Goal: Transaction & Acquisition: Purchase product/service

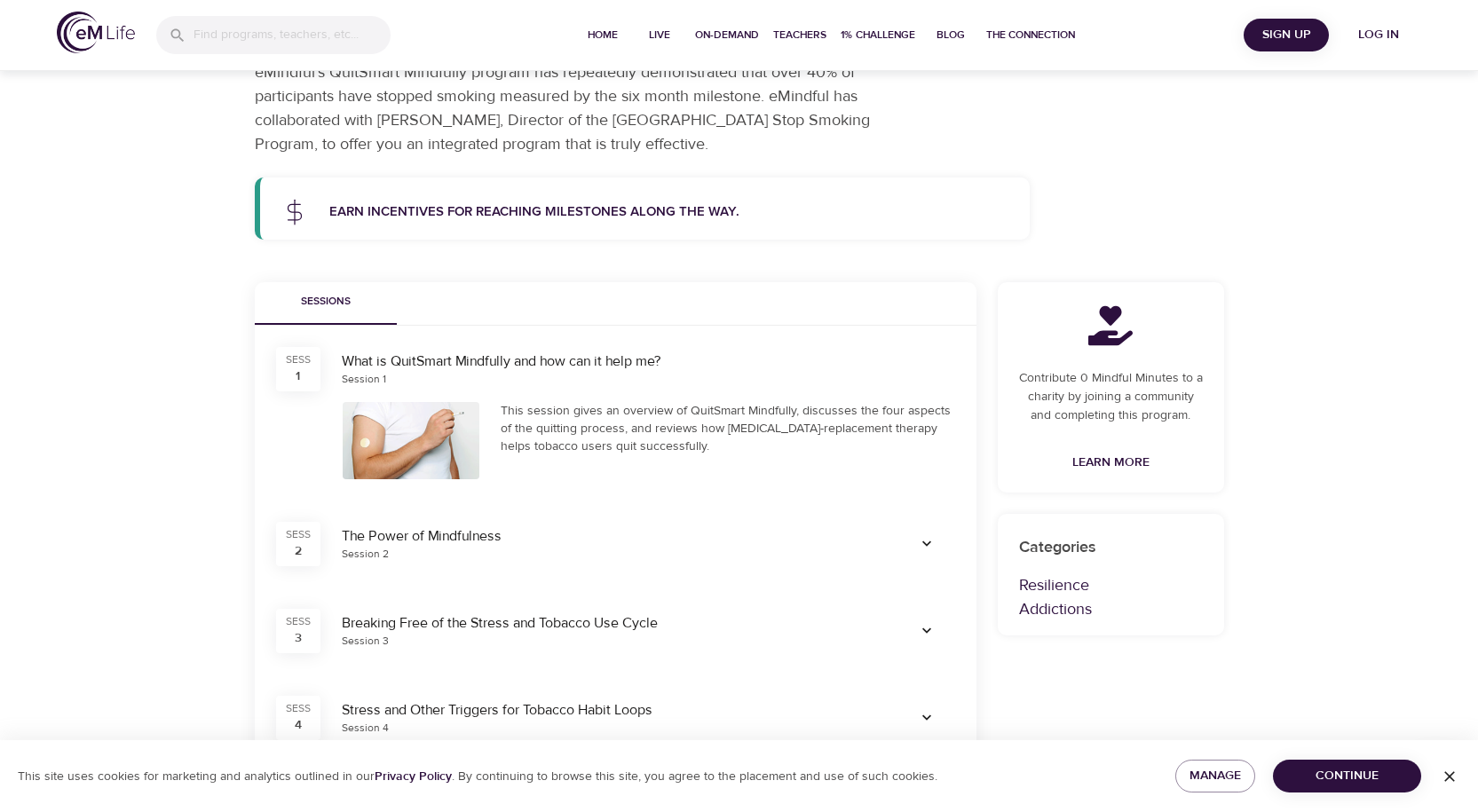
scroll to position [178, 0]
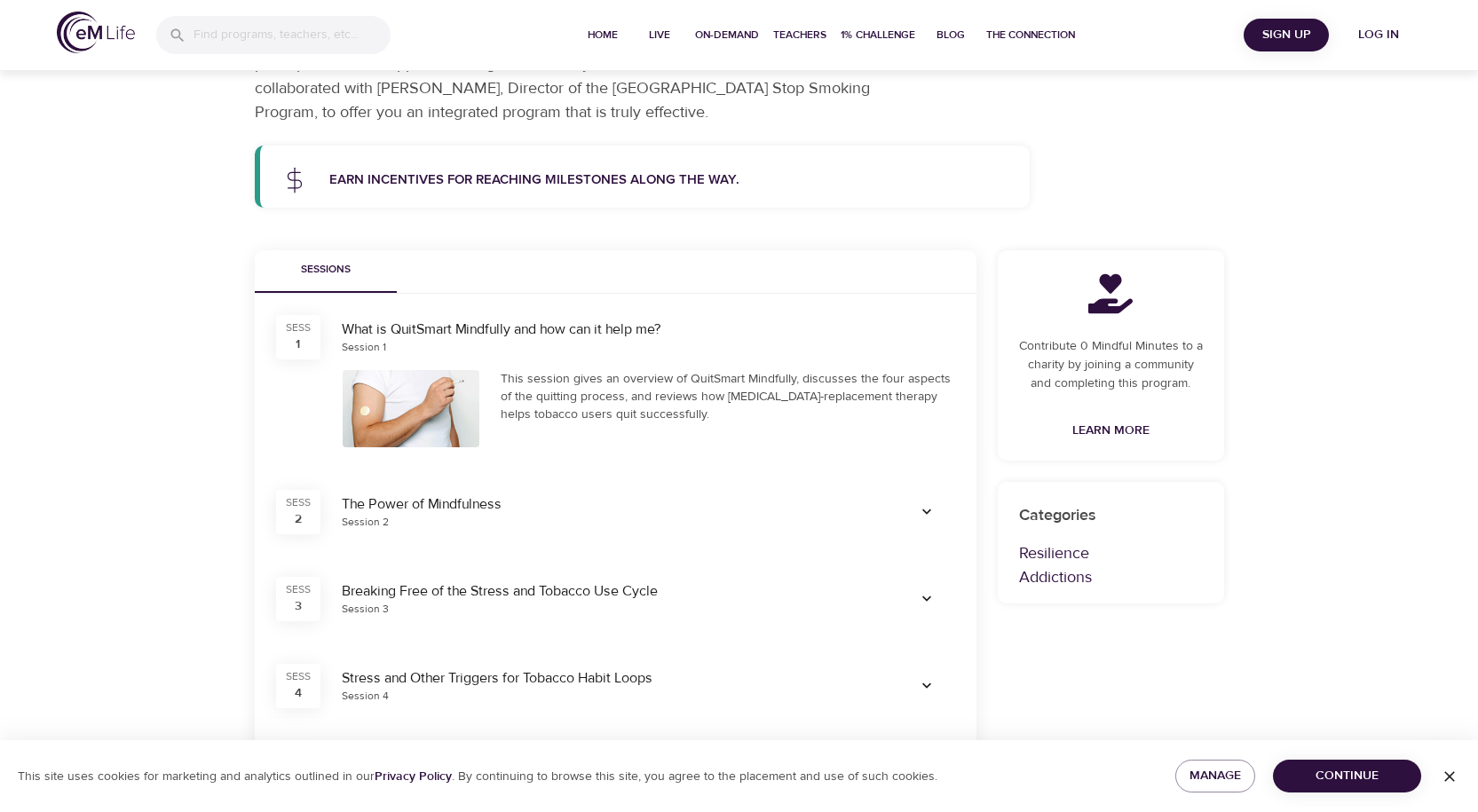
click at [931, 512] on icon "button" at bounding box center [927, 512] width 18 height 18
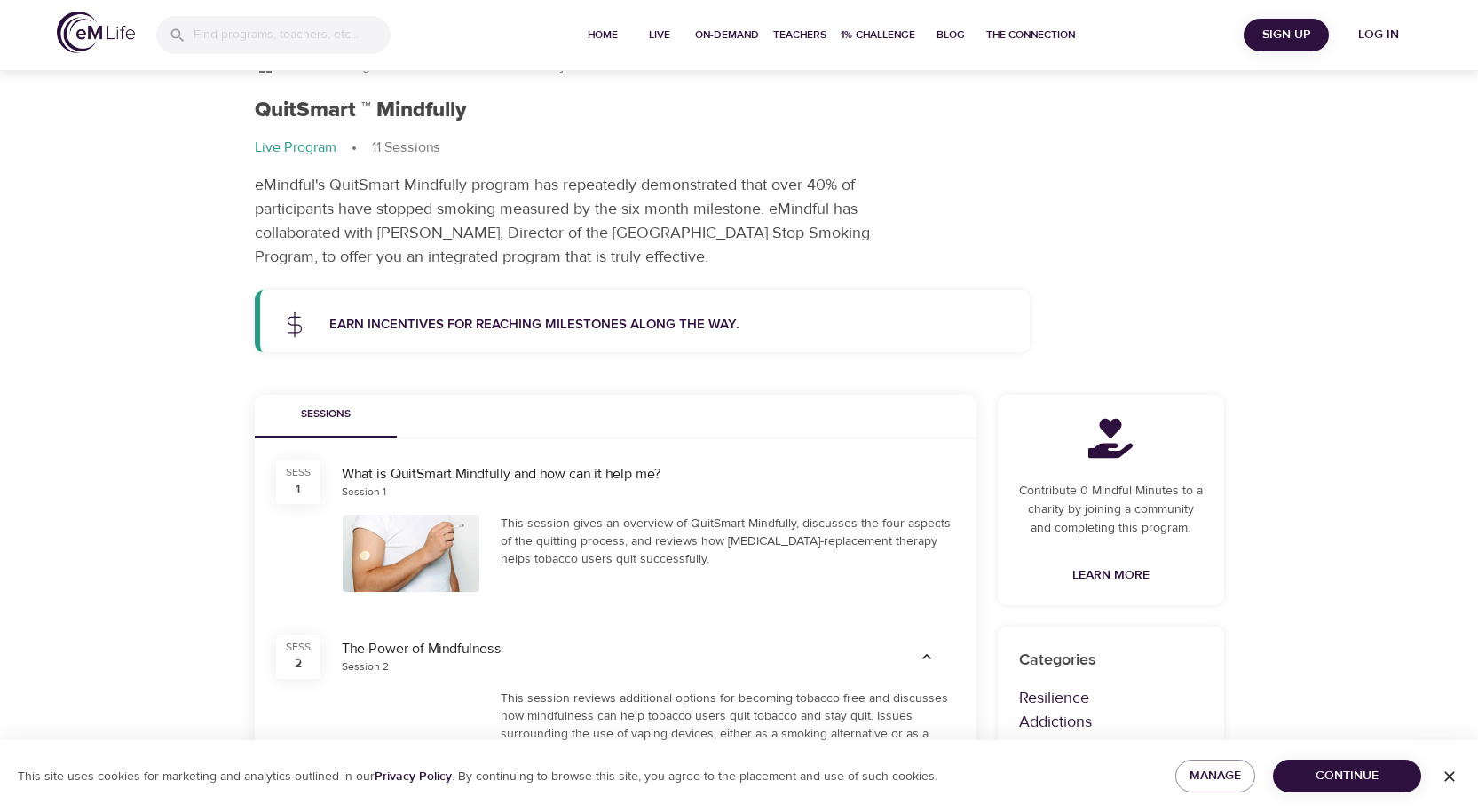
scroll to position [89, 0]
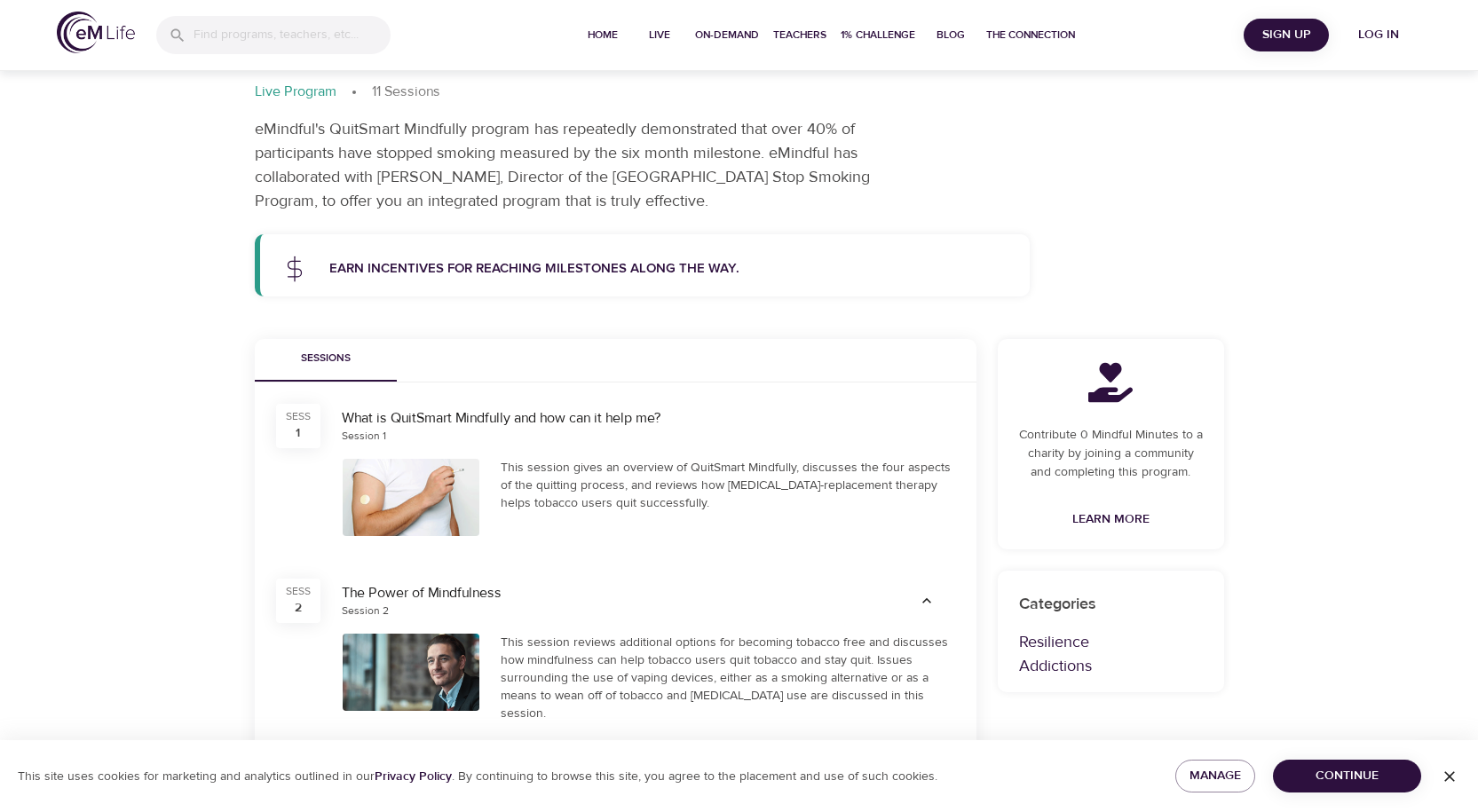
click at [430, 518] on div at bounding box center [411, 497] width 137 height 77
click at [293, 433] on div "SESS 1" at bounding box center [297, 426] width 44 height 44
click at [416, 424] on div "What is QuitSmart Mindfully and how can it help me?" at bounding box center [648, 418] width 614 height 21
click at [549, 423] on div "What is QuitSmart Mindfully and how can it help me?" at bounding box center [648, 418] width 614 height 21
click at [558, 421] on div "What is QuitSmart Mindfully and how can it help me?" at bounding box center [648, 418] width 614 height 21
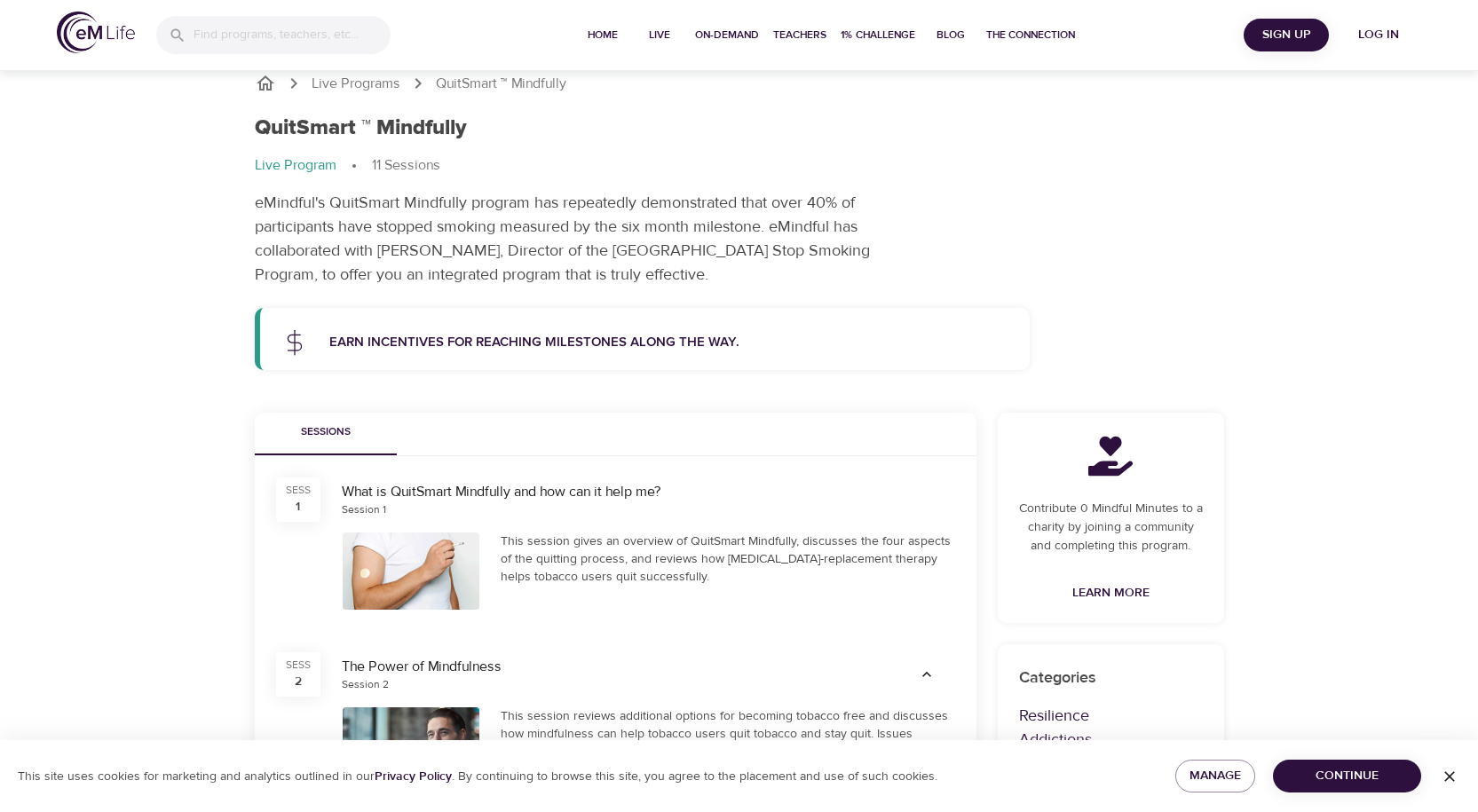
scroll to position [0, 0]
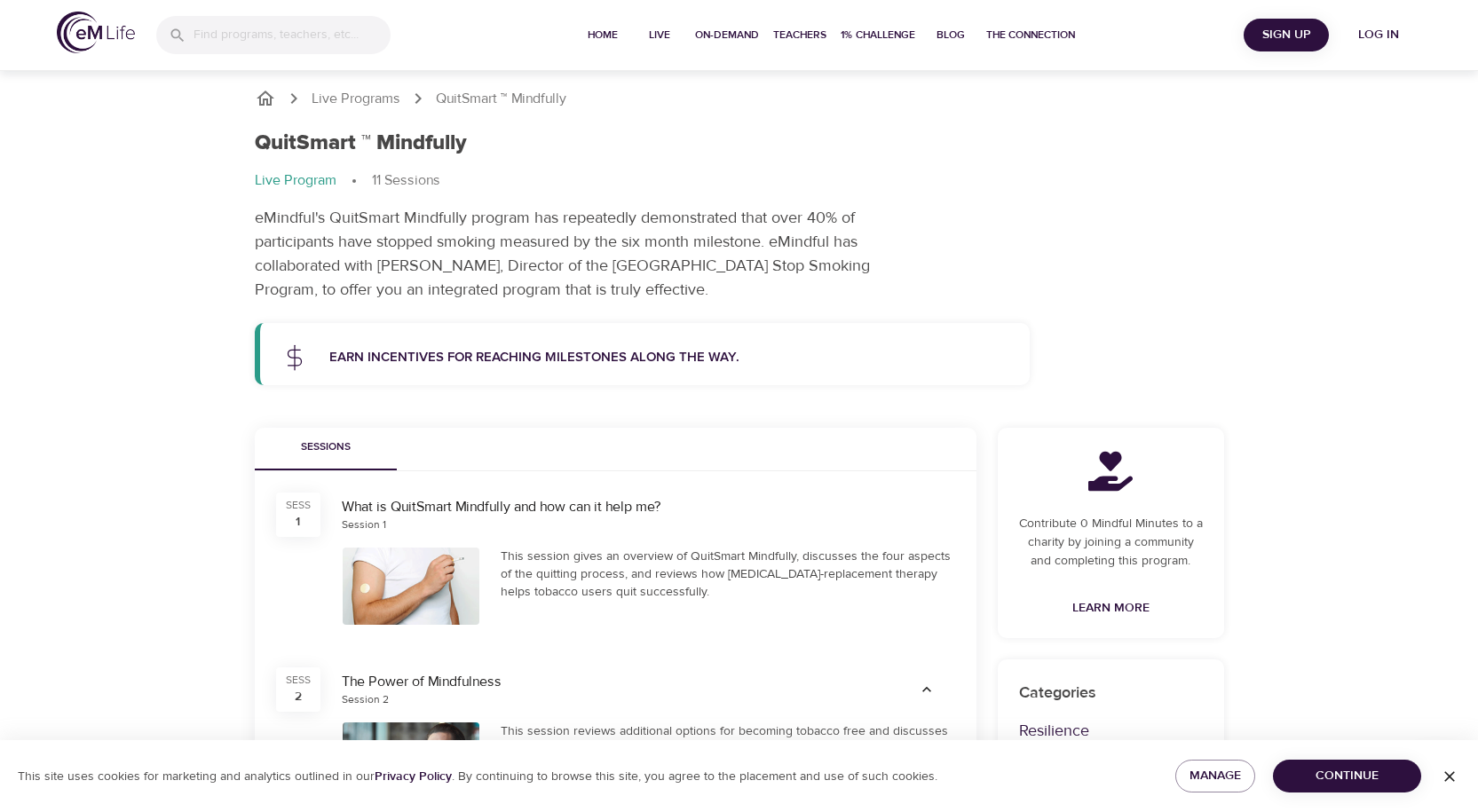
click at [744, 358] on p "Earn incentives for reaching milestones along the way." at bounding box center [669, 358] width 680 height 21
click at [605, 30] on span "Home" at bounding box center [602, 35] width 42 height 19
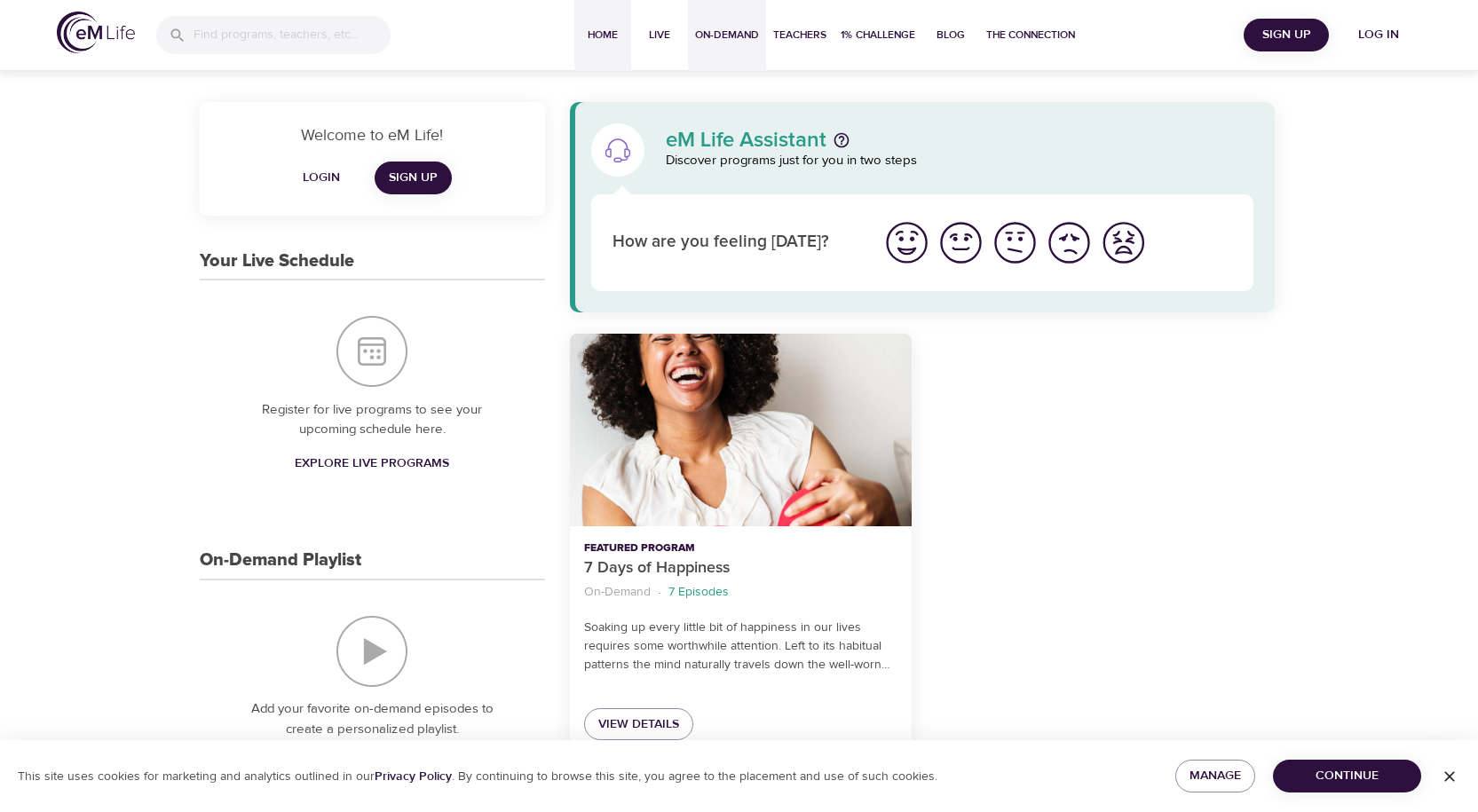
click at [737, 36] on span "On-Demand" at bounding box center [726, 35] width 64 height 19
select select "recent"
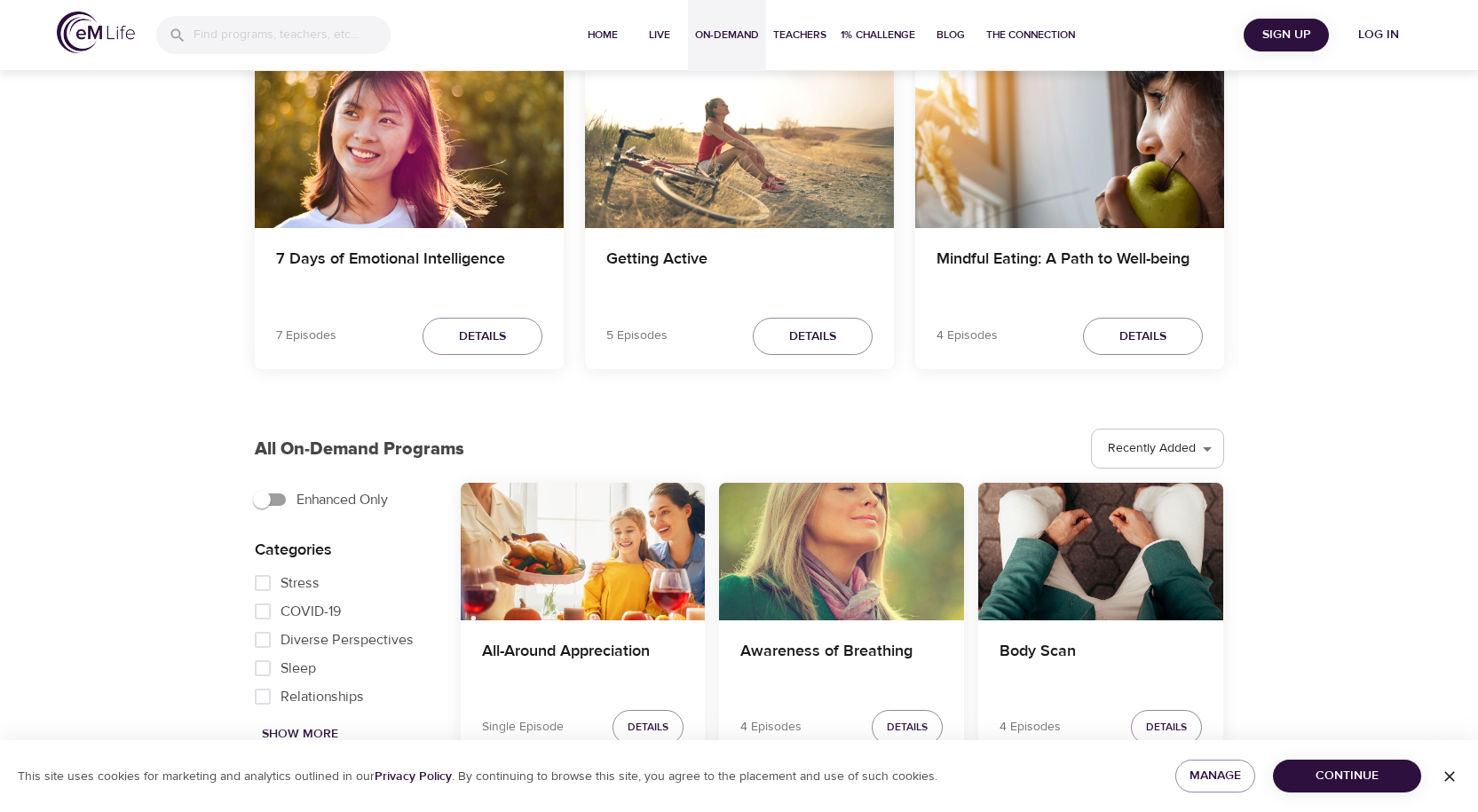
scroll to position [89, 0]
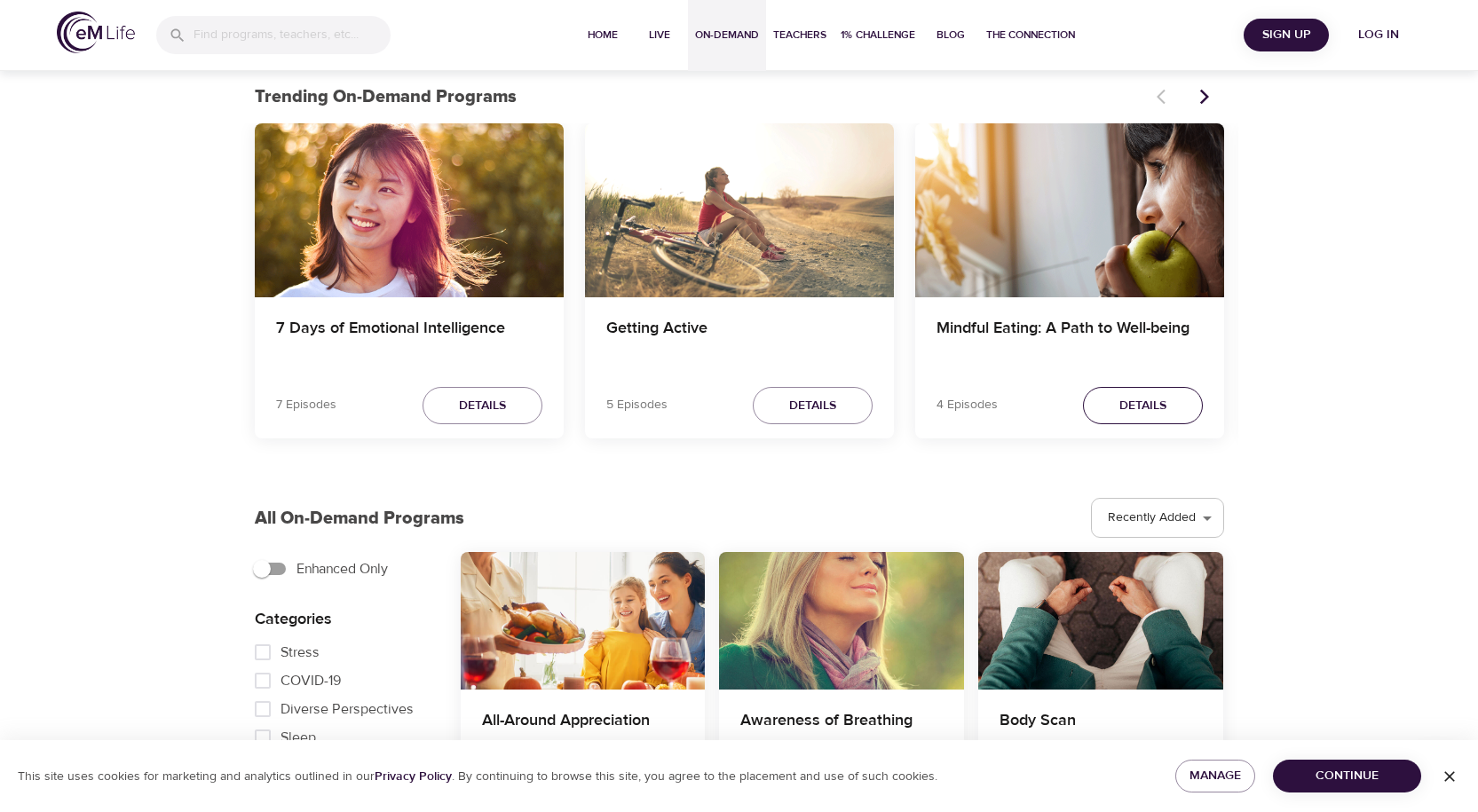
click at [1158, 412] on span "Details" at bounding box center [1143, 406] width 47 height 22
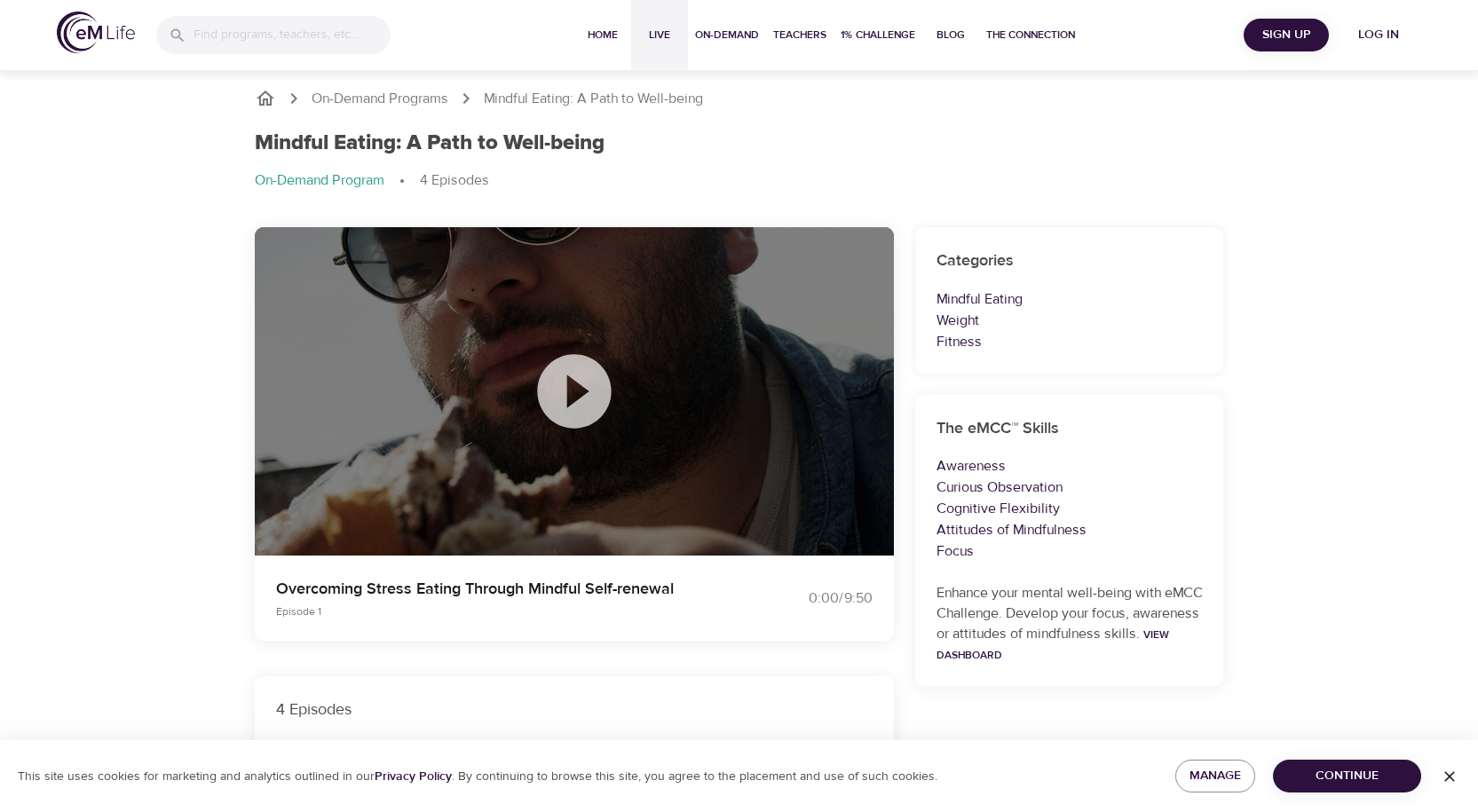
click at [654, 39] on span "Live" at bounding box center [659, 35] width 42 height 19
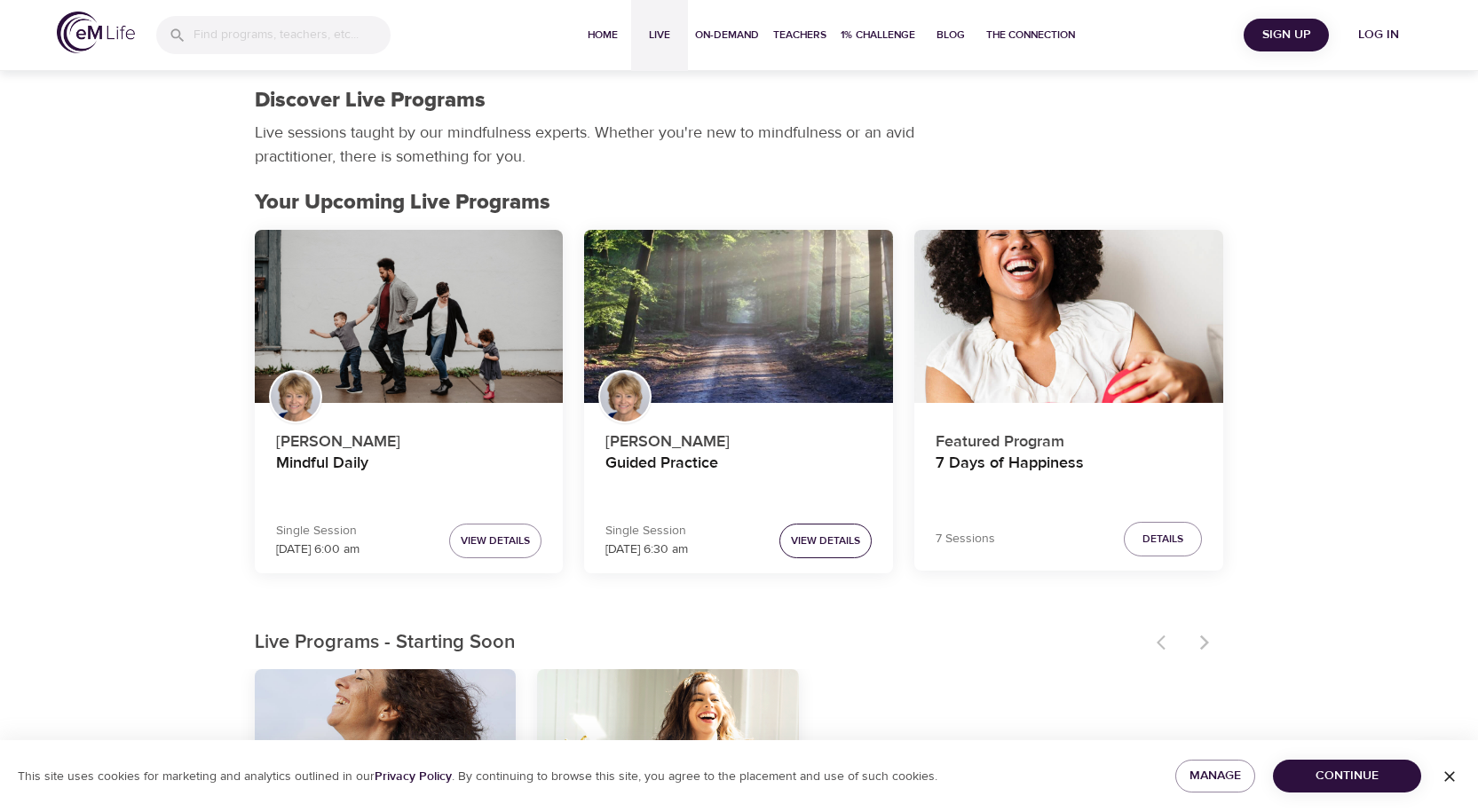
click at [826, 543] on span "View Details" at bounding box center [825, 540] width 69 height 19
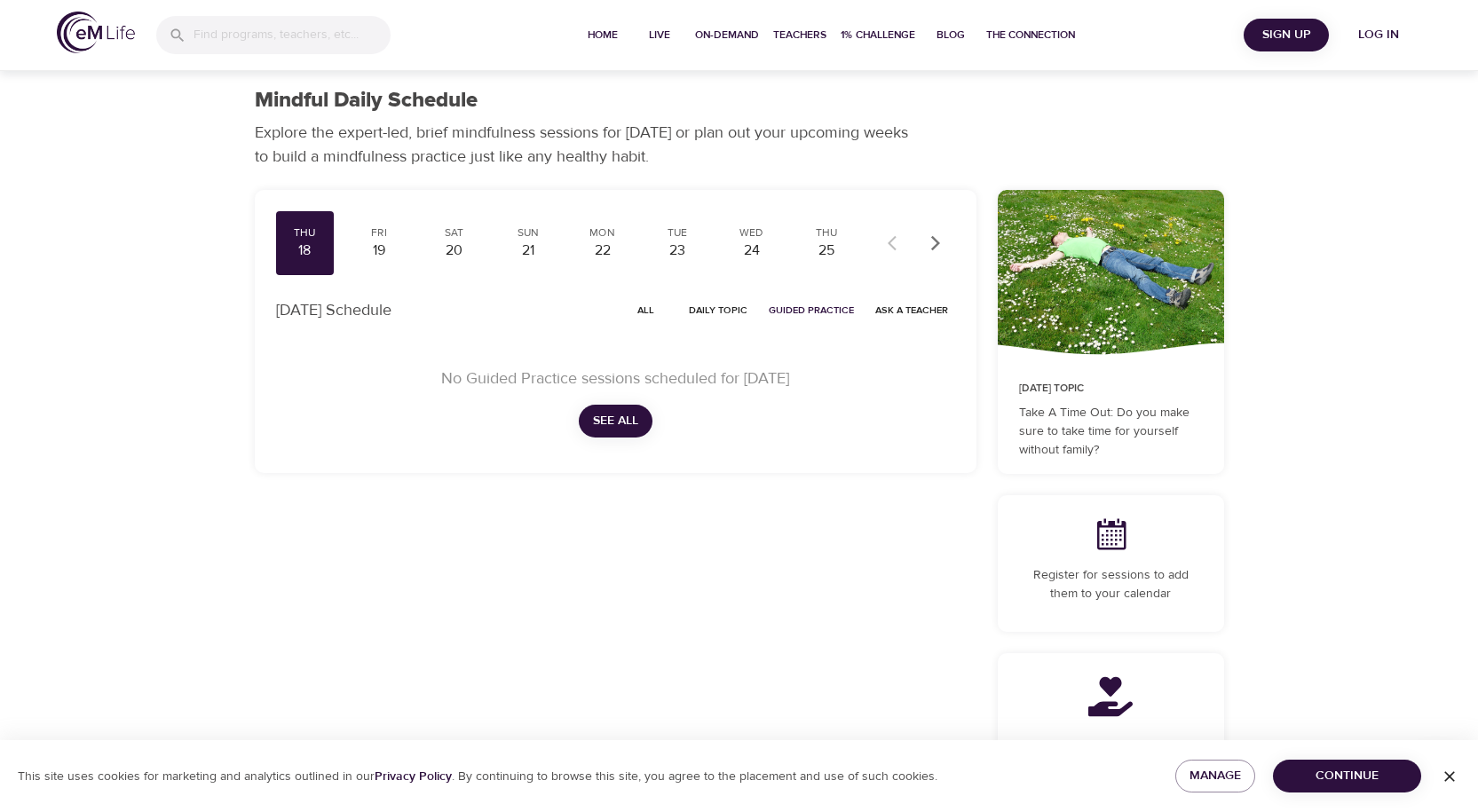
click at [616, 416] on span "See All" at bounding box center [616, 421] width 45 height 22
click at [372, 238] on div "Fri" at bounding box center [378, 232] width 44 height 15
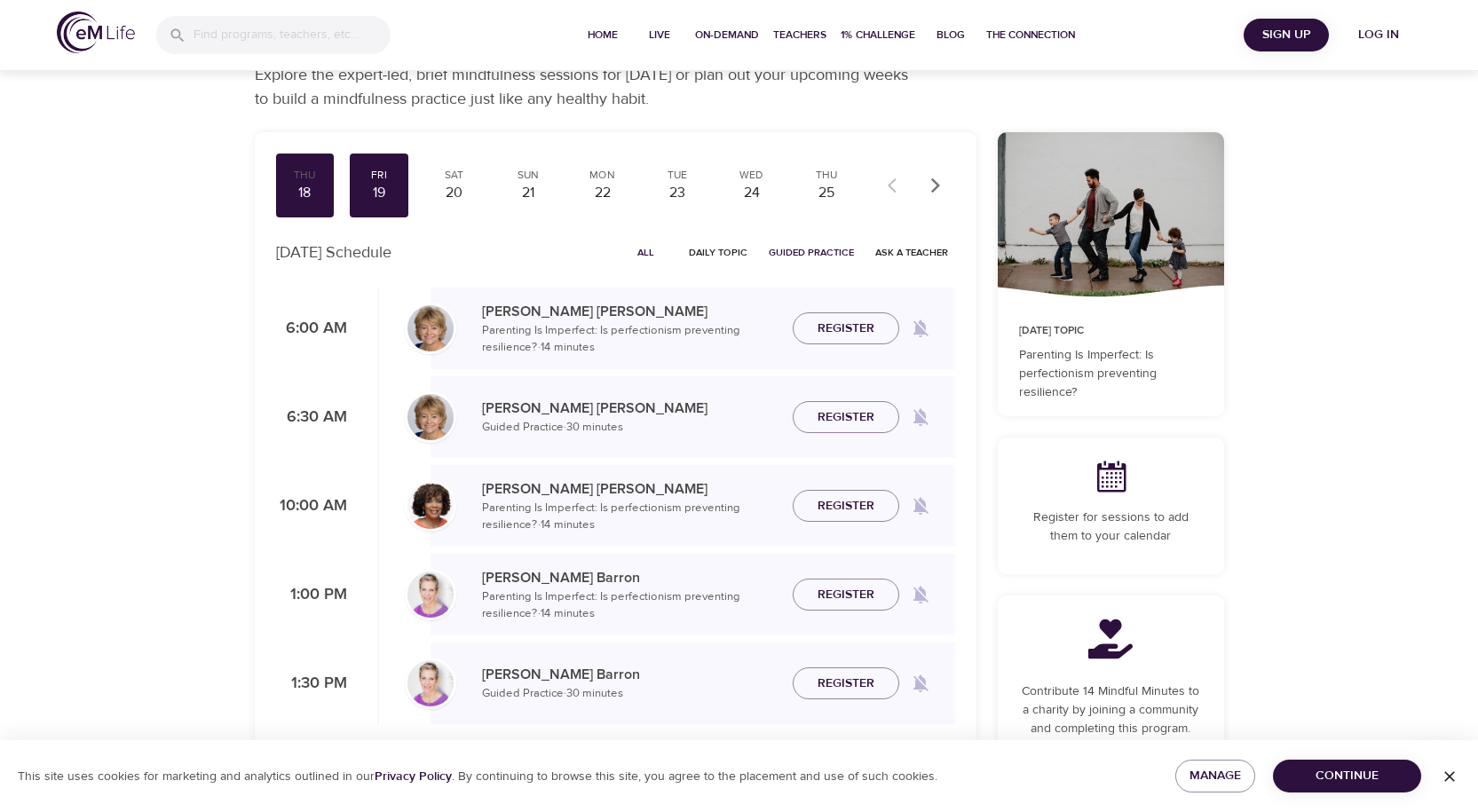
scroll to position [89, 0]
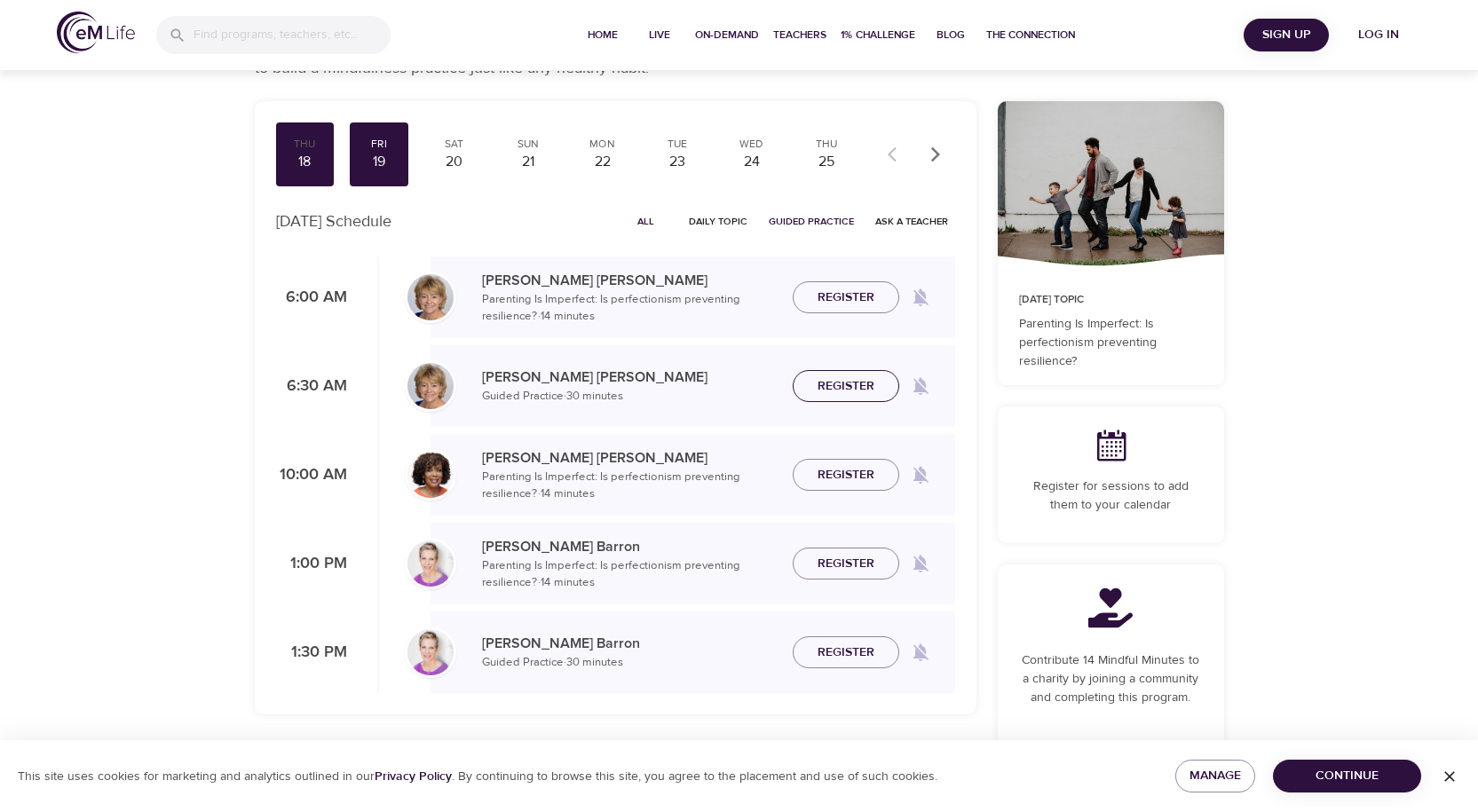
click at [853, 387] on span "Register" at bounding box center [845, 386] width 56 height 22
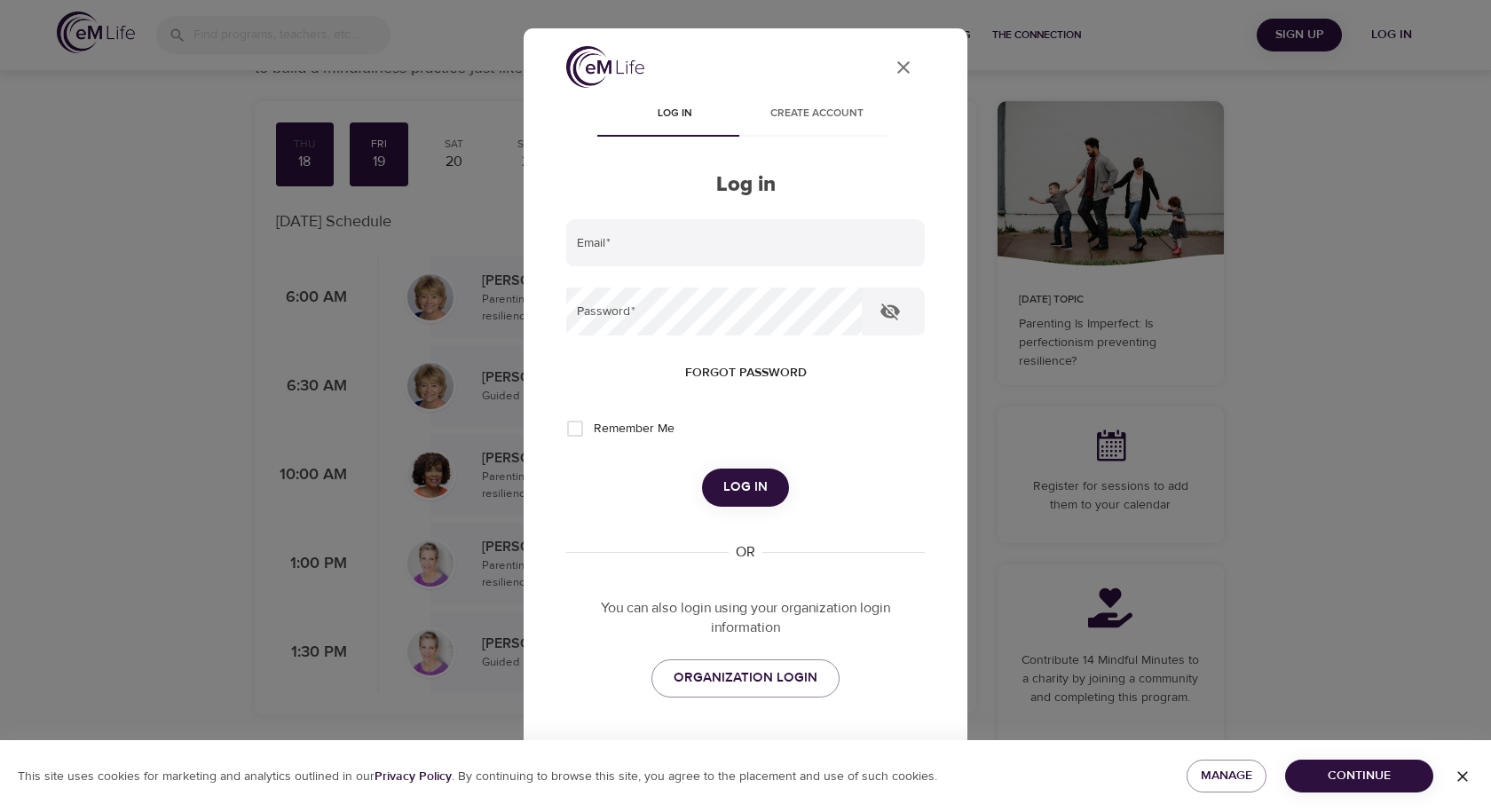
click at [897, 62] on icon "close" at bounding box center [903, 67] width 13 height 13
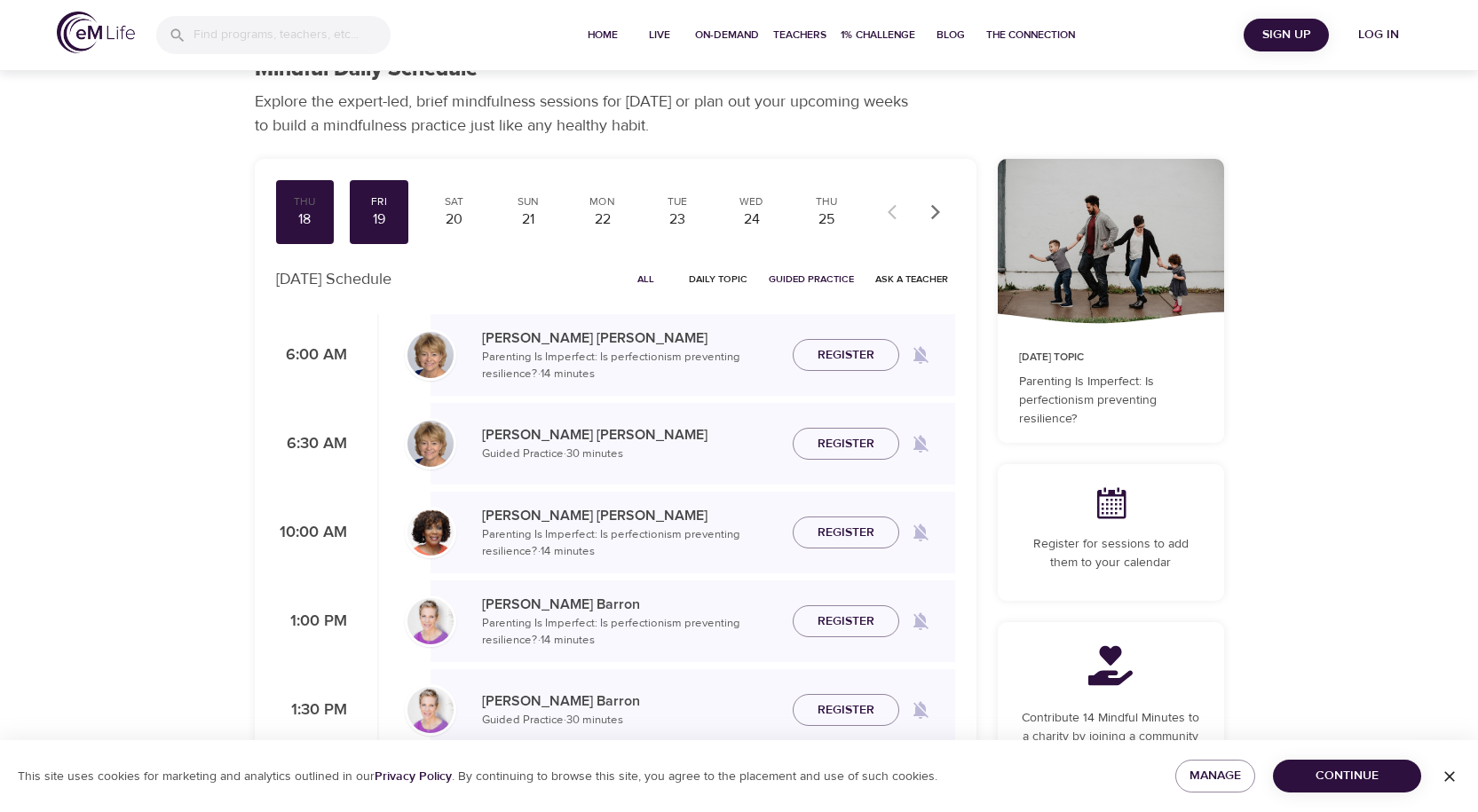
scroll to position [0, 0]
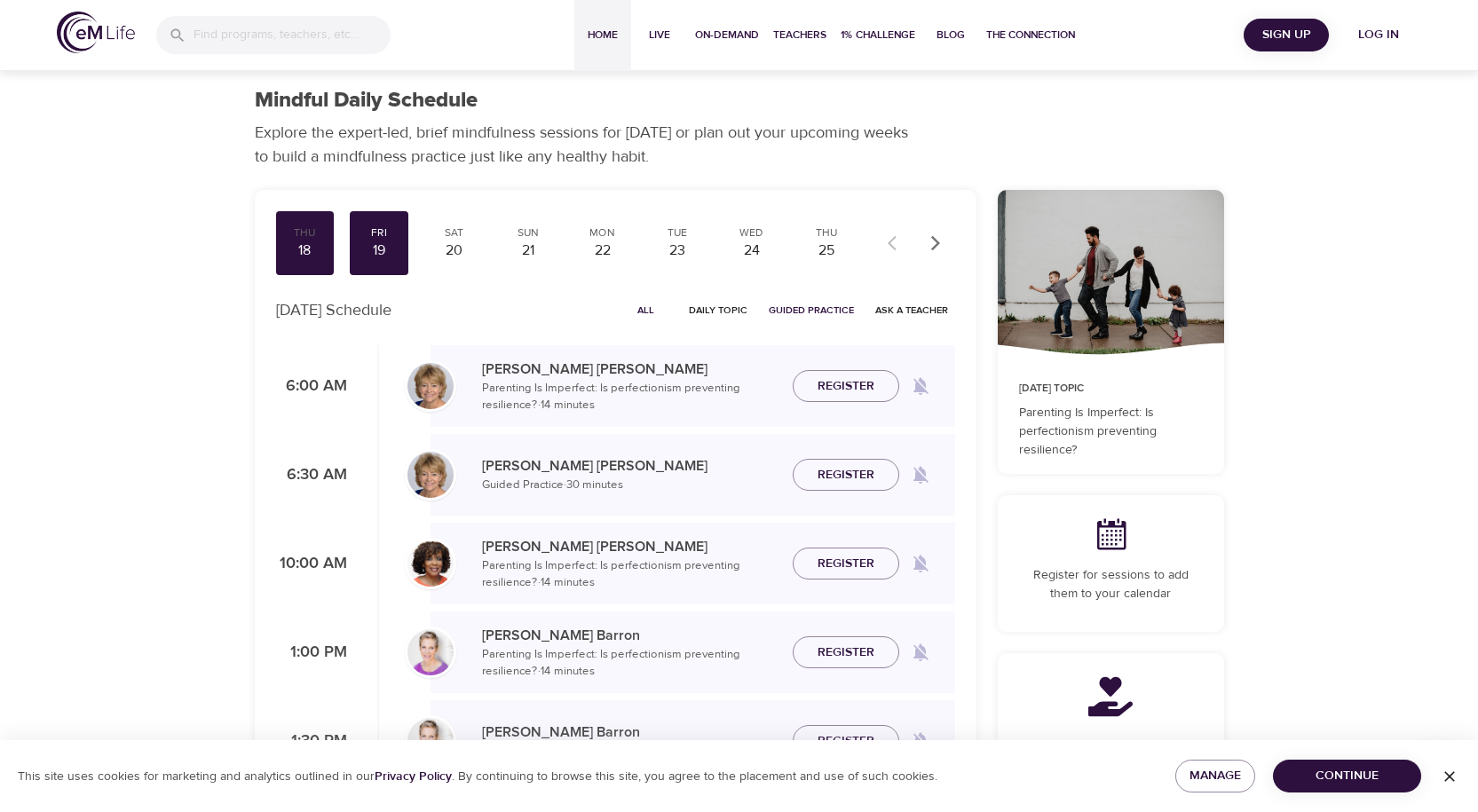
click at [606, 32] on span "Home" at bounding box center [602, 35] width 42 height 19
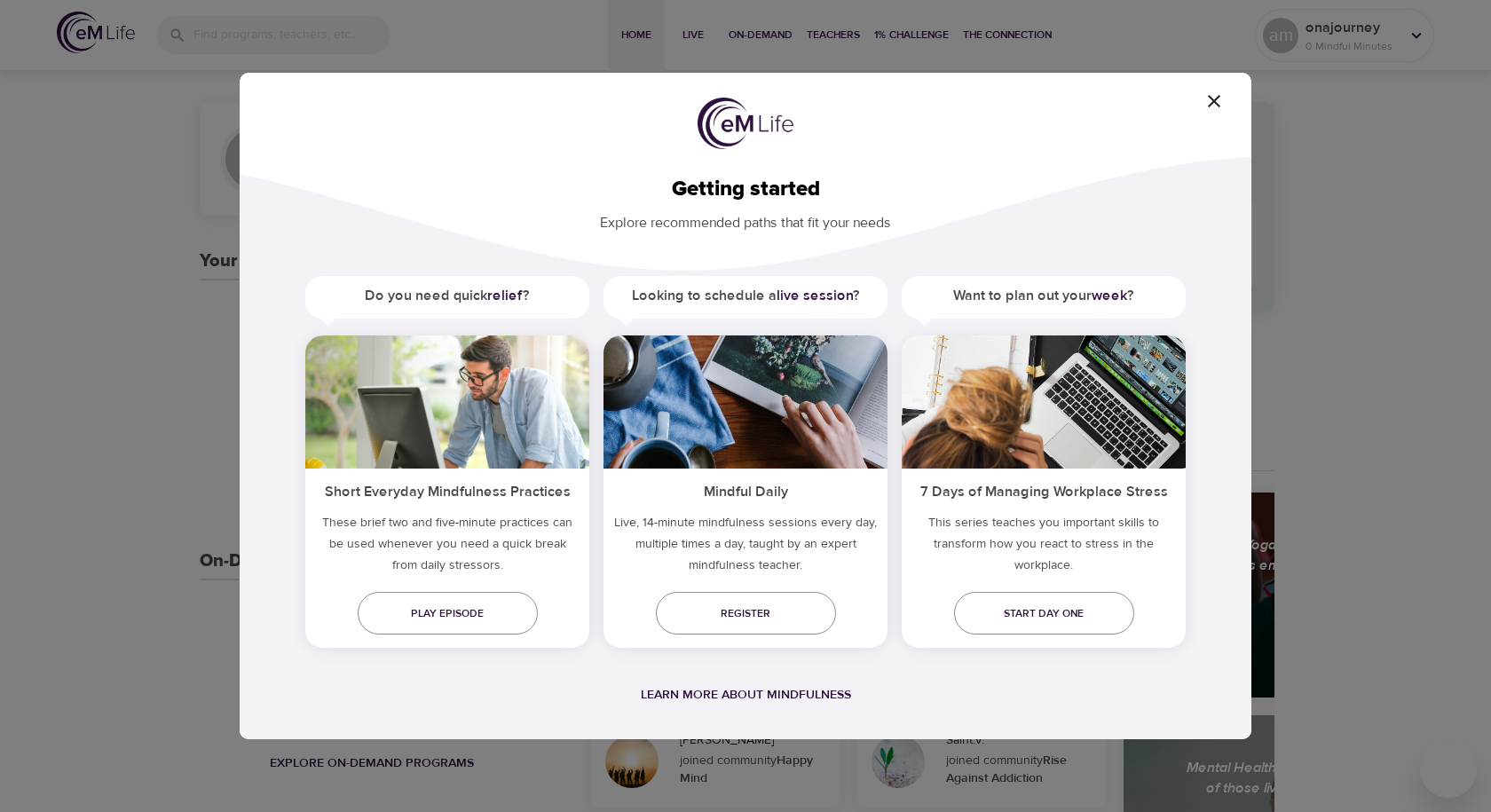
click at [1217, 104] on icon "button" at bounding box center [1214, 101] width 13 height 13
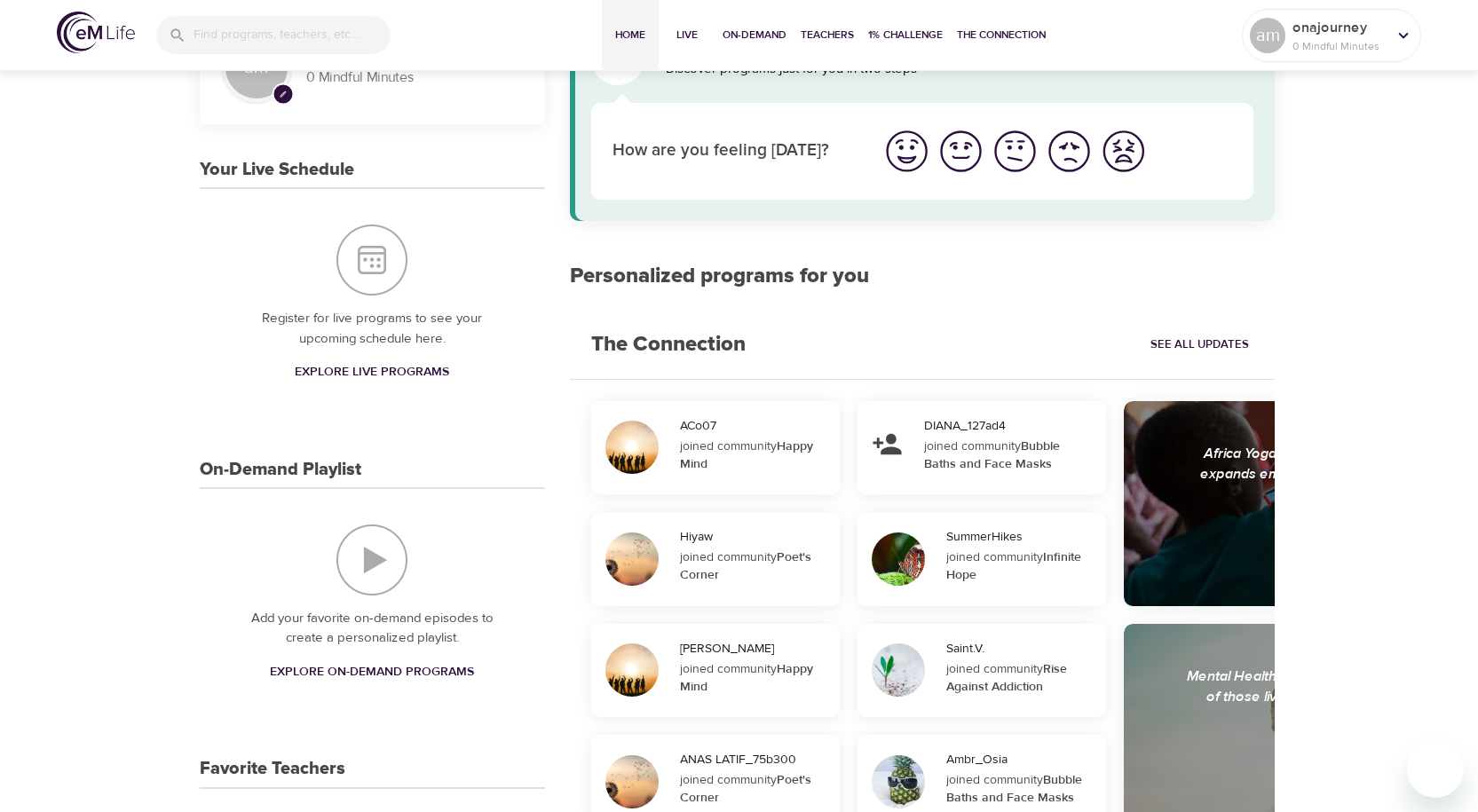
scroll to position [89, 0]
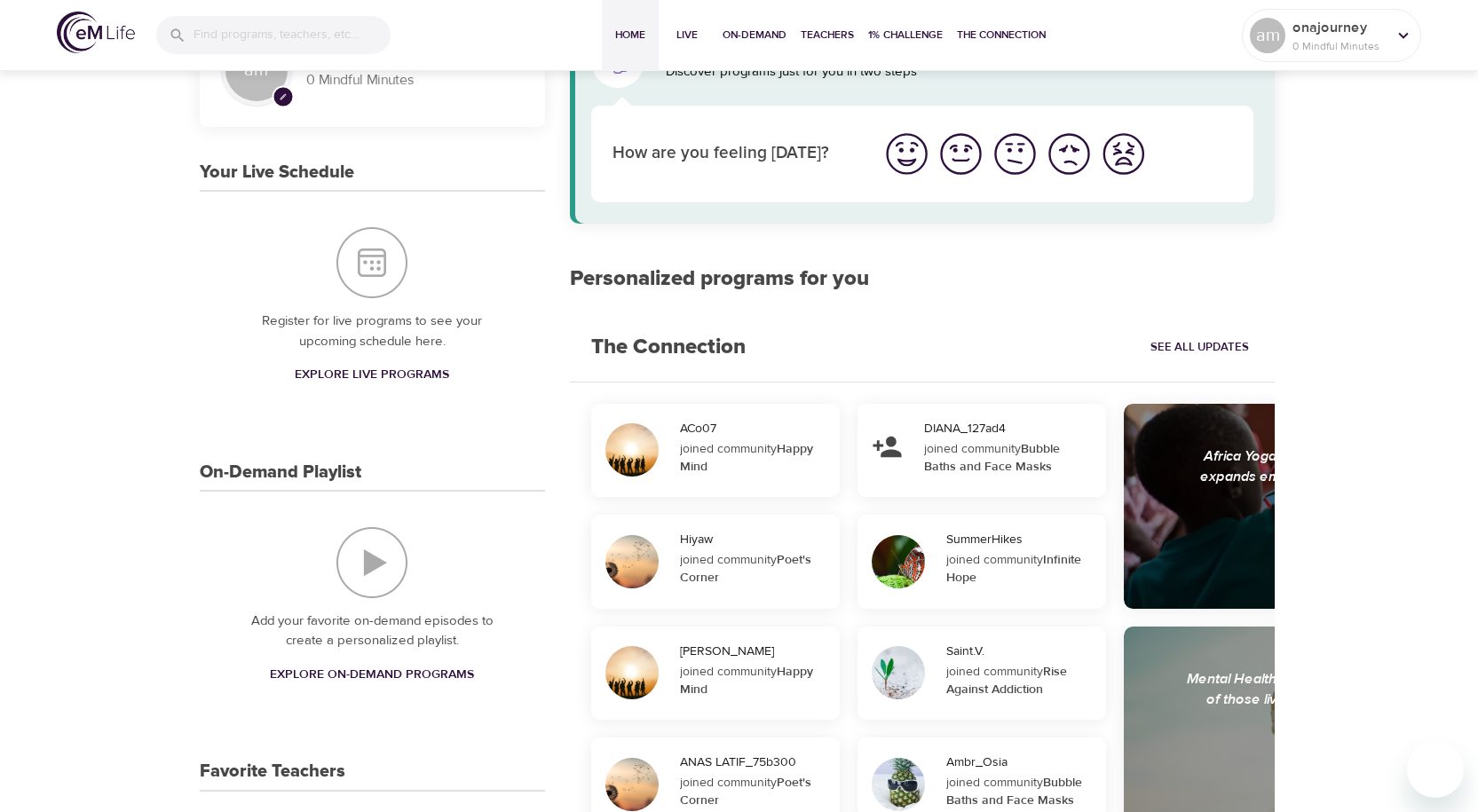
click at [336, 677] on span "Explore On-Demand Programs" at bounding box center [371, 675] width 205 height 22
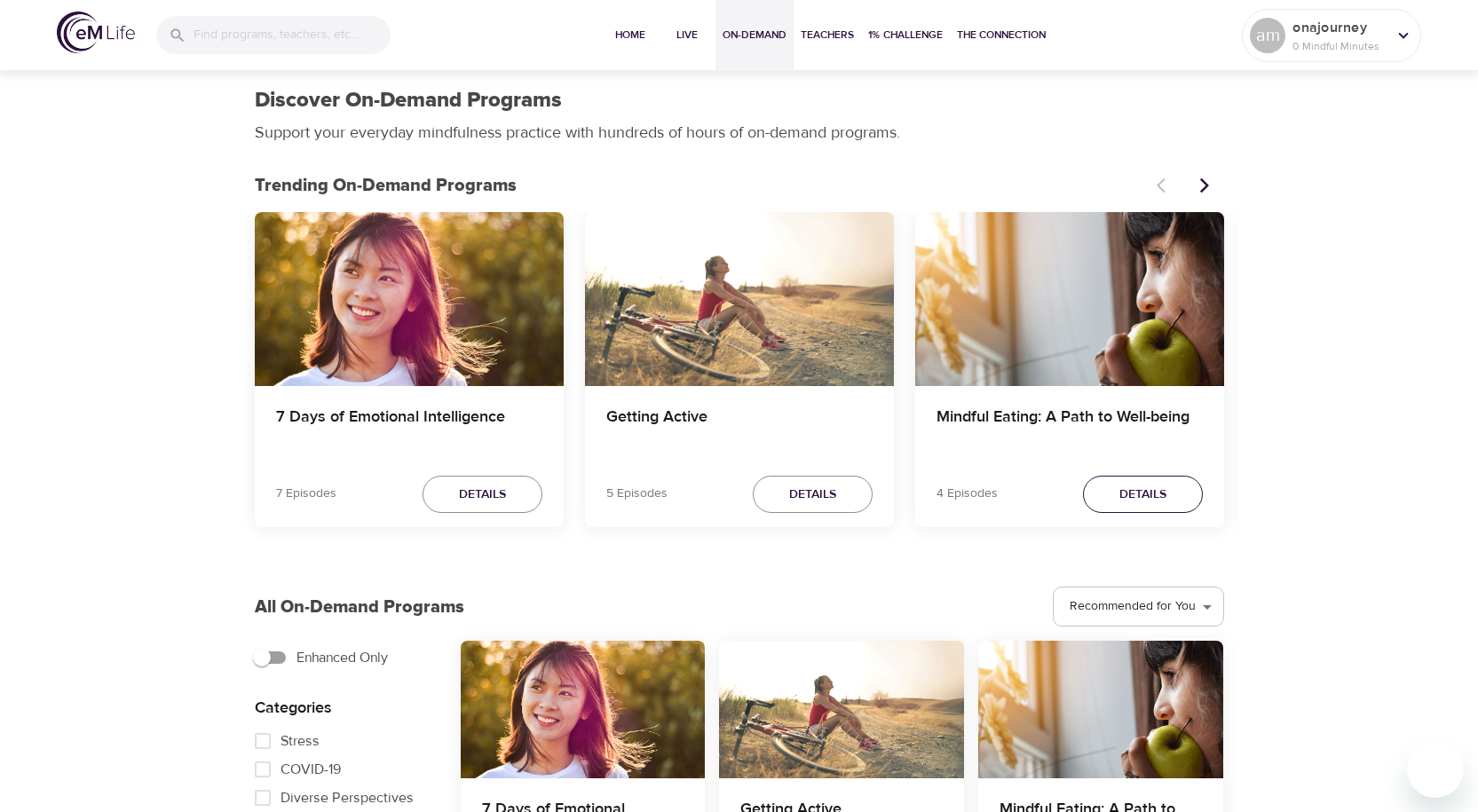
click at [1138, 494] on span "Details" at bounding box center [1143, 495] width 47 height 22
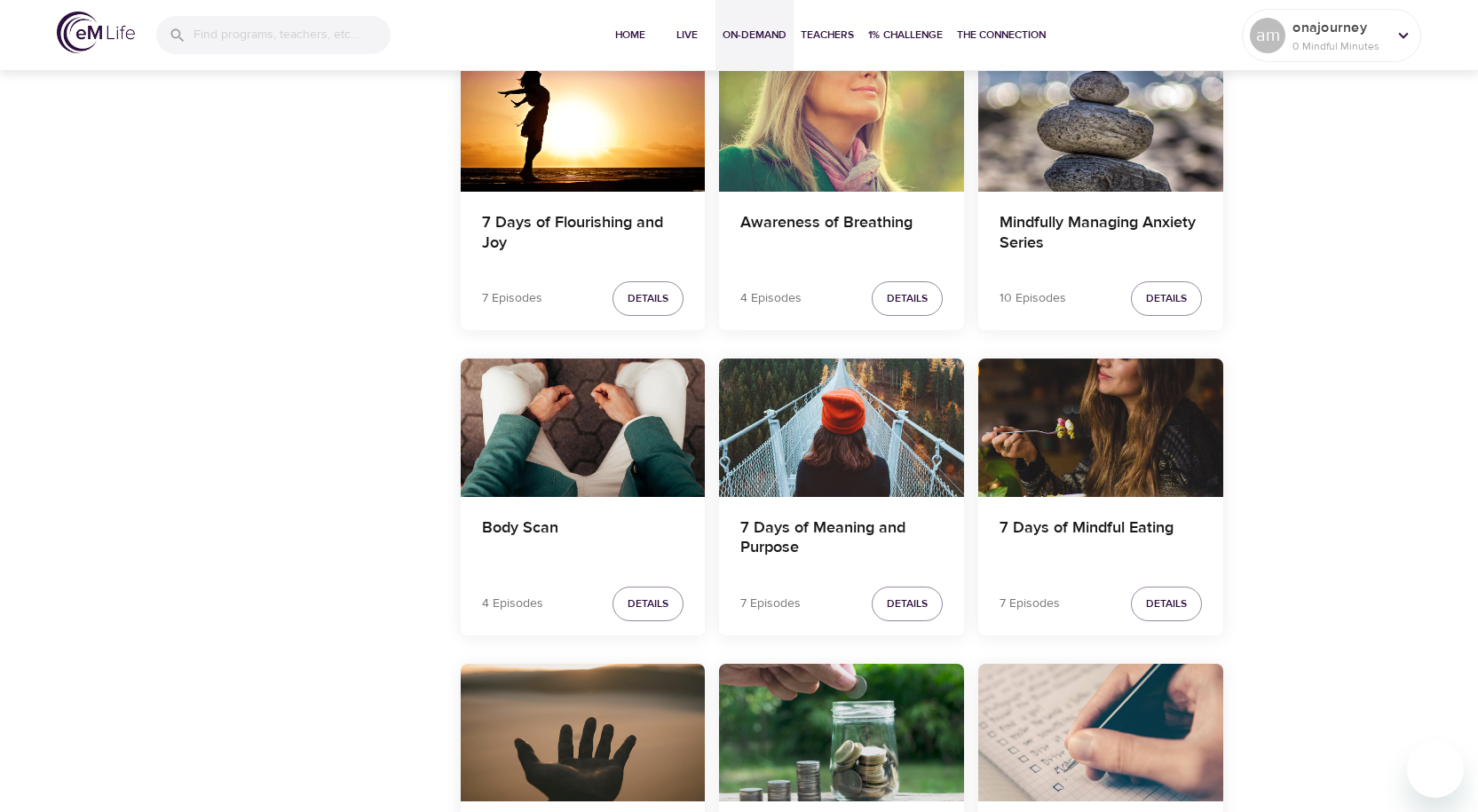
scroll to position [2130, 0]
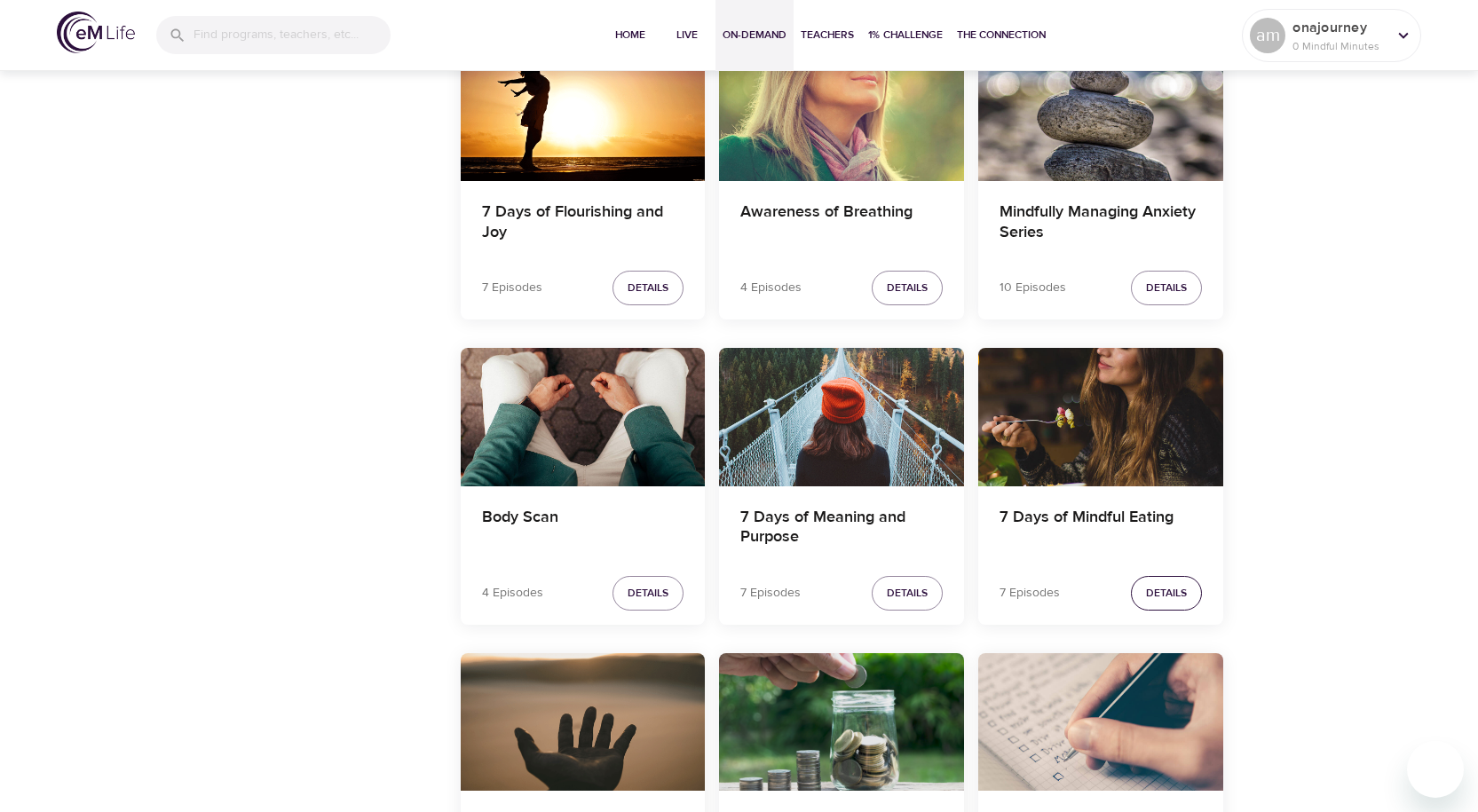
click at [1170, 606] on button "Details" at bounding box center [1167, 593] width 71 height 35
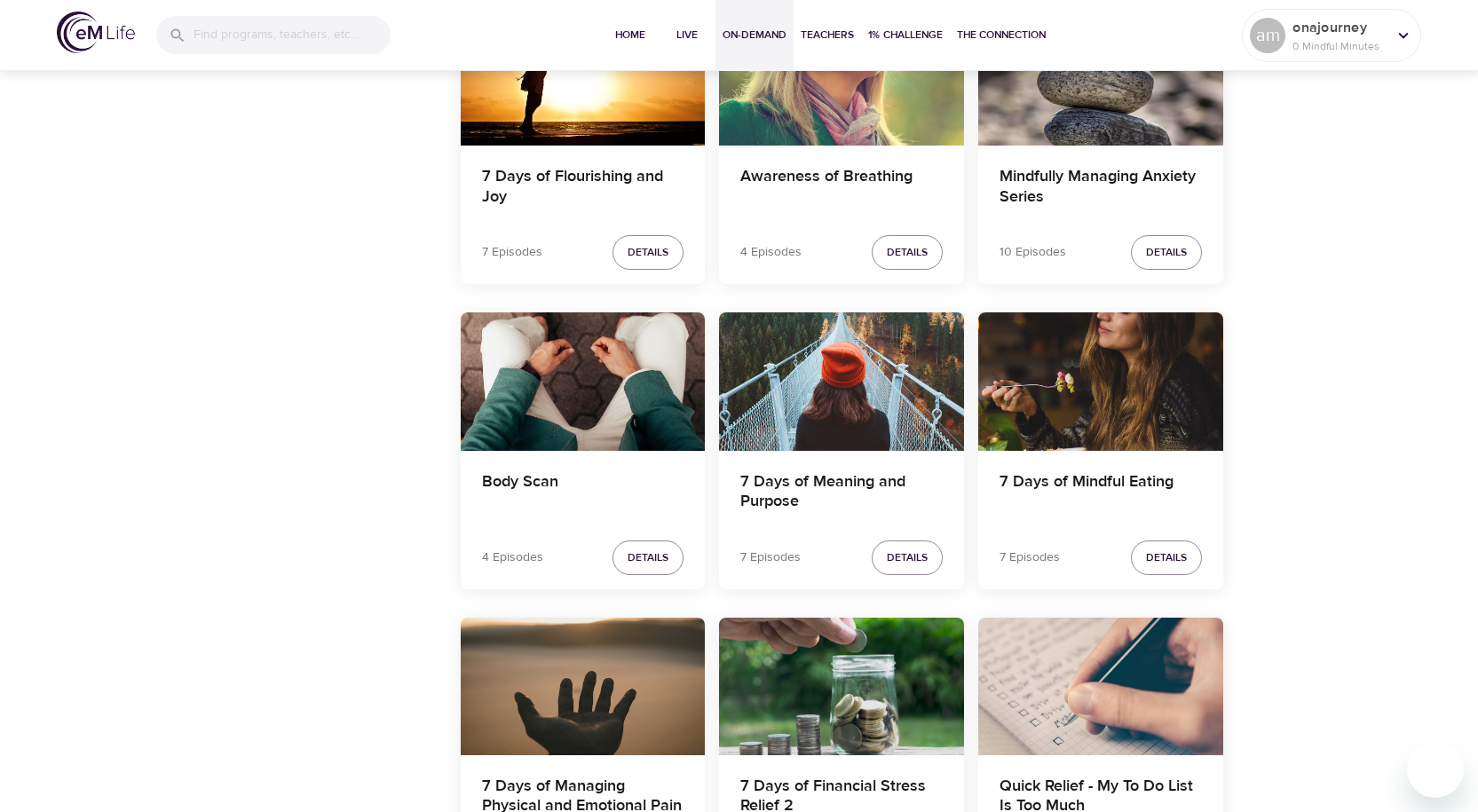
scroll to position [2192, 0]
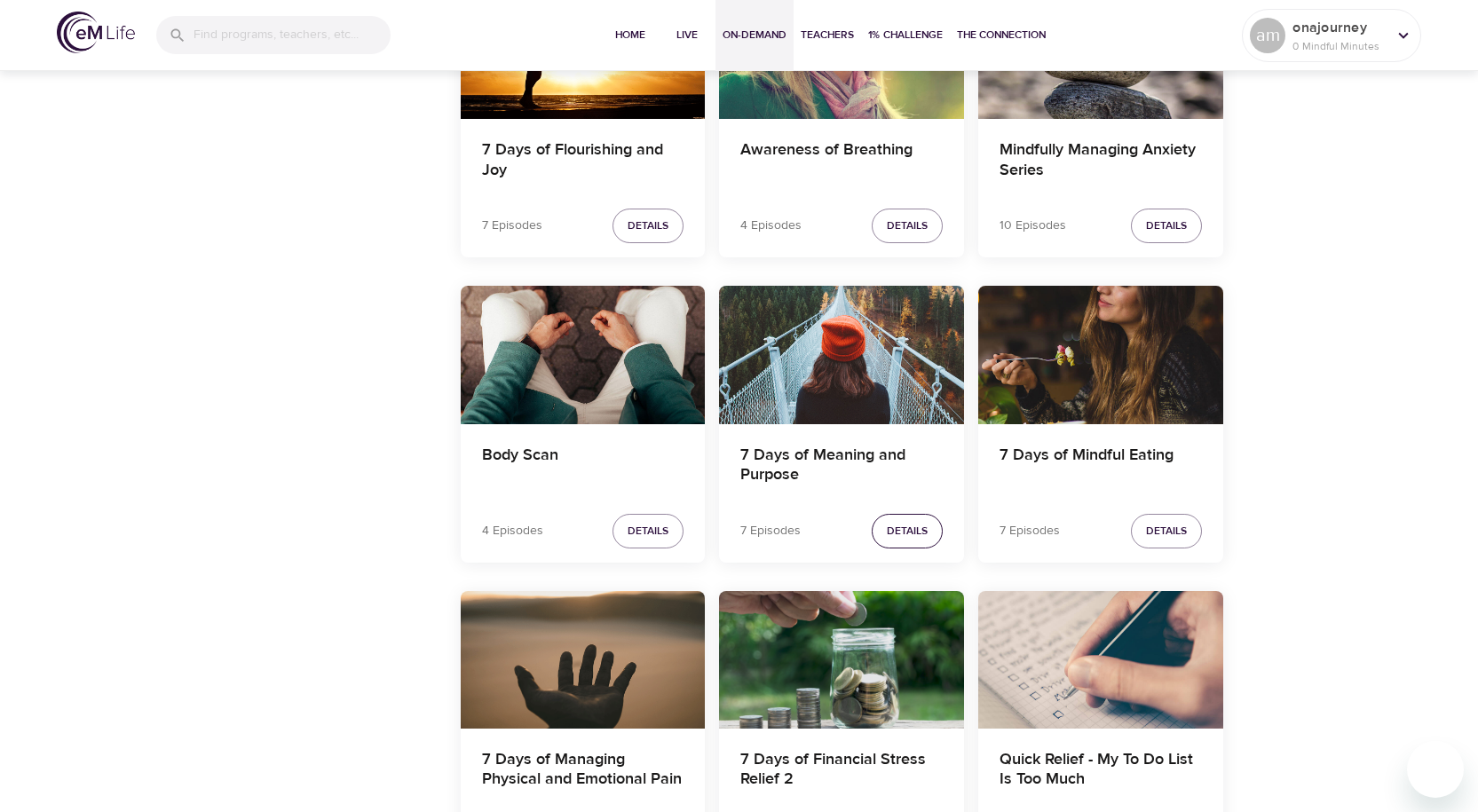
click at [919, 522] on span "Details" at bounding box center [907, 530] width 41 height 19
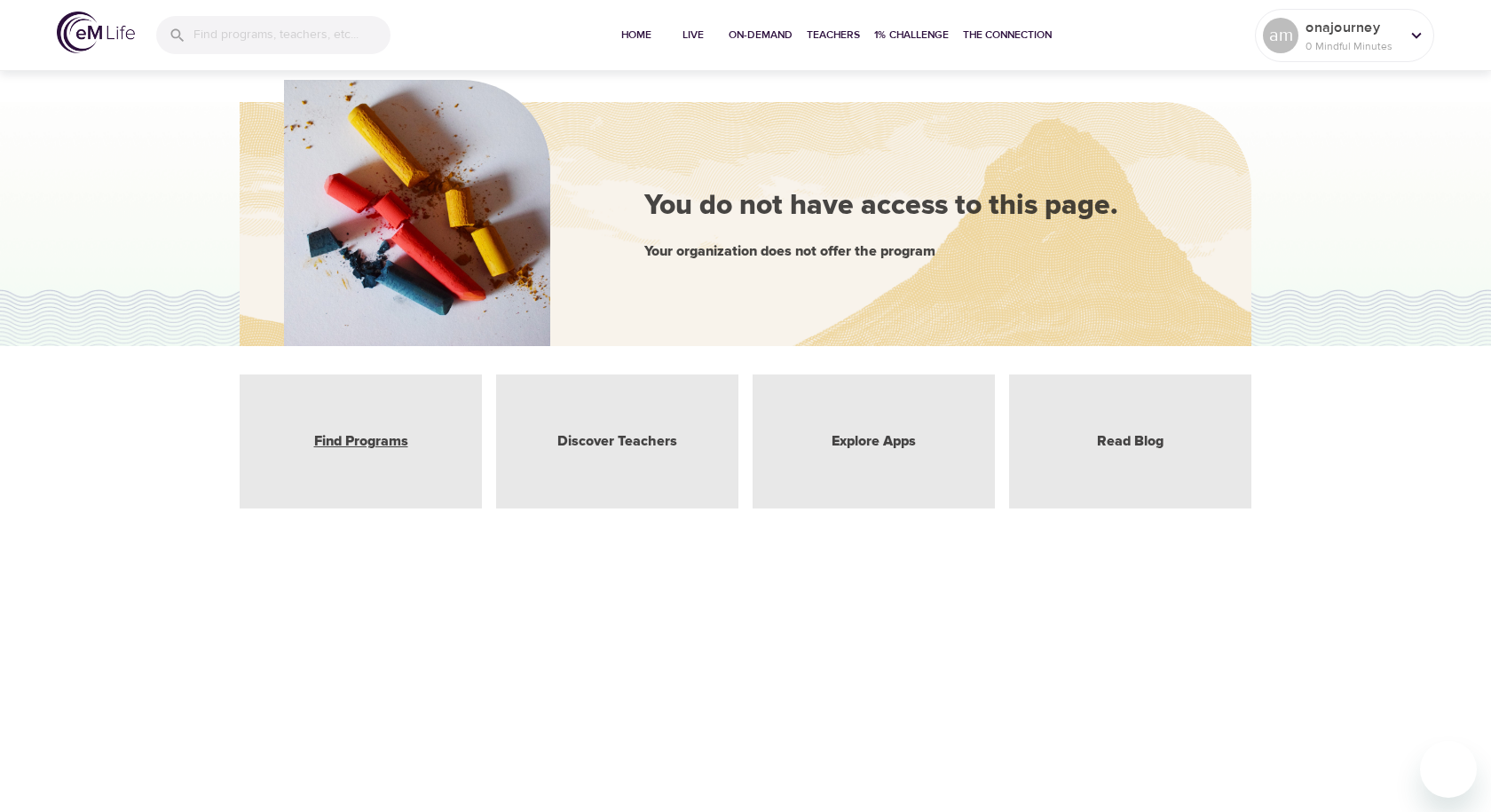
click at [351, 448] on link "Find Programs" at bounding box center [361, 442] width 94 height 21
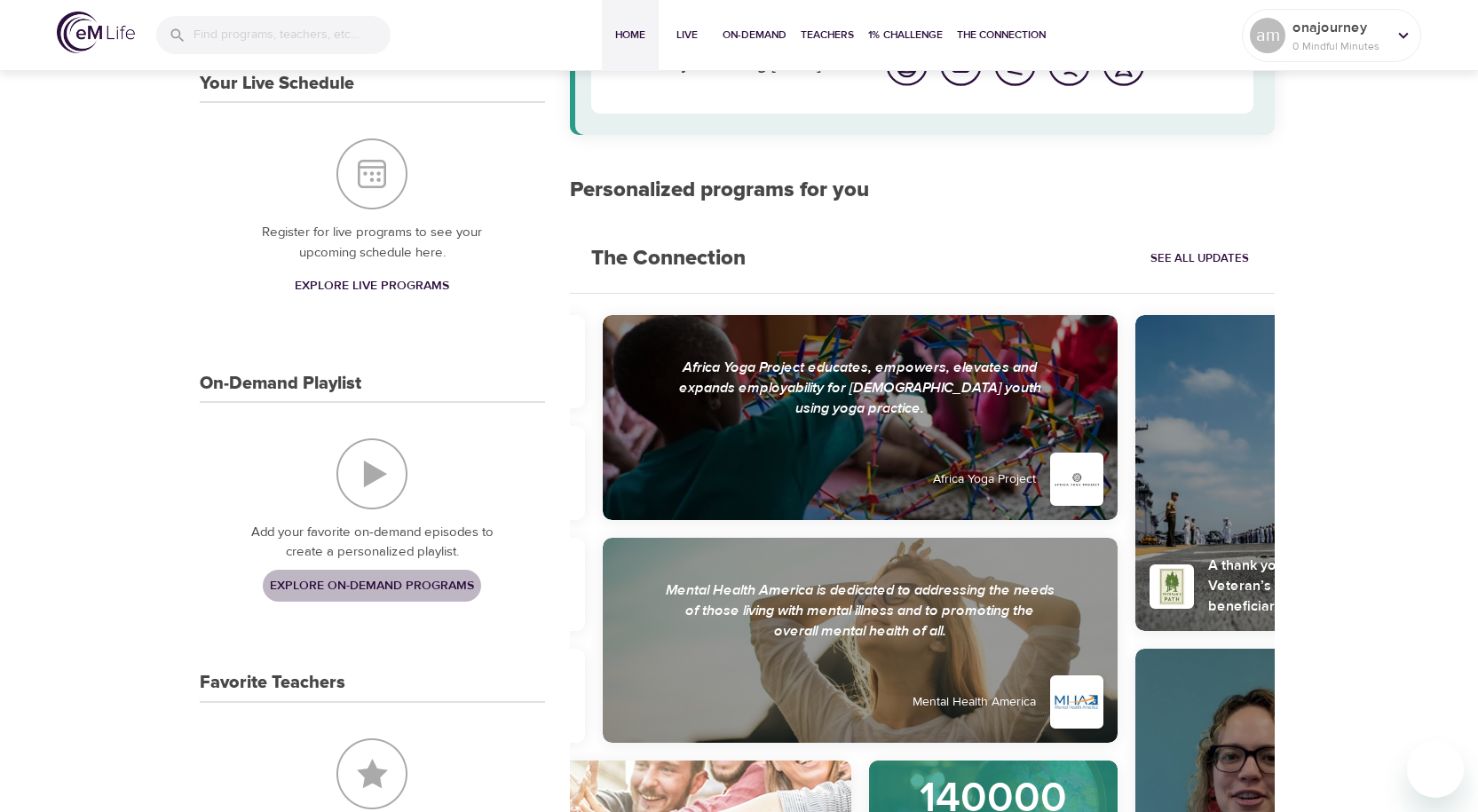
click at [357, 582] on span "Explore On-Demand Programs" at bounding box center [371, 586] width 205 height 22
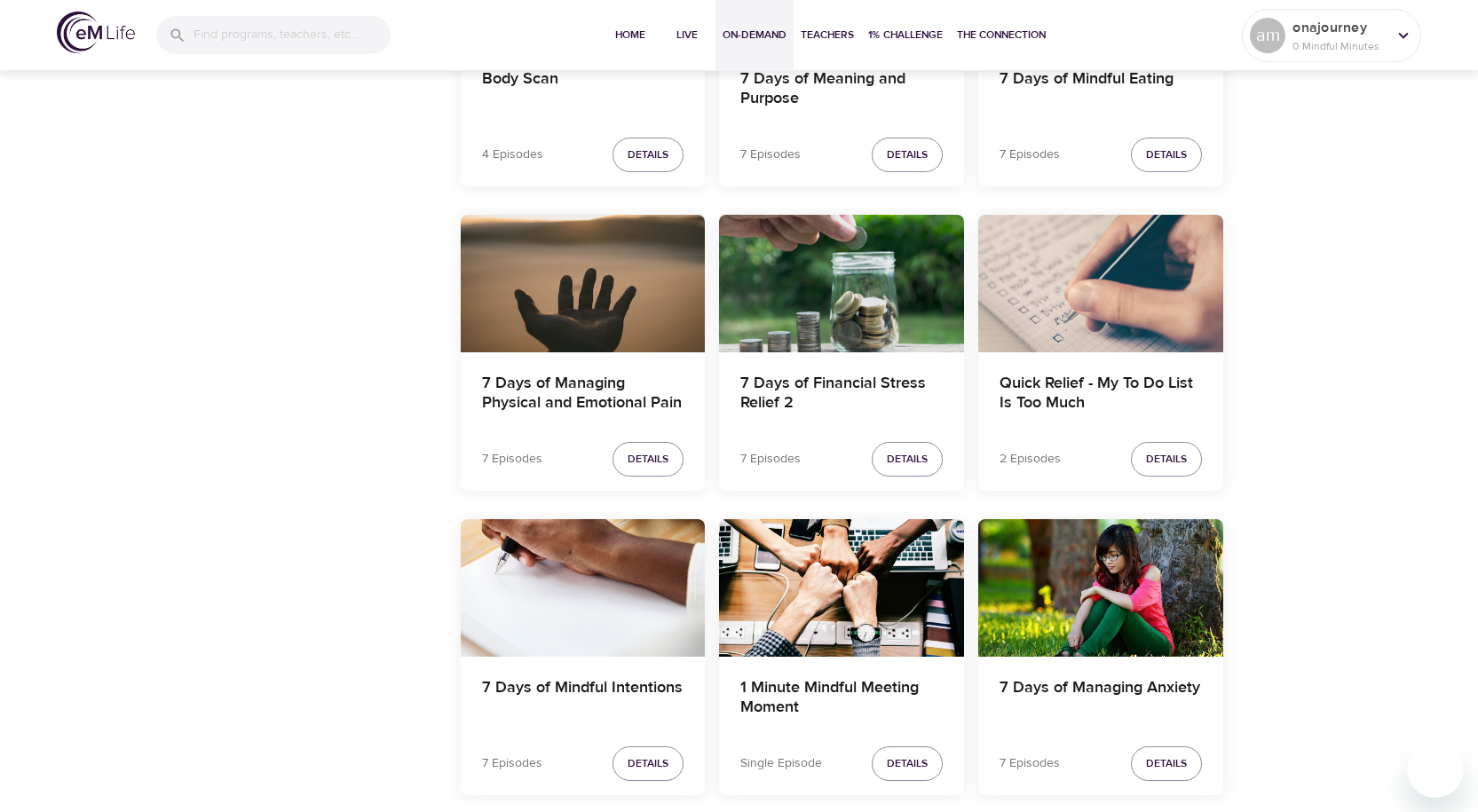
scroll to position [2573, 0]
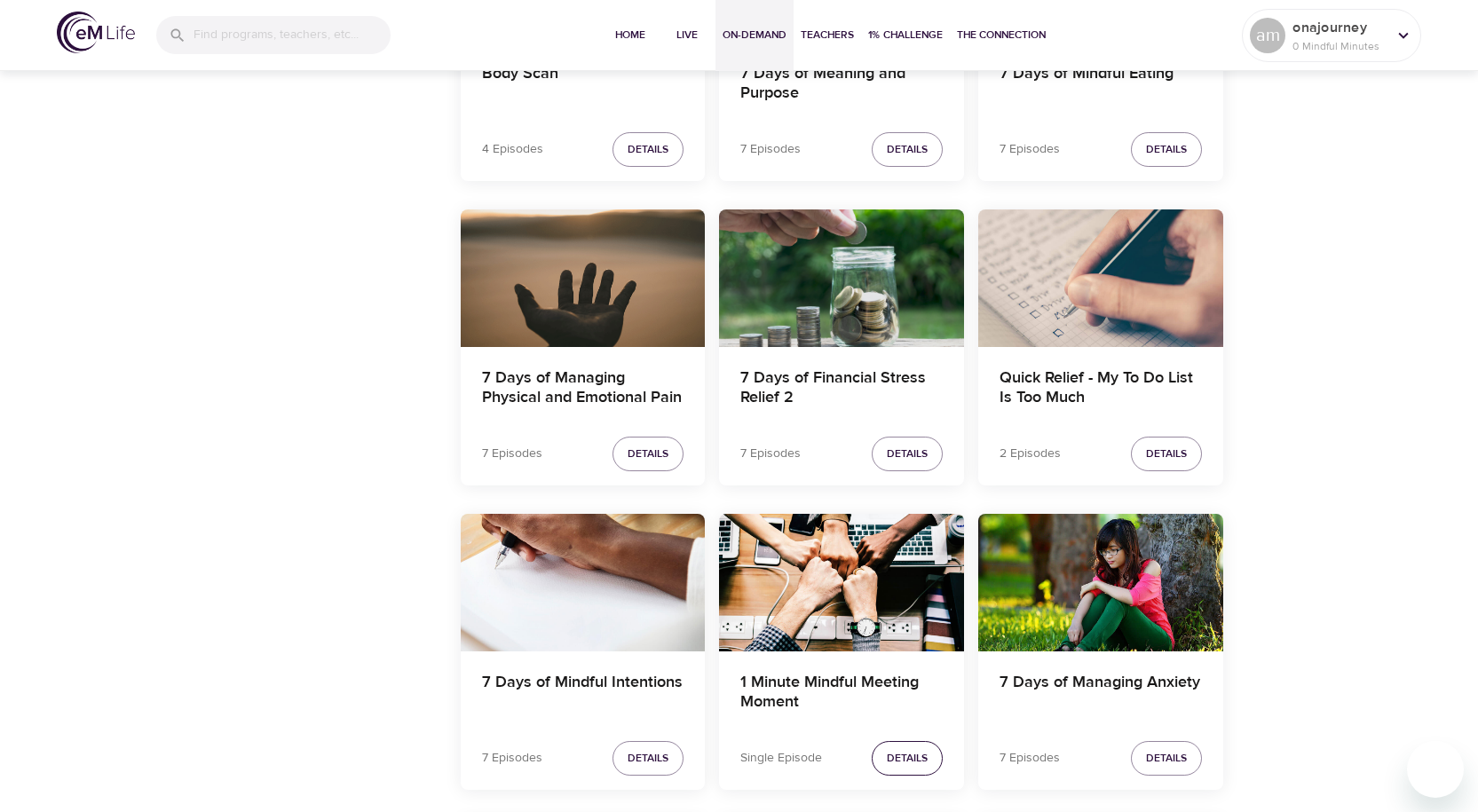
click at [911, 758] on span "Details" at bounding box center [907, 758] width 41 height 19
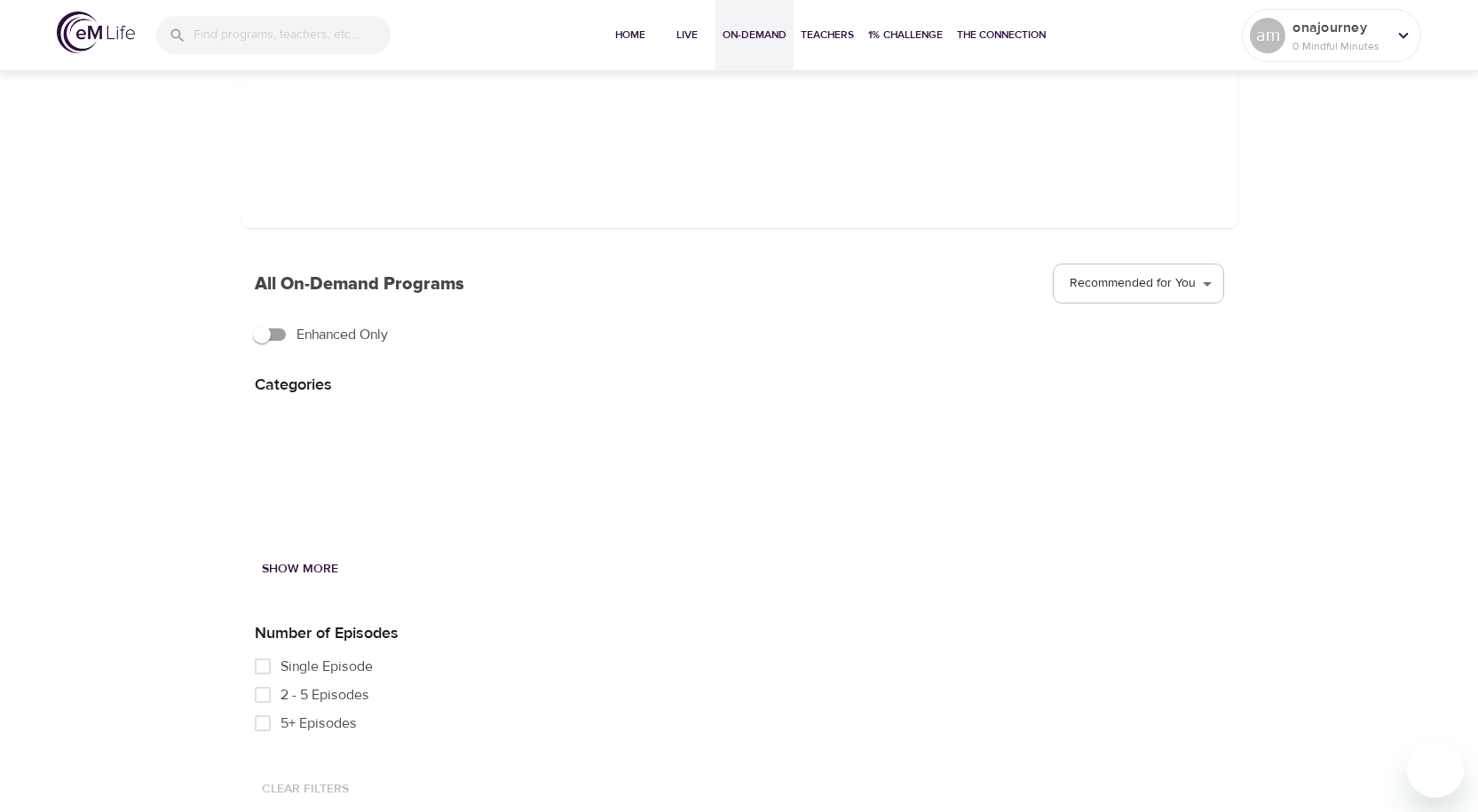
scroll to position [240, 0]
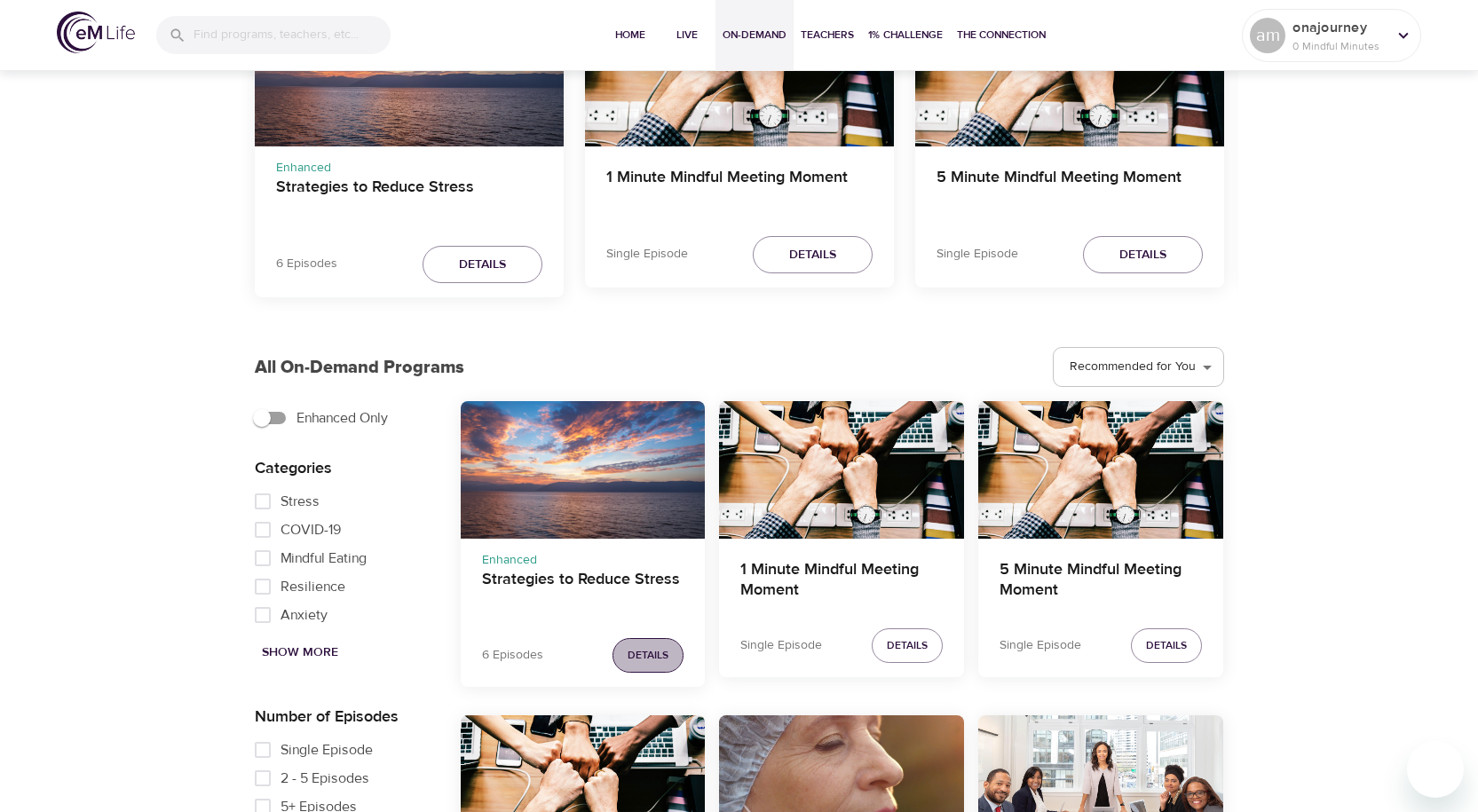
click at [651, 652] on span "Details" at bounding box center [647, 655] width 41 height 19
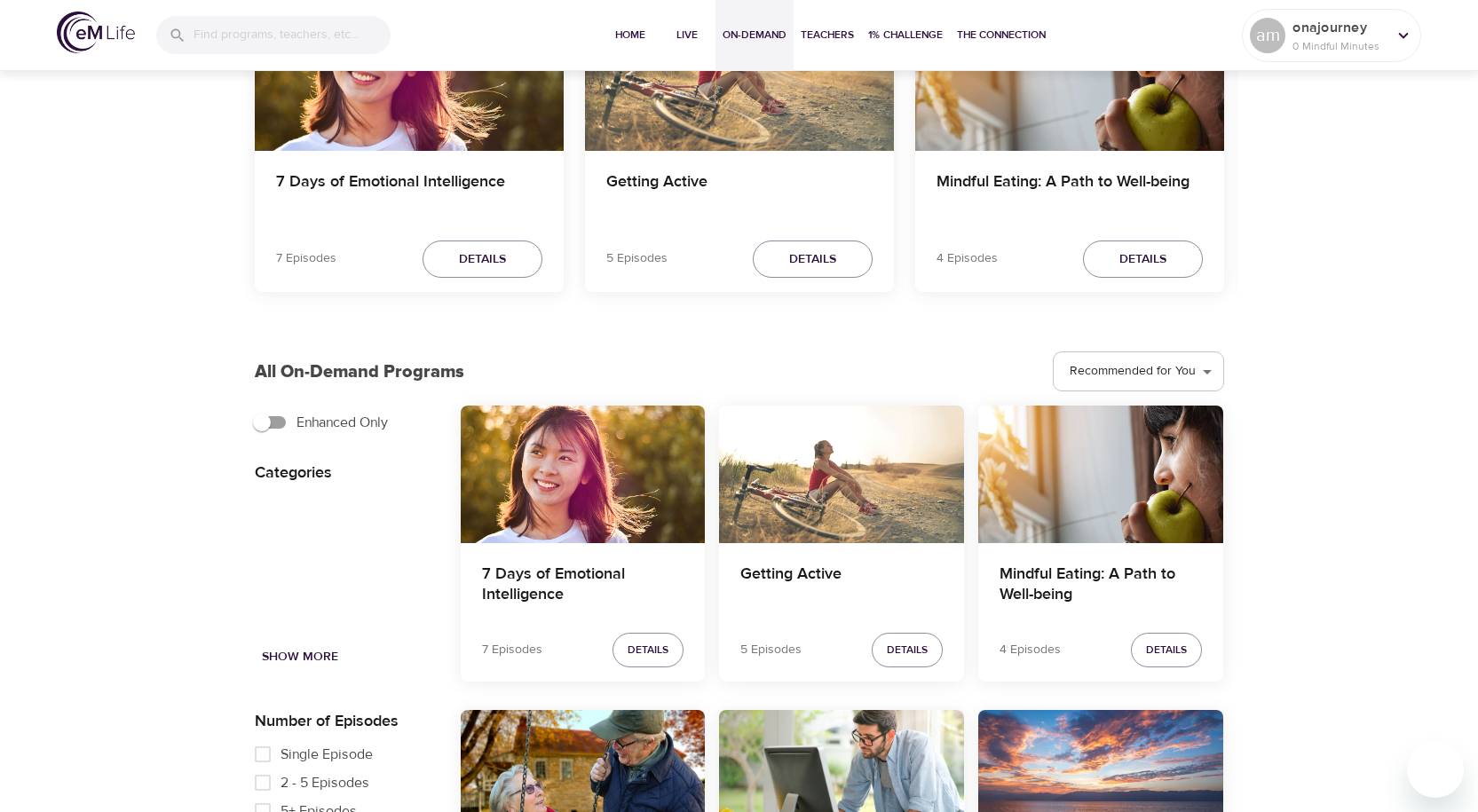
scroll to position [240, 0]
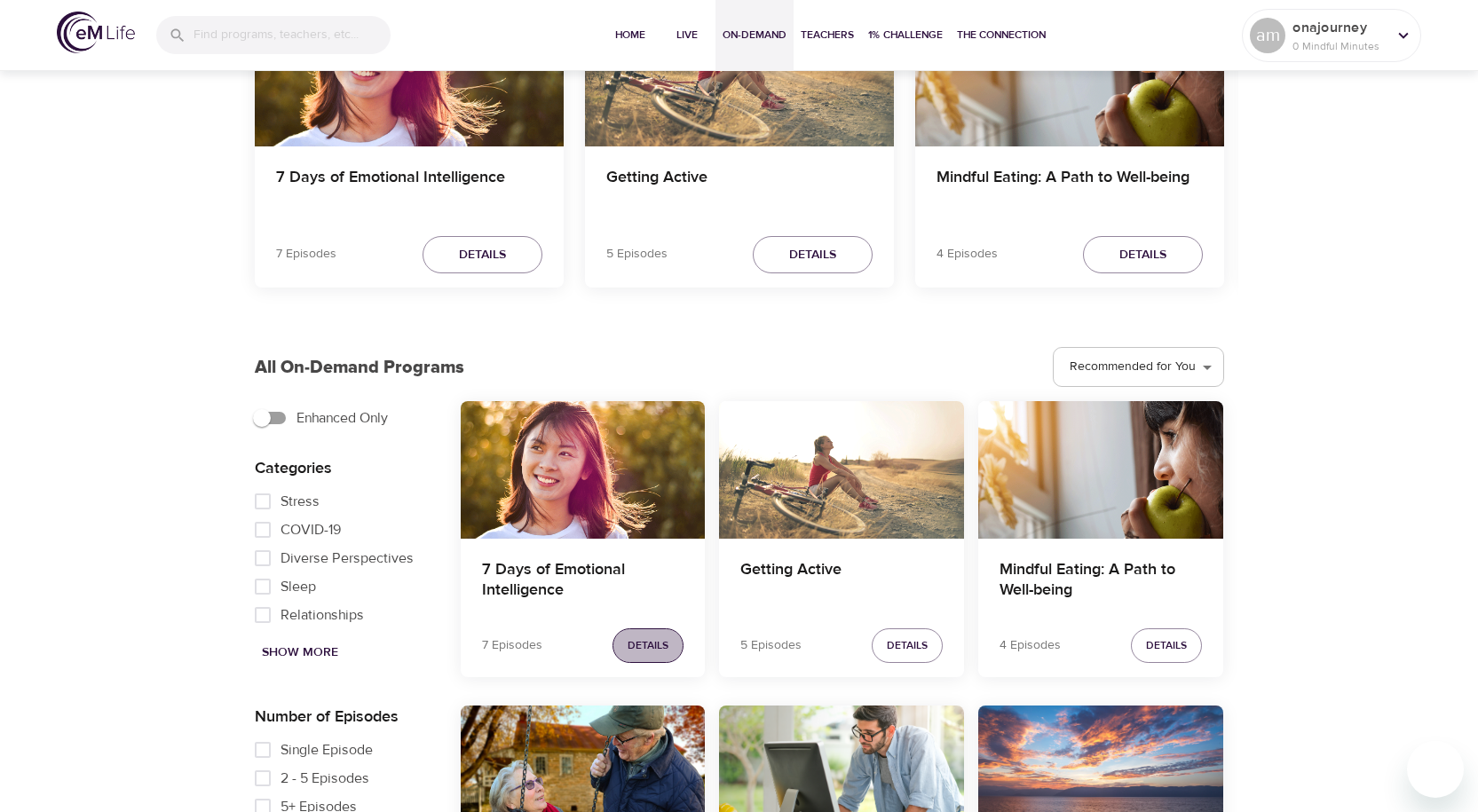
click at [657, 643] on span "Details" at bounding box center [647, 645] width 41 height 19
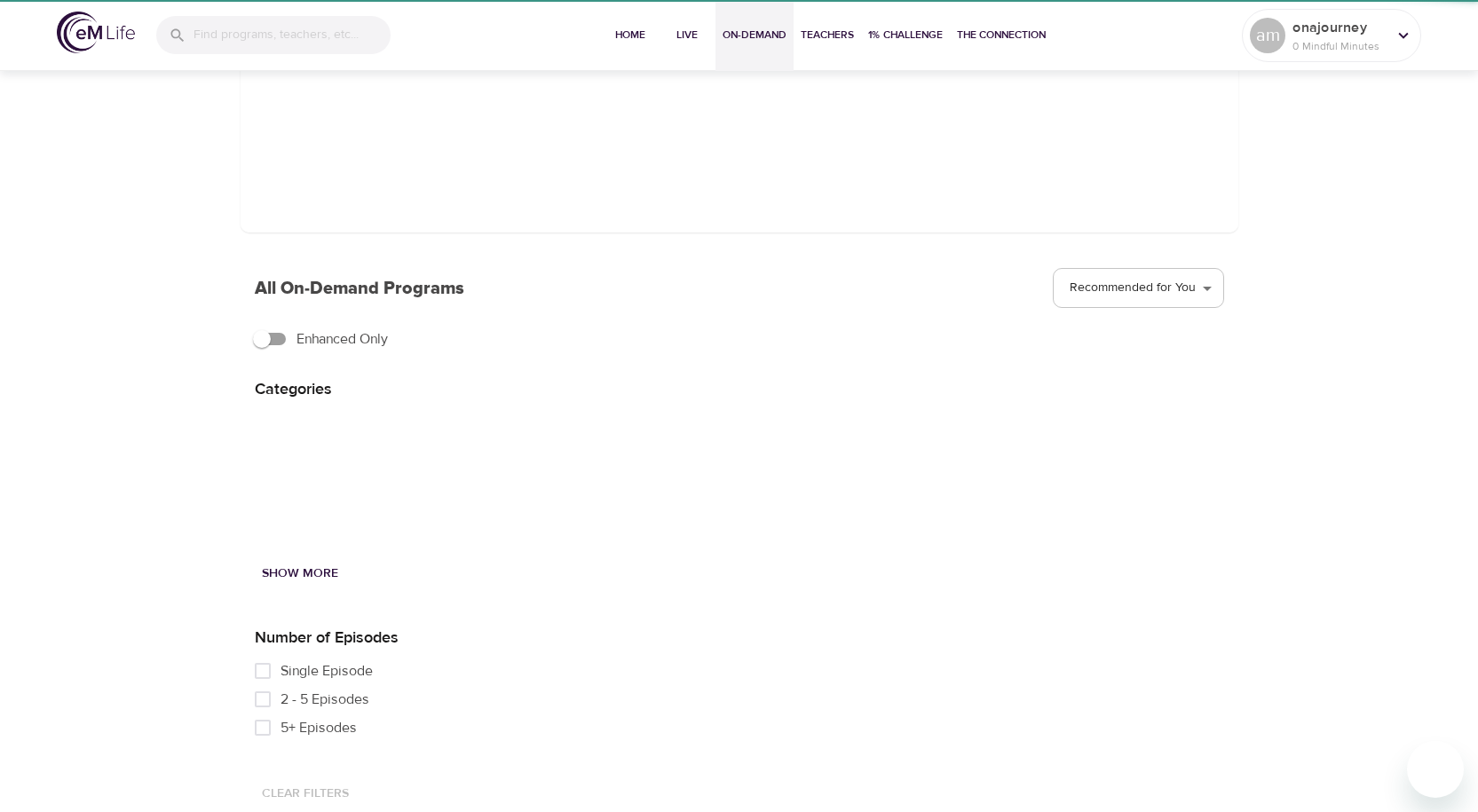
scroll to position [240, 0]
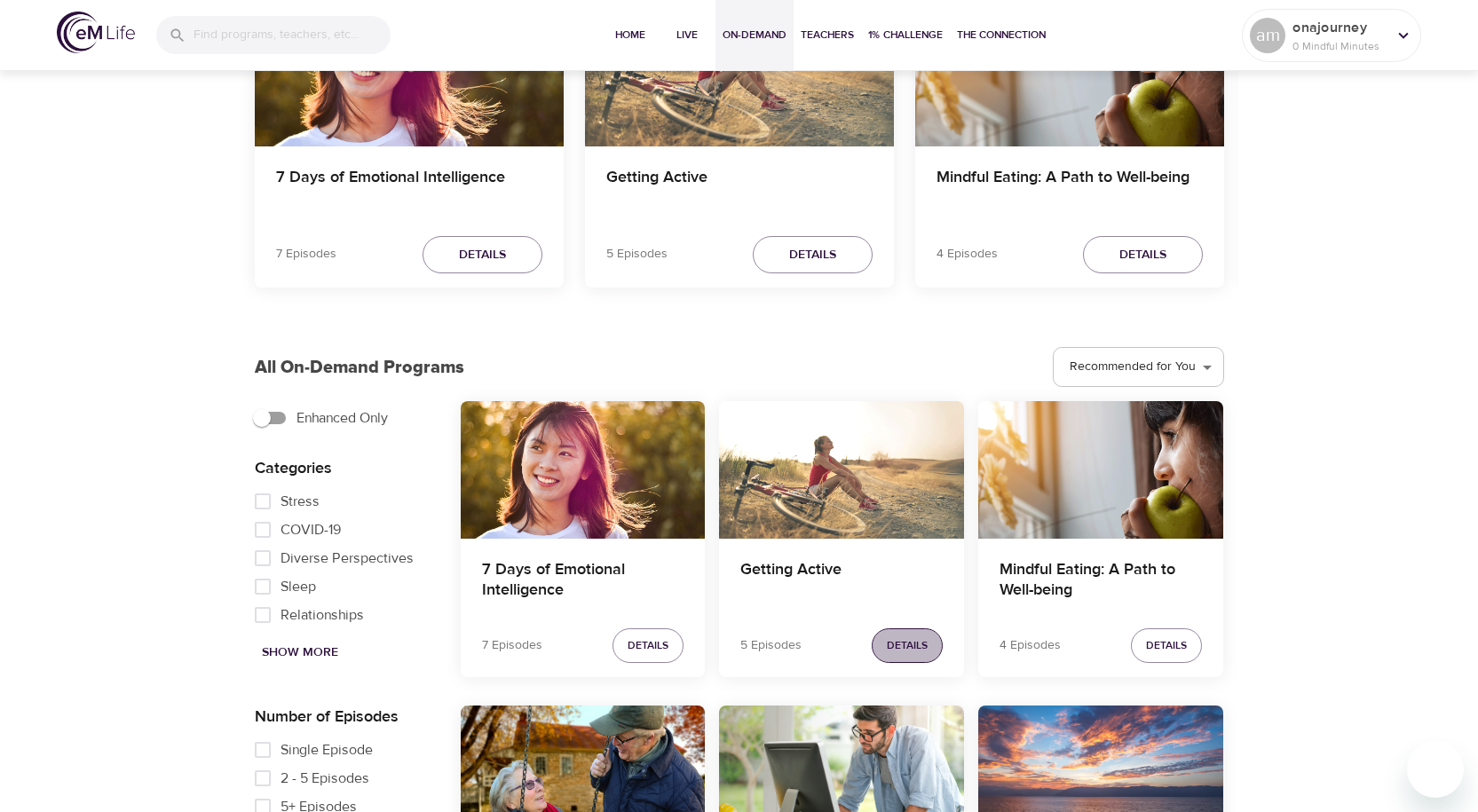
click at [911, 652] on span "Details" at bounding box center [907, 645] width 41 height 19
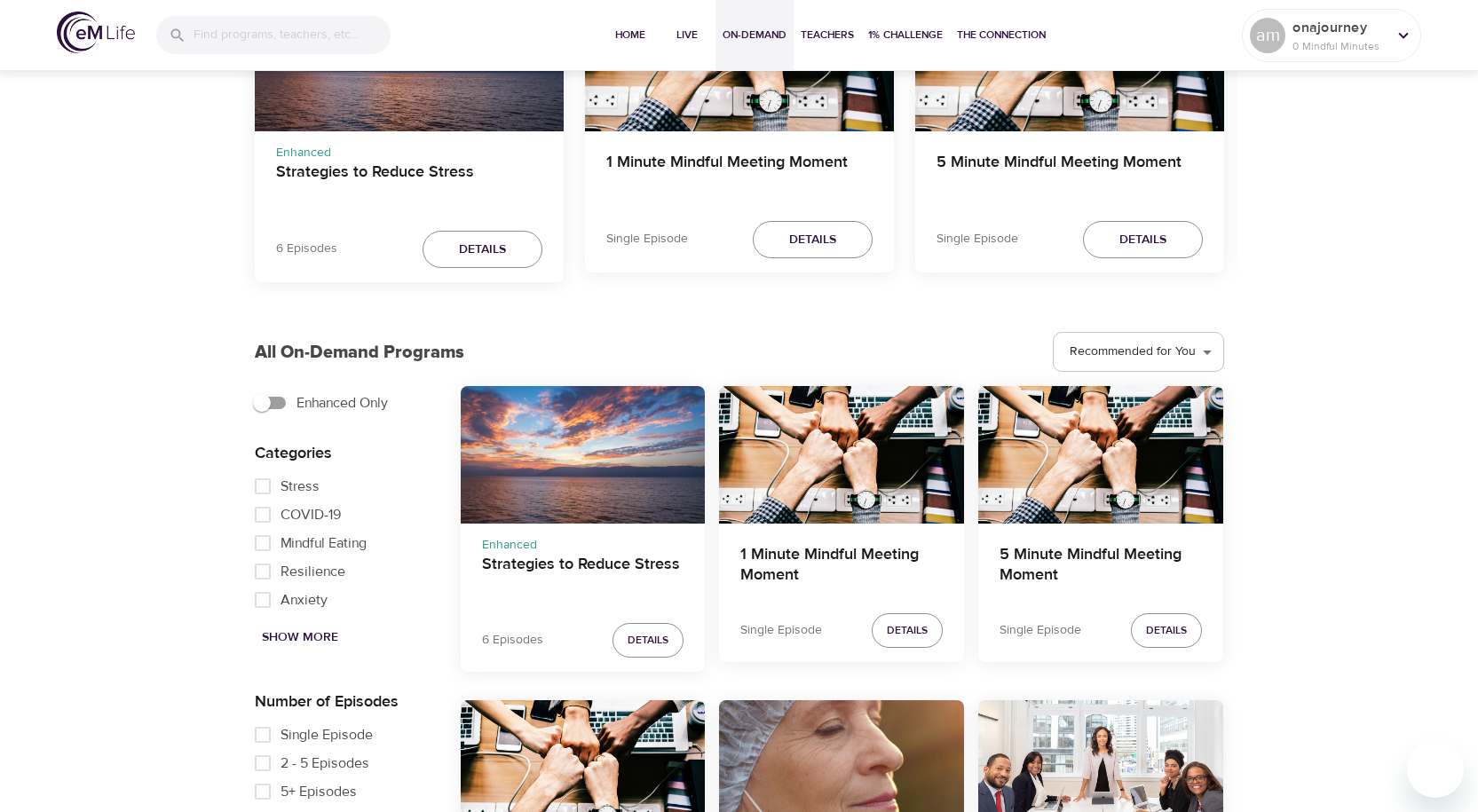
scroll to position [267, 0]
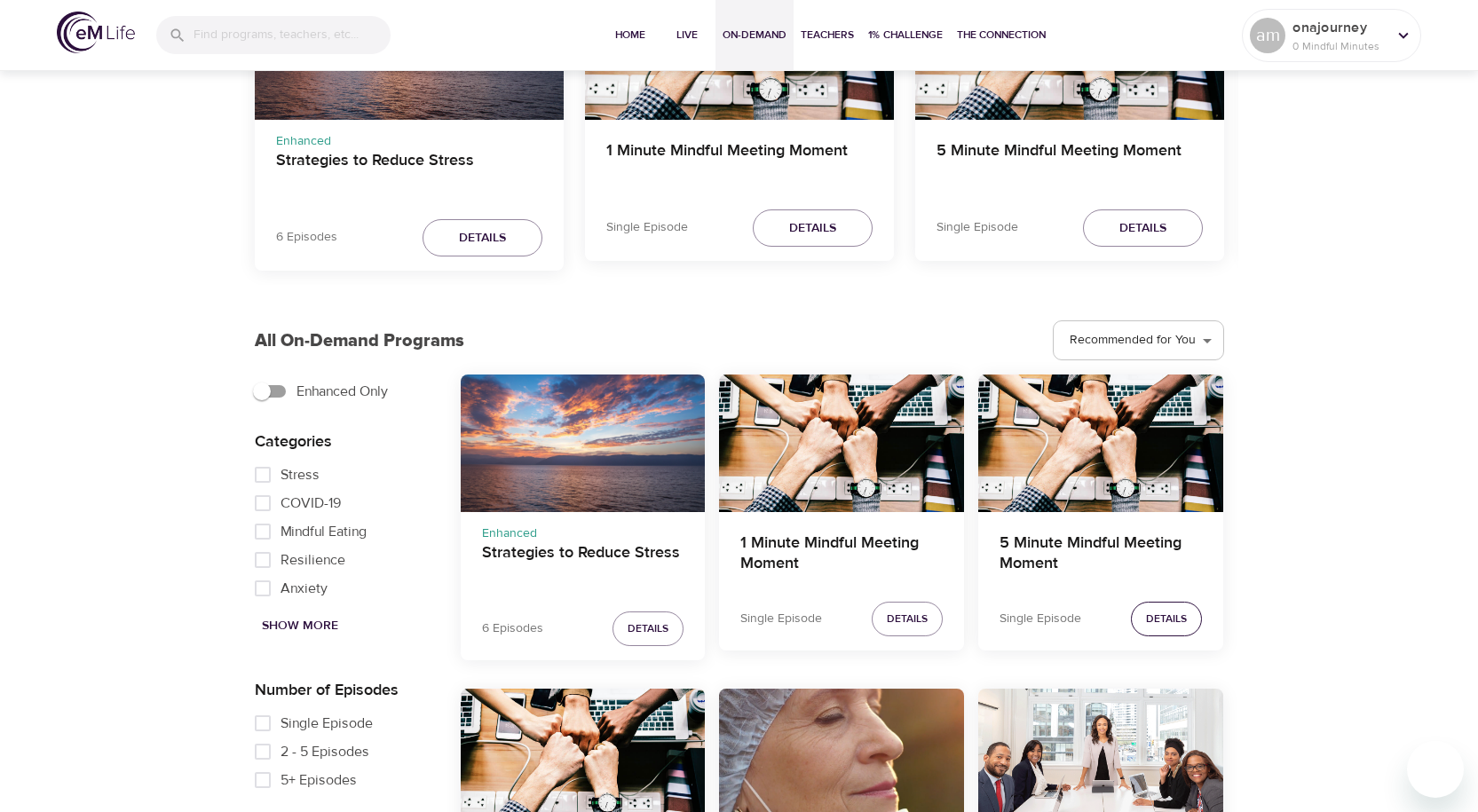
click at [1147, 620] on span "Details" at bounding box center [1166, 618] width 41 height 19
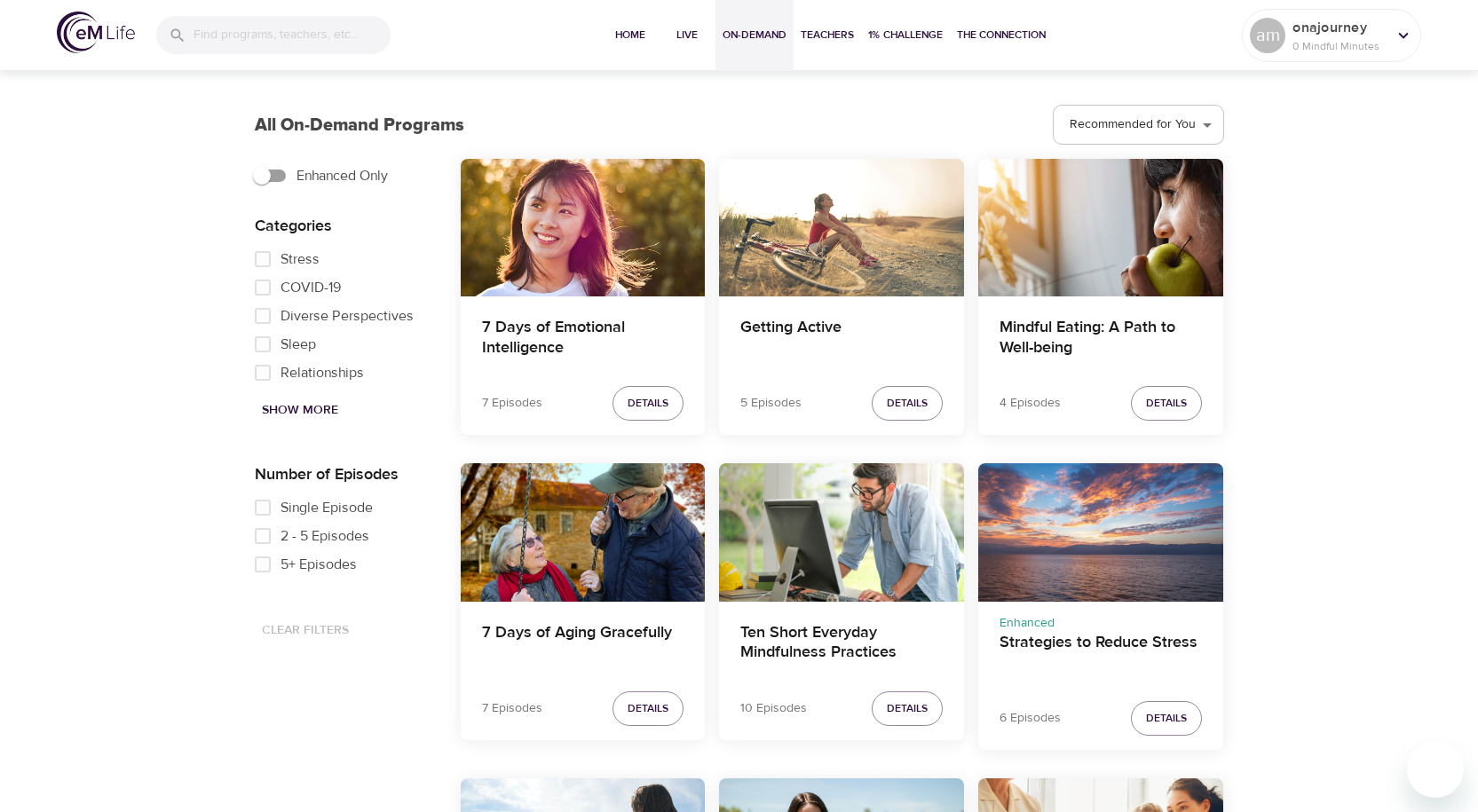
scroll to position [506, 0]
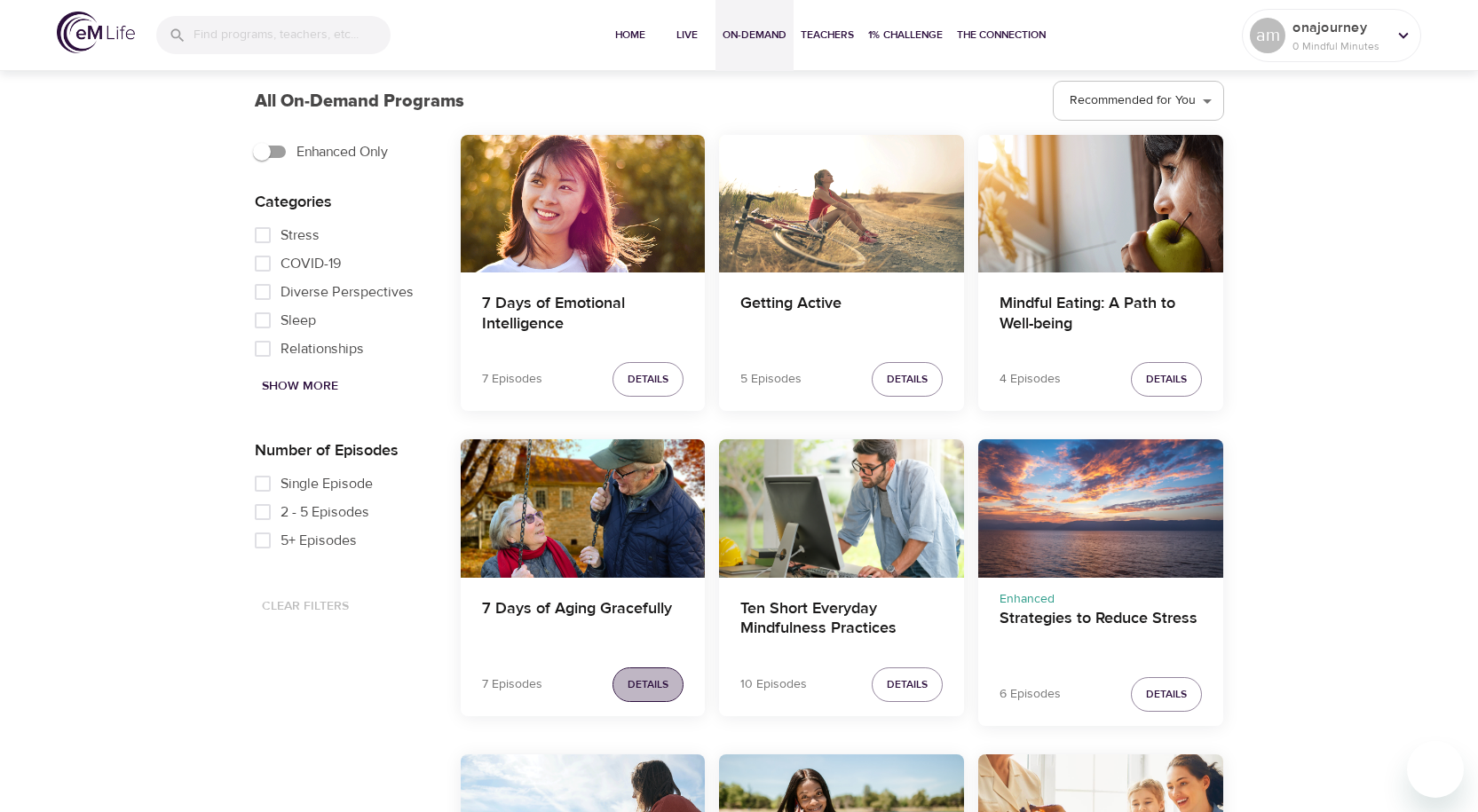
click at [648, 697] on button "Details" at bounding box center [648, 685] width 71 height 35
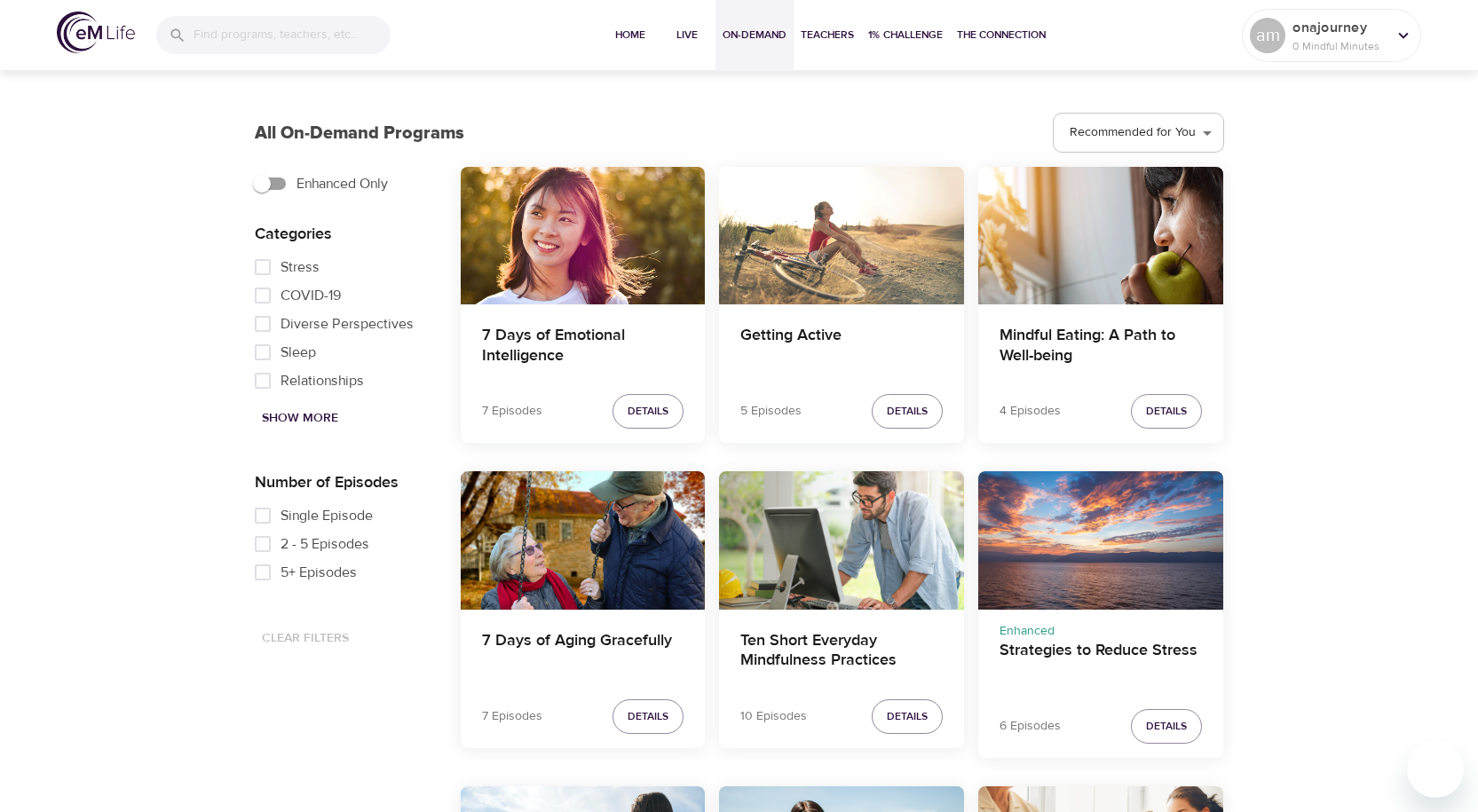
scroll to position [506, 0]
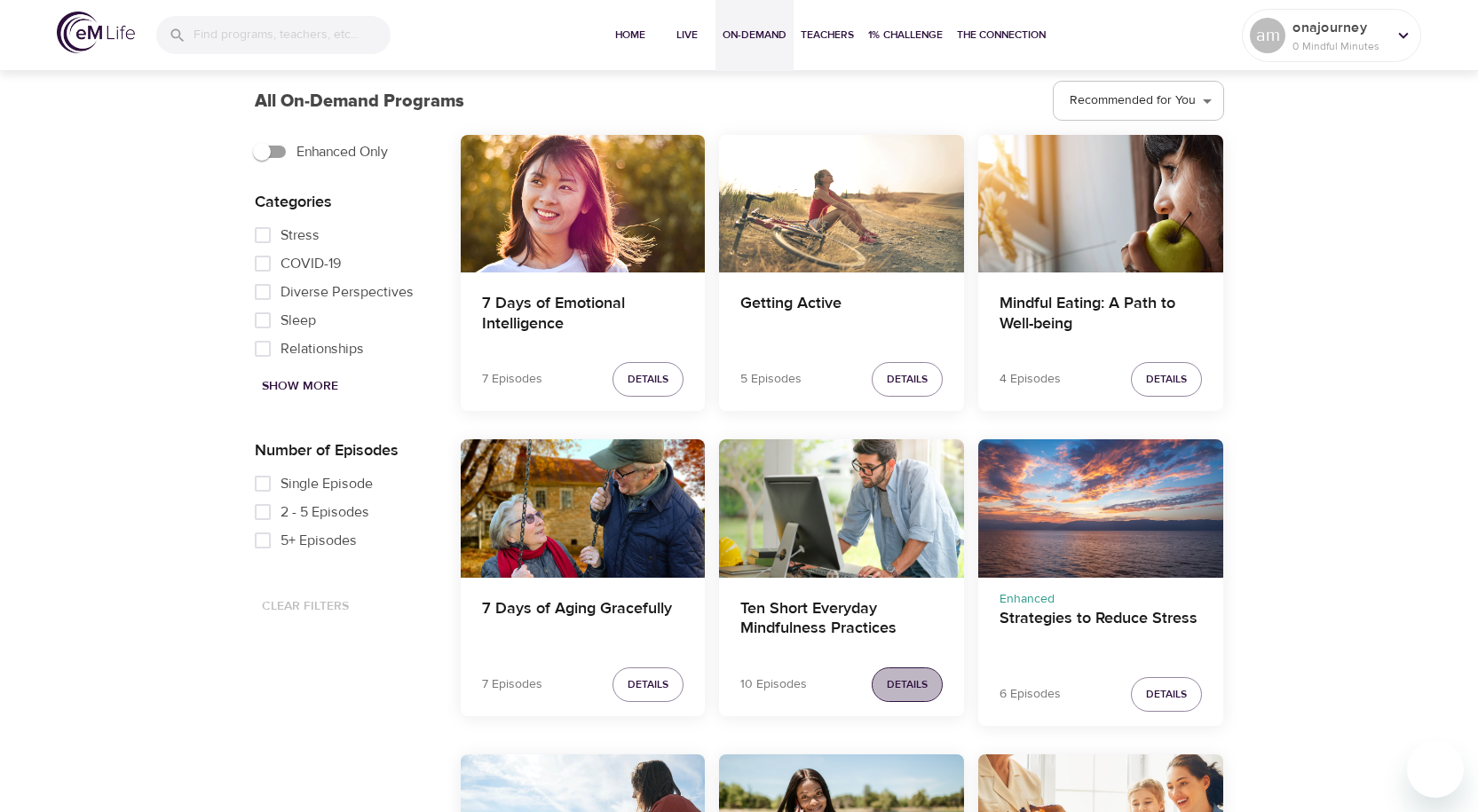
click at [909, 684] on span "Details" at bounding box center [907, 685] width 41 height 19
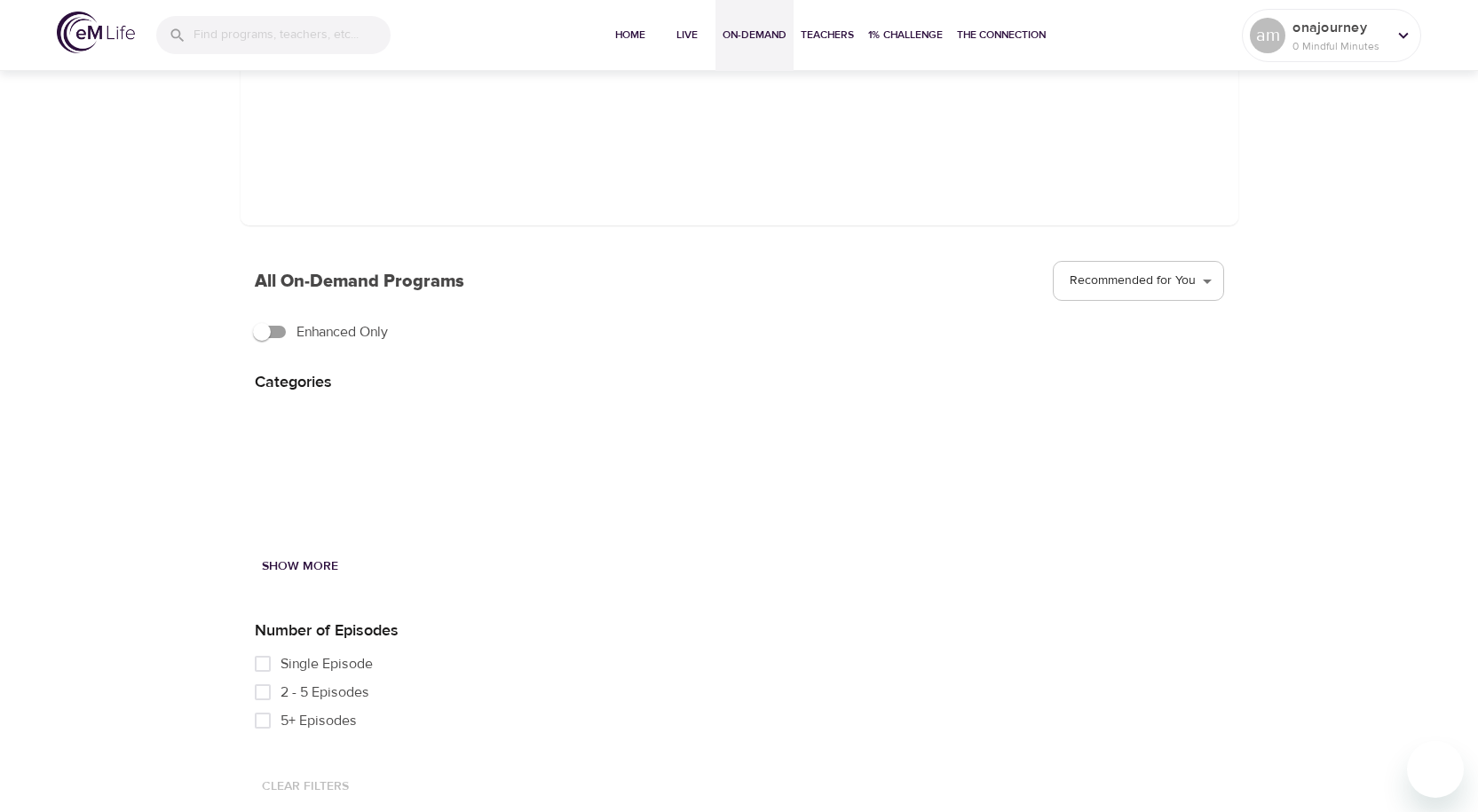
scroll to position [240, 0]
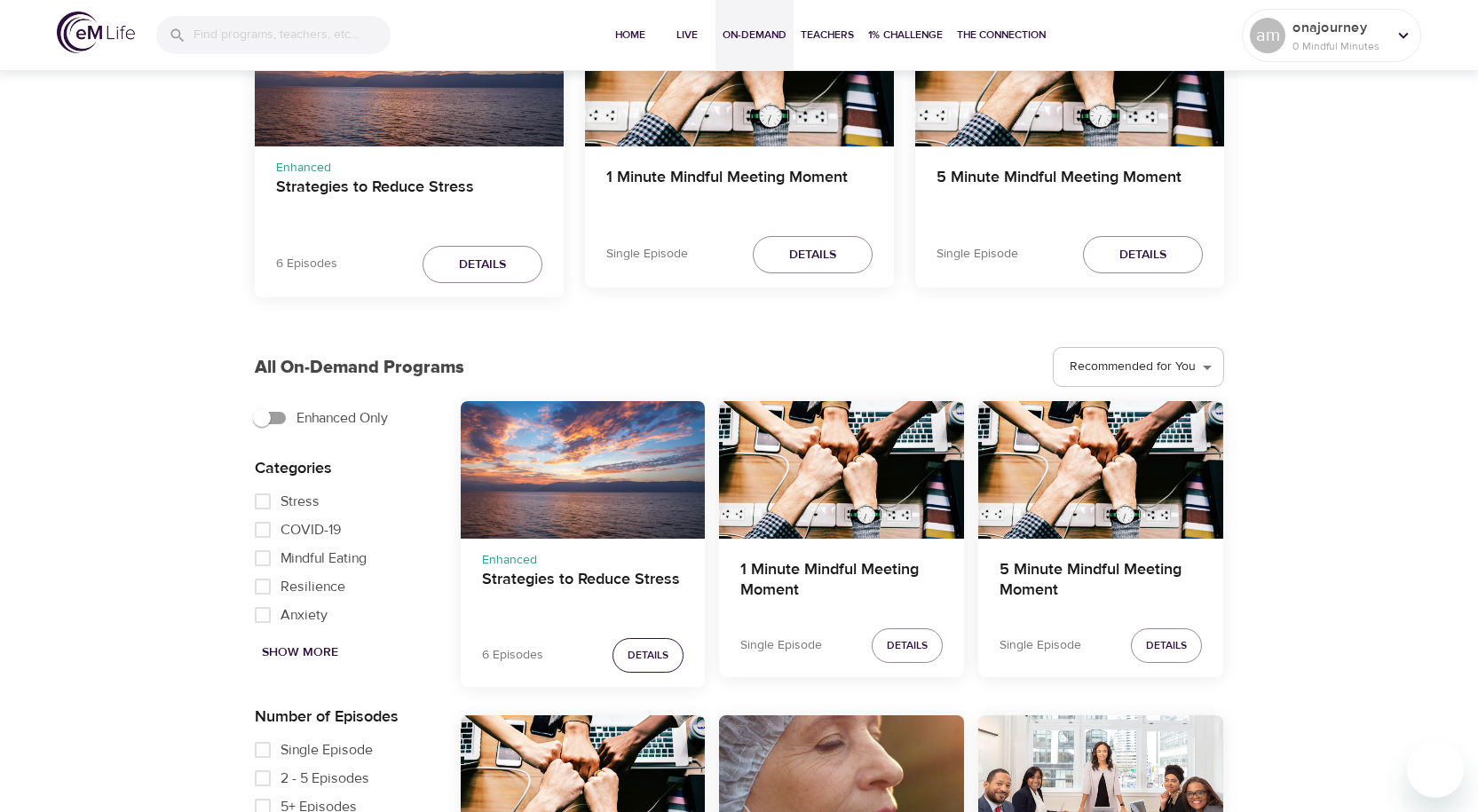
click at [633, 654] on span "Details" at bounding box center [647, 655] width 41 height 19
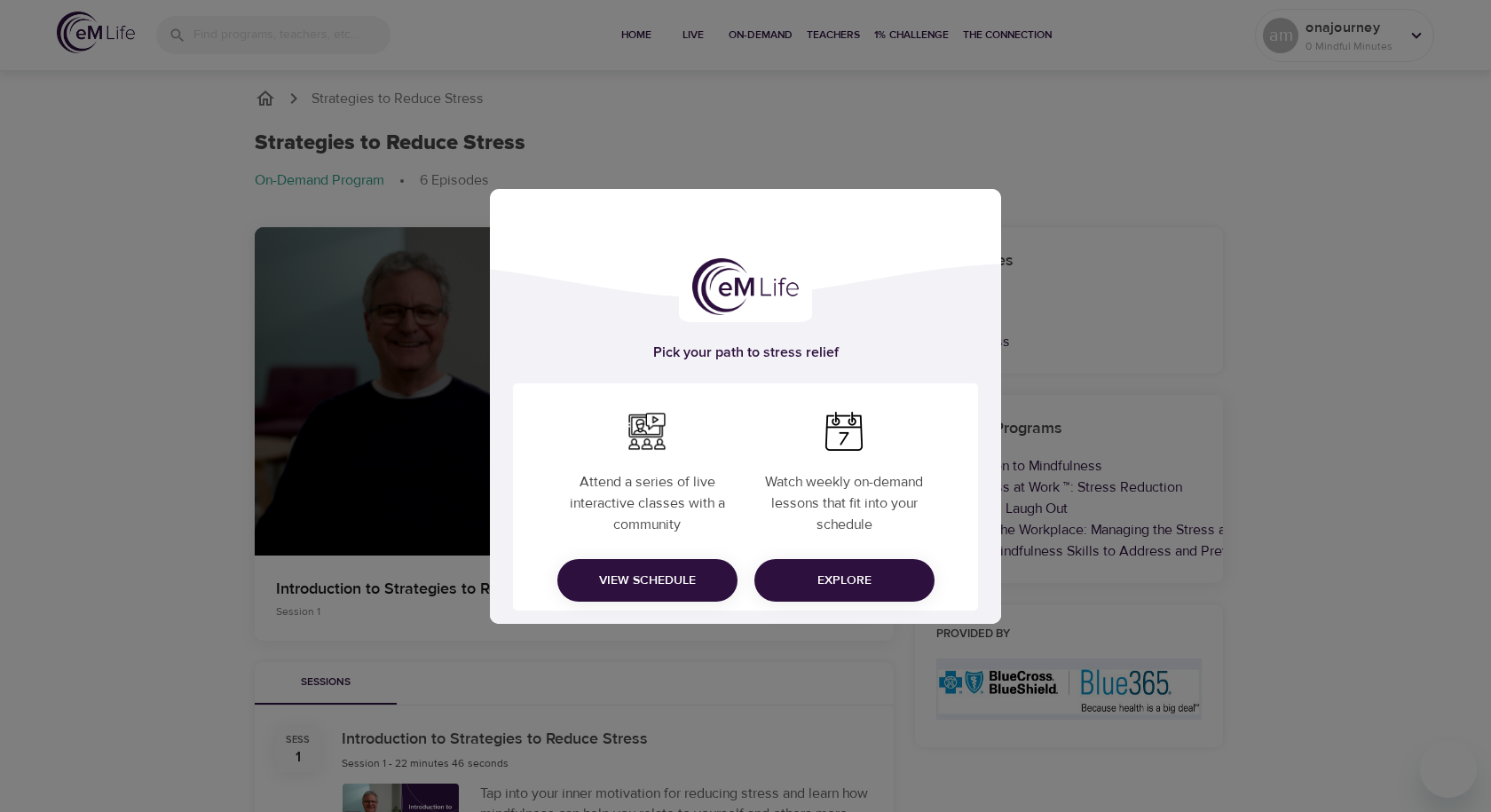
click at [816, 575] on span "Explore" at bounding box center [845, 581] width 152 height 22
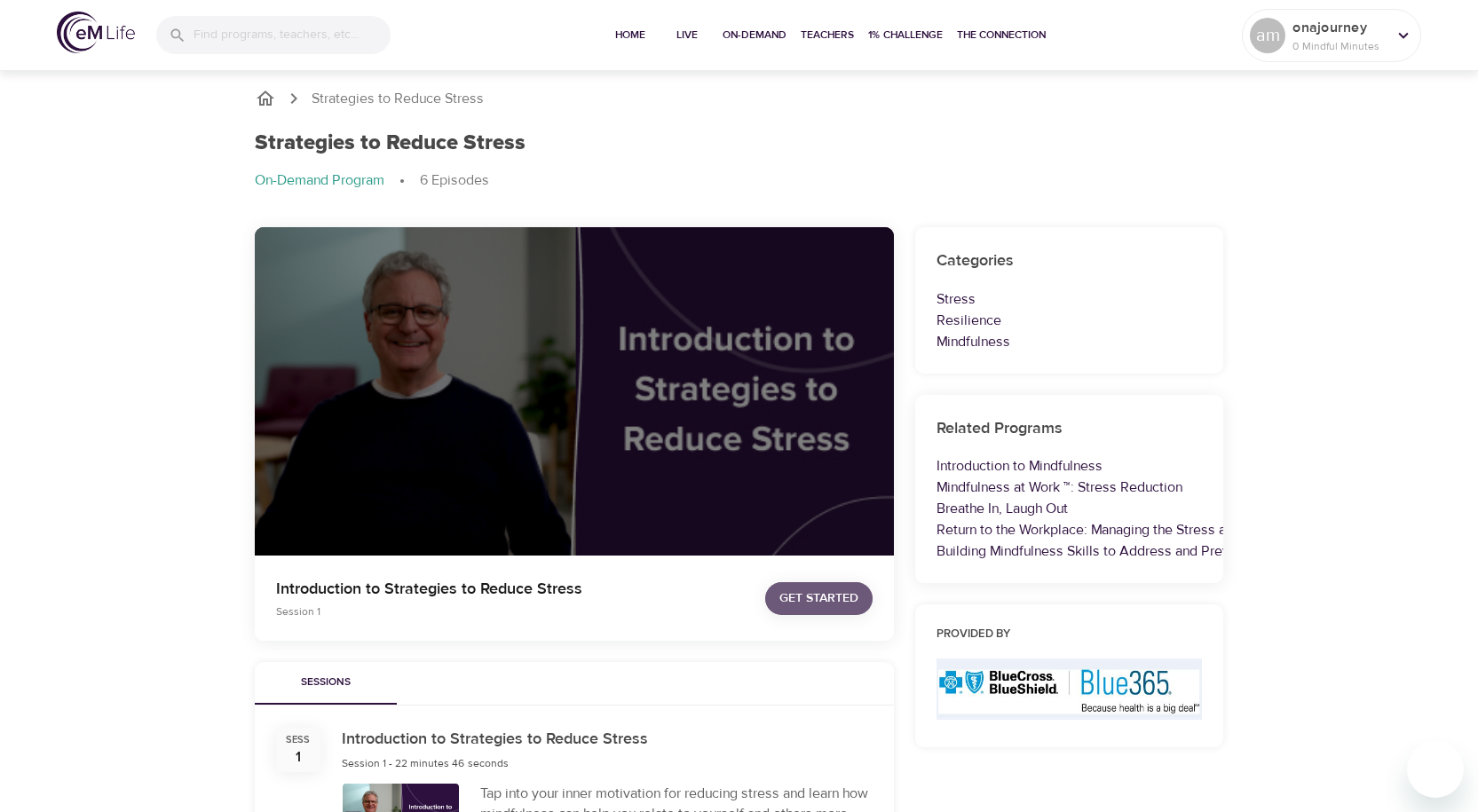
click at [820, 599] on span "Get Started" at bounding box center [819, 599] width 79 height 22
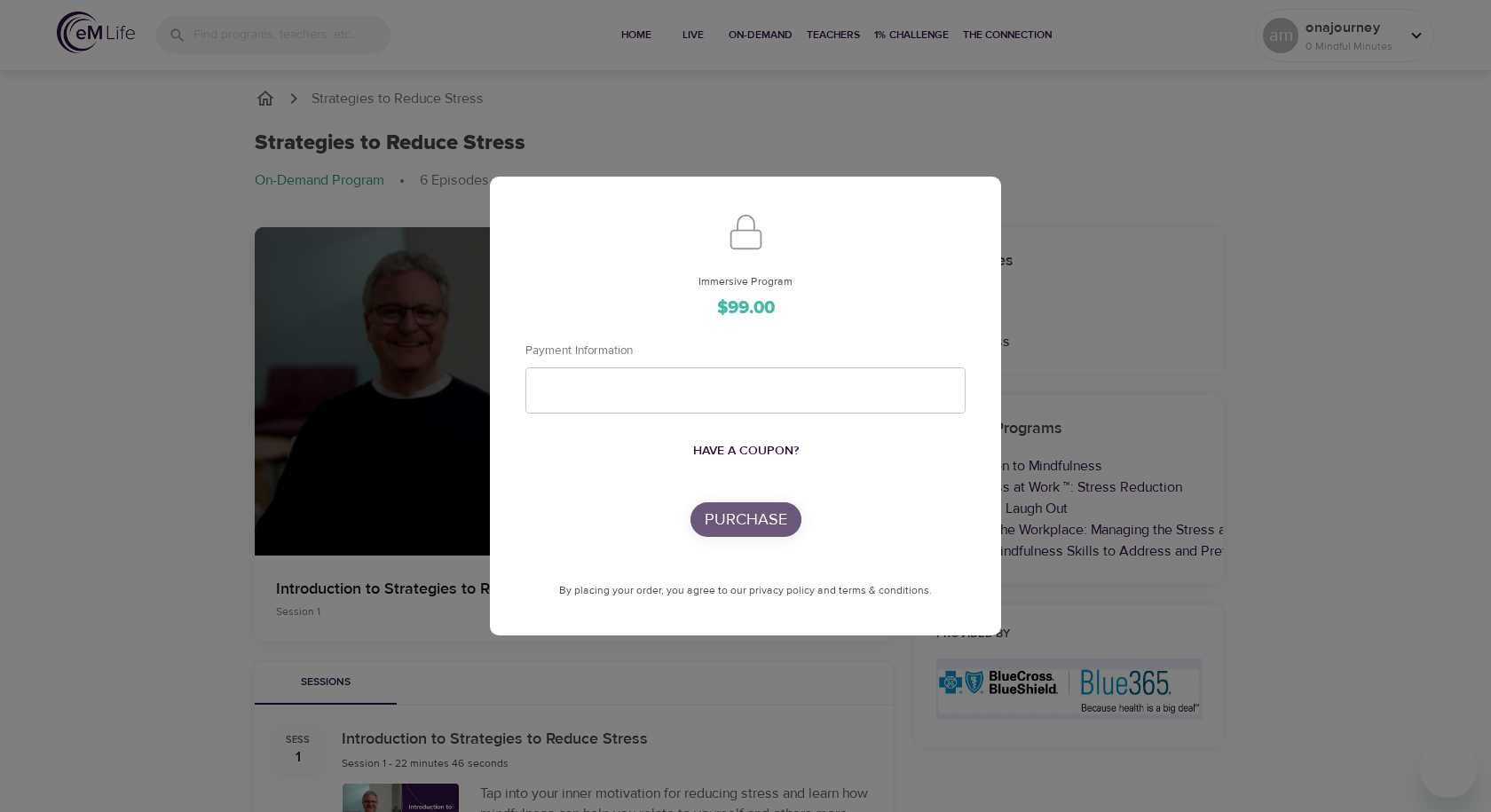
click at [754, 518] on p "Purchase" at bounding box center [746, 520] width 83 height 24
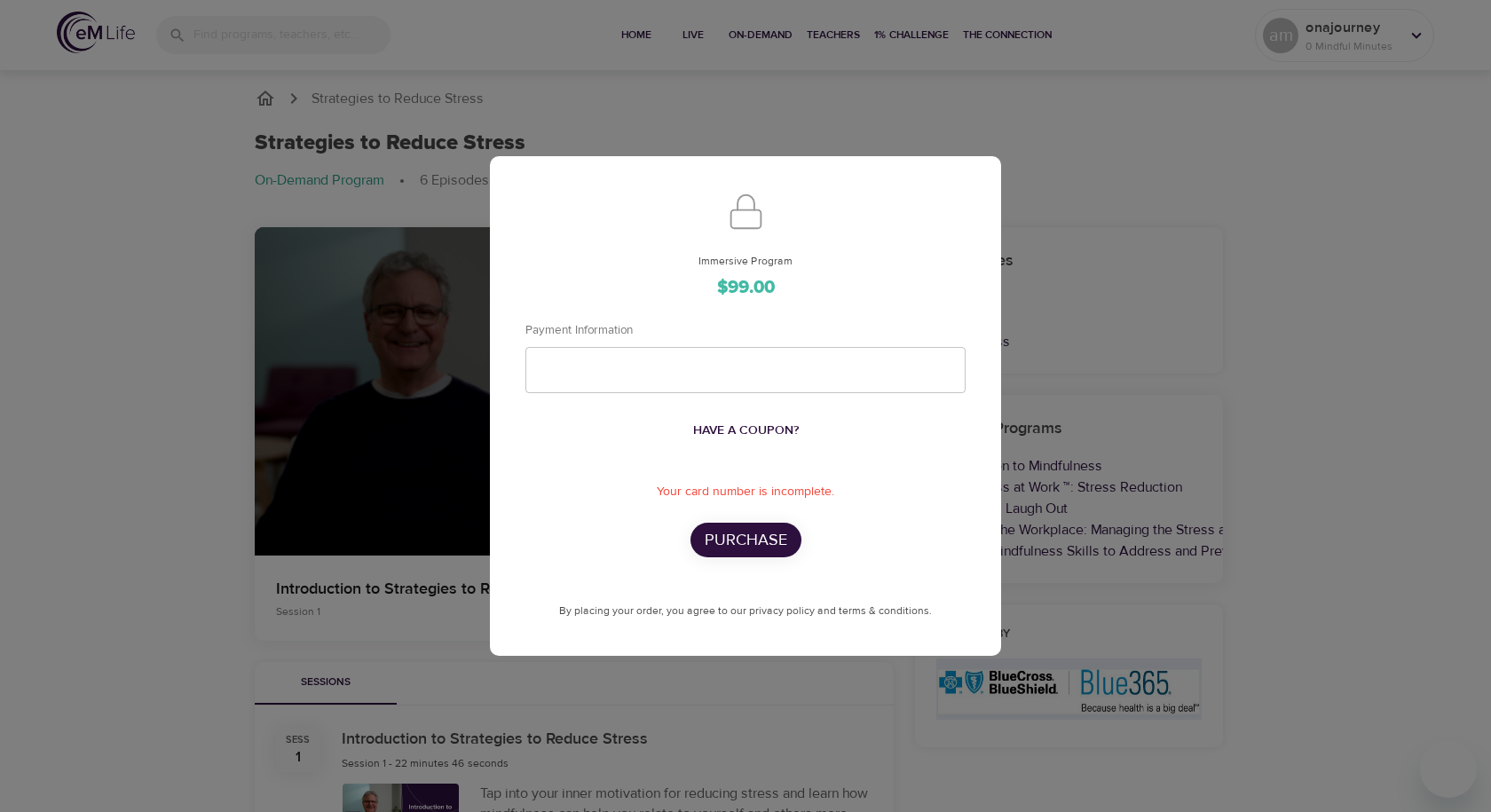
click at [1251, 249] on div "Immersive Program $99.00 Payment Information Have a coupon? Your card number is…" at bounding box center [745, 406] width 1491 height 812
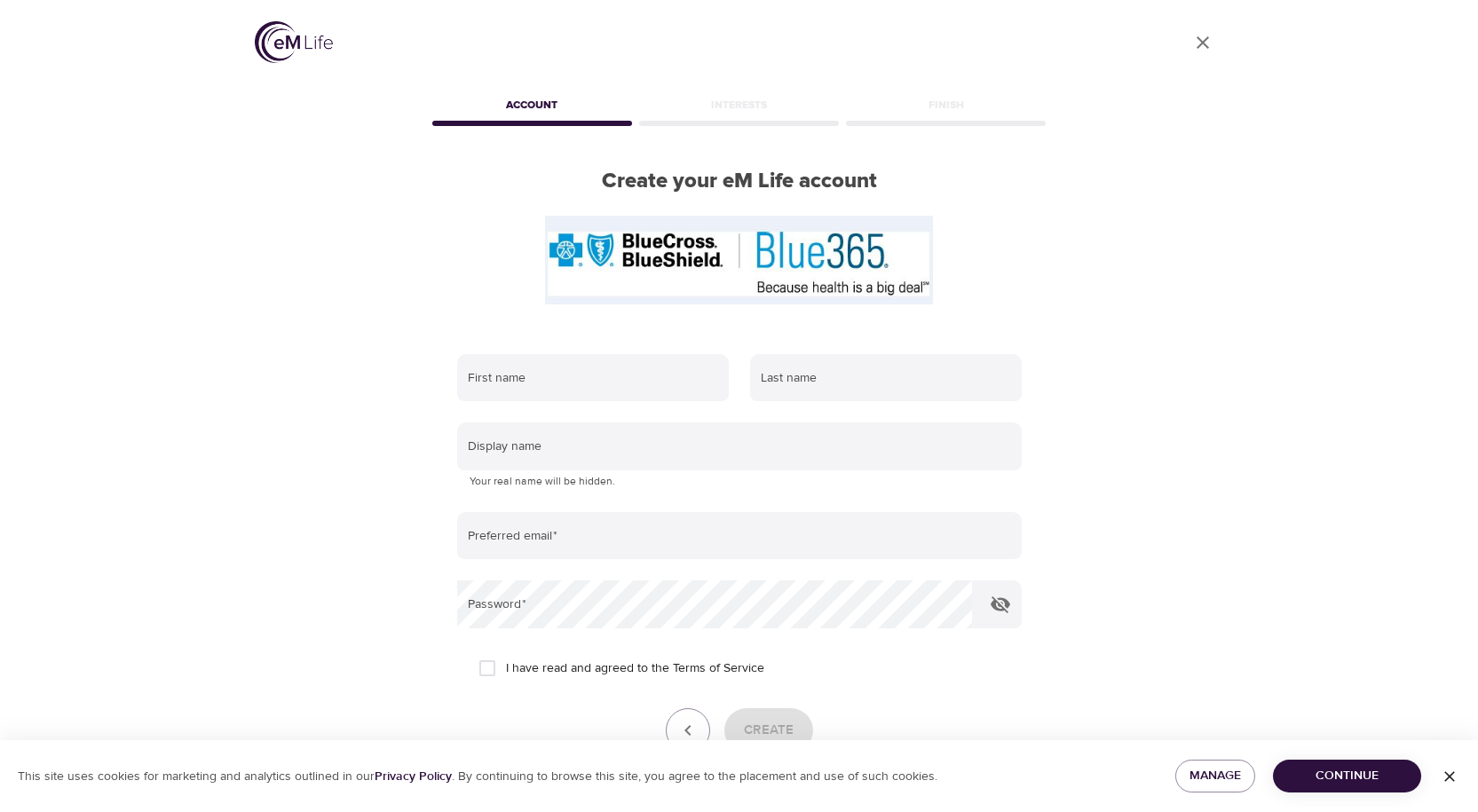
scroll to position [89, 0]
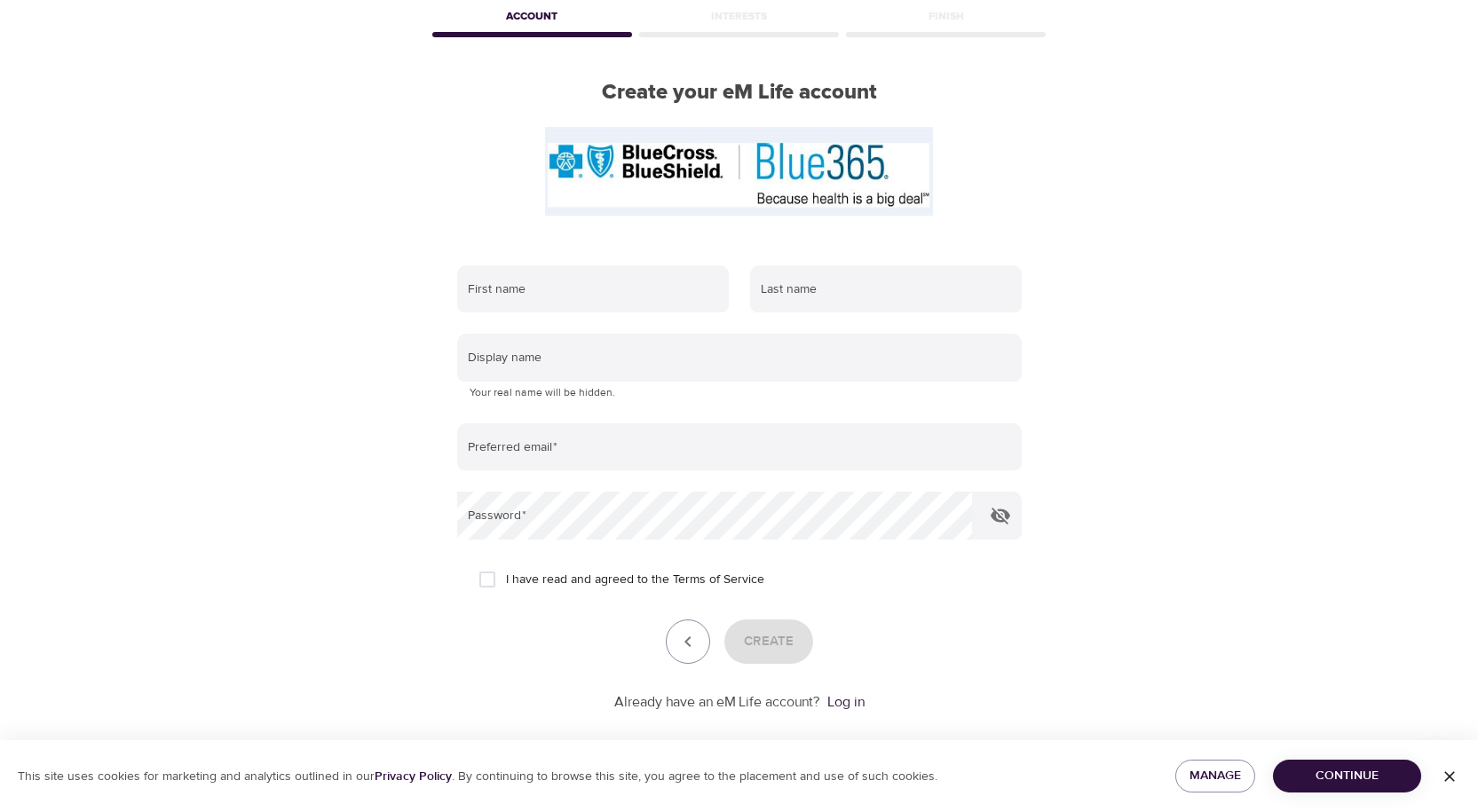
click at [550, 247] on div "First name Last name Display name Your real name will be hidden. Preferred emai…" at bounding box center [739, 489] width 621 height 504
click at [539, 296] on input "text" at bounding box center [593, 289] width 272 height 48
type input "[PERSON_NAME]"
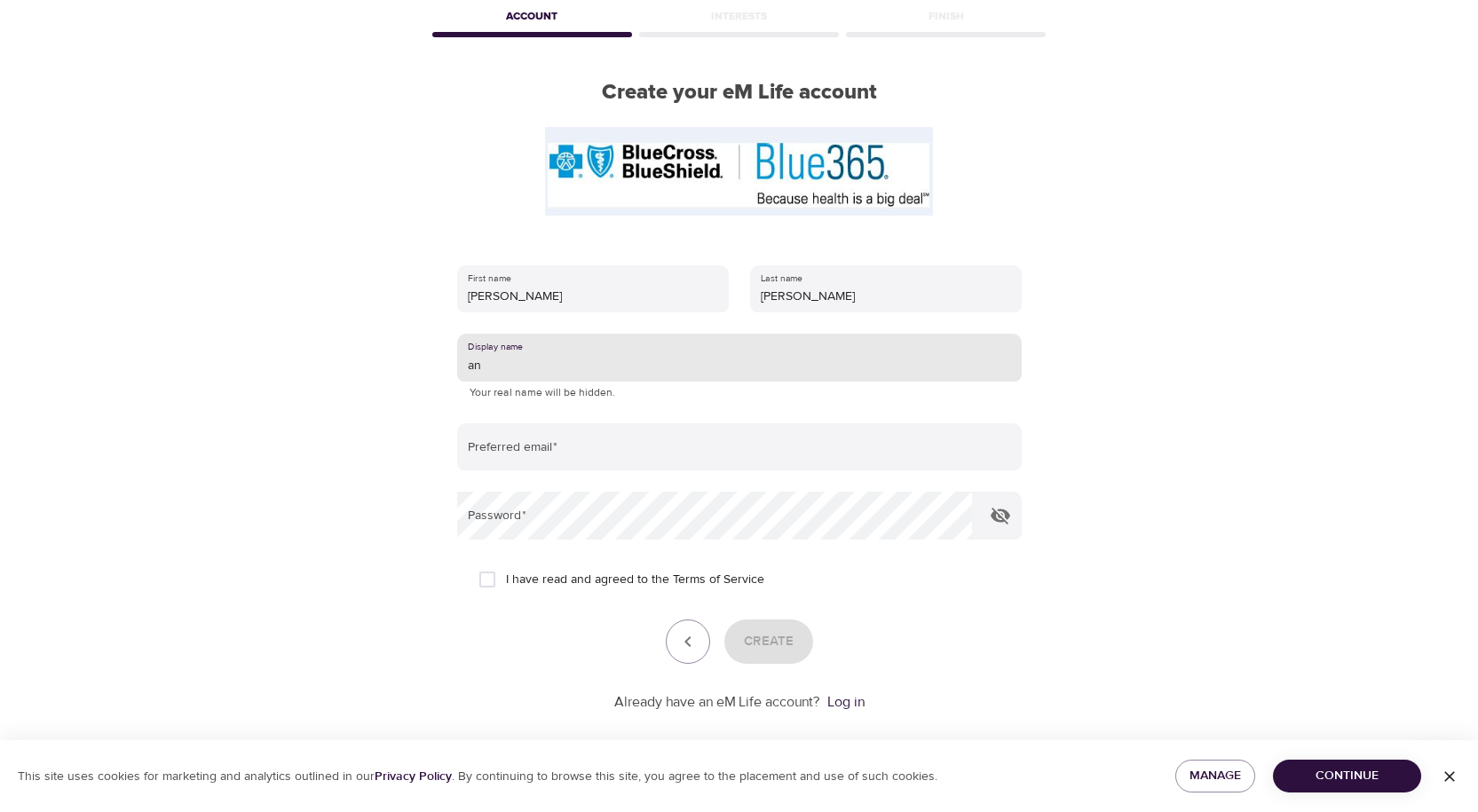
type input "a"
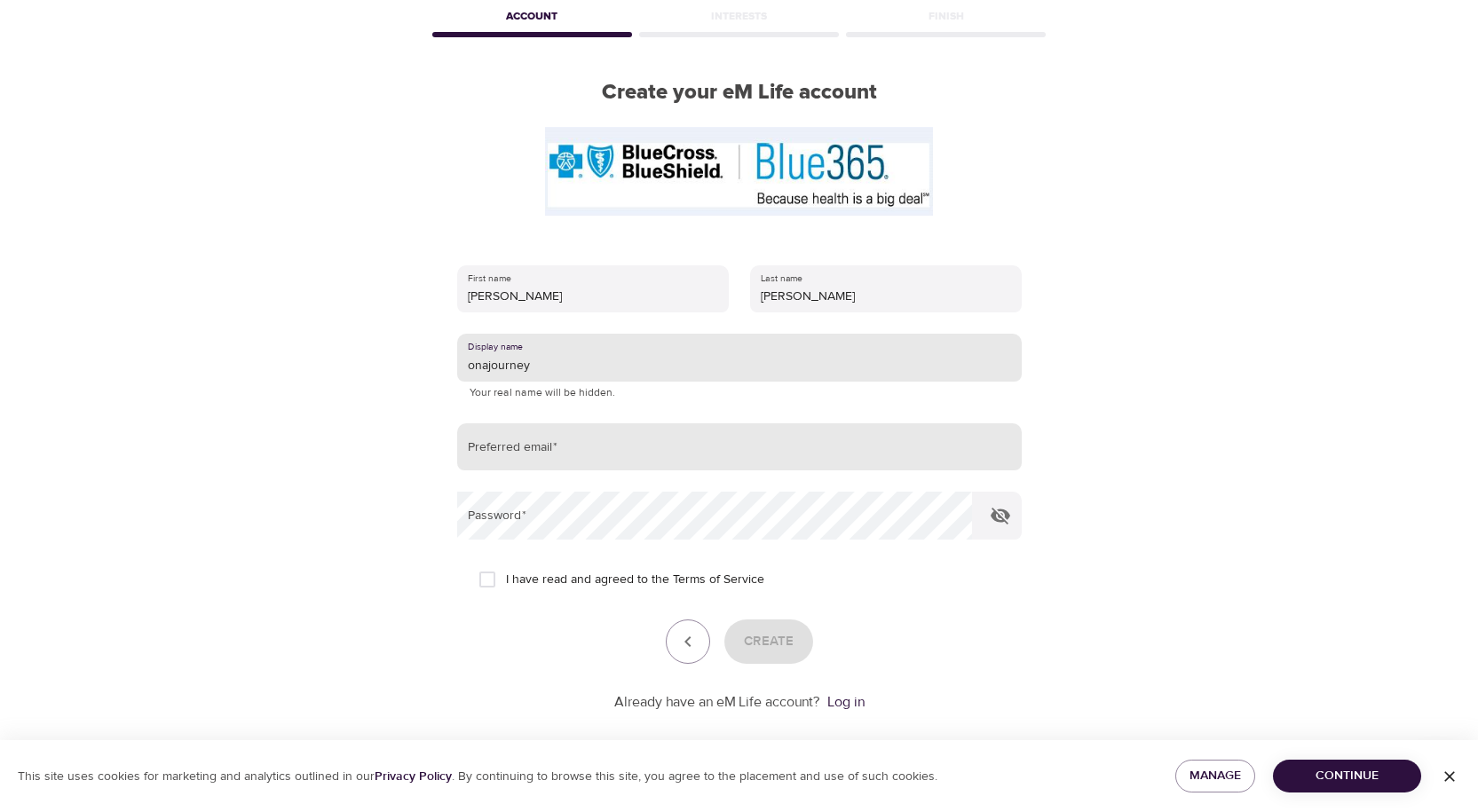
type input "onajourney"
click at [490, 451] on input "email" at bounding box center [739, 447] width 564 height 48
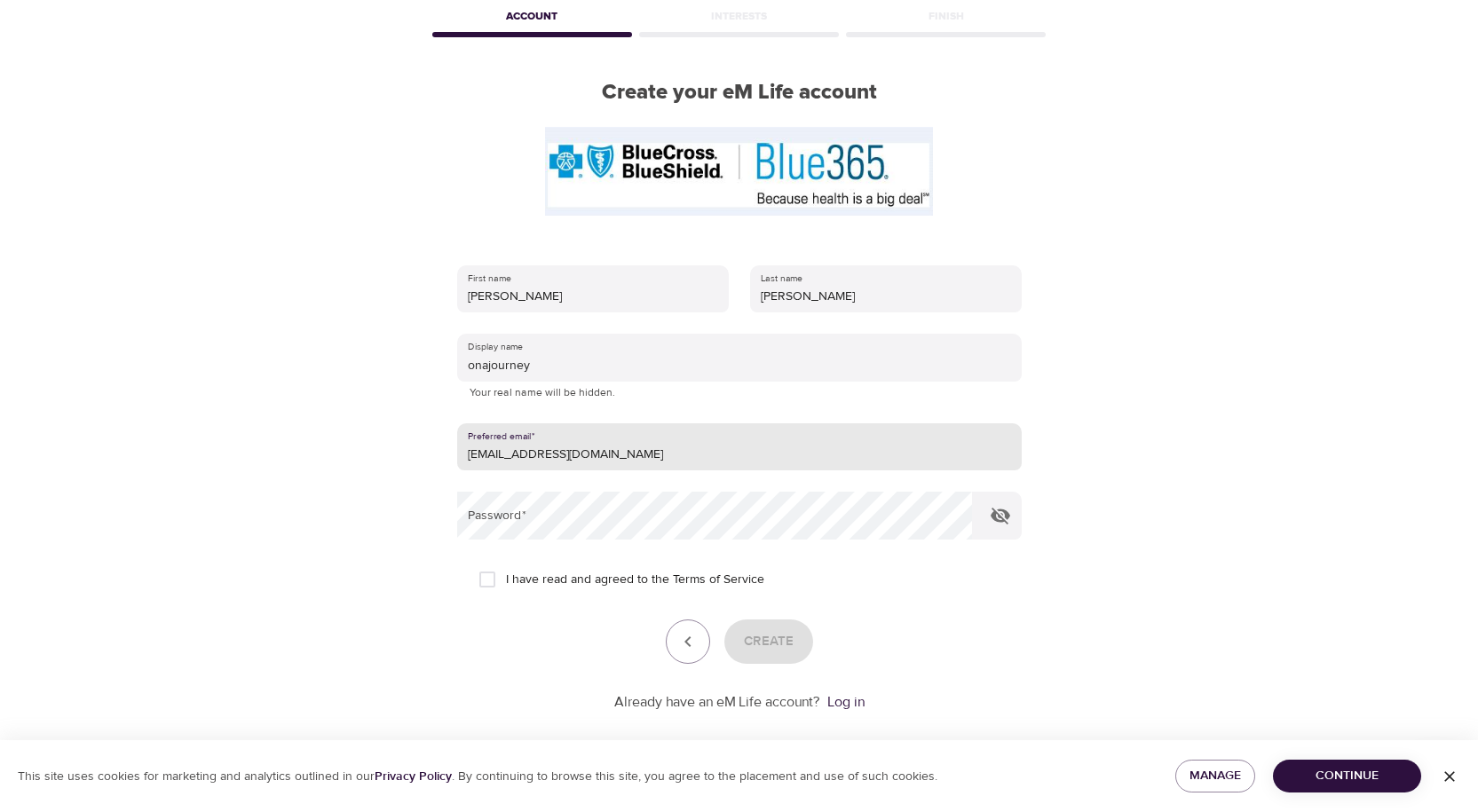
type input "[EMAIL_ADDRESS][DOMAIN_NAME]"
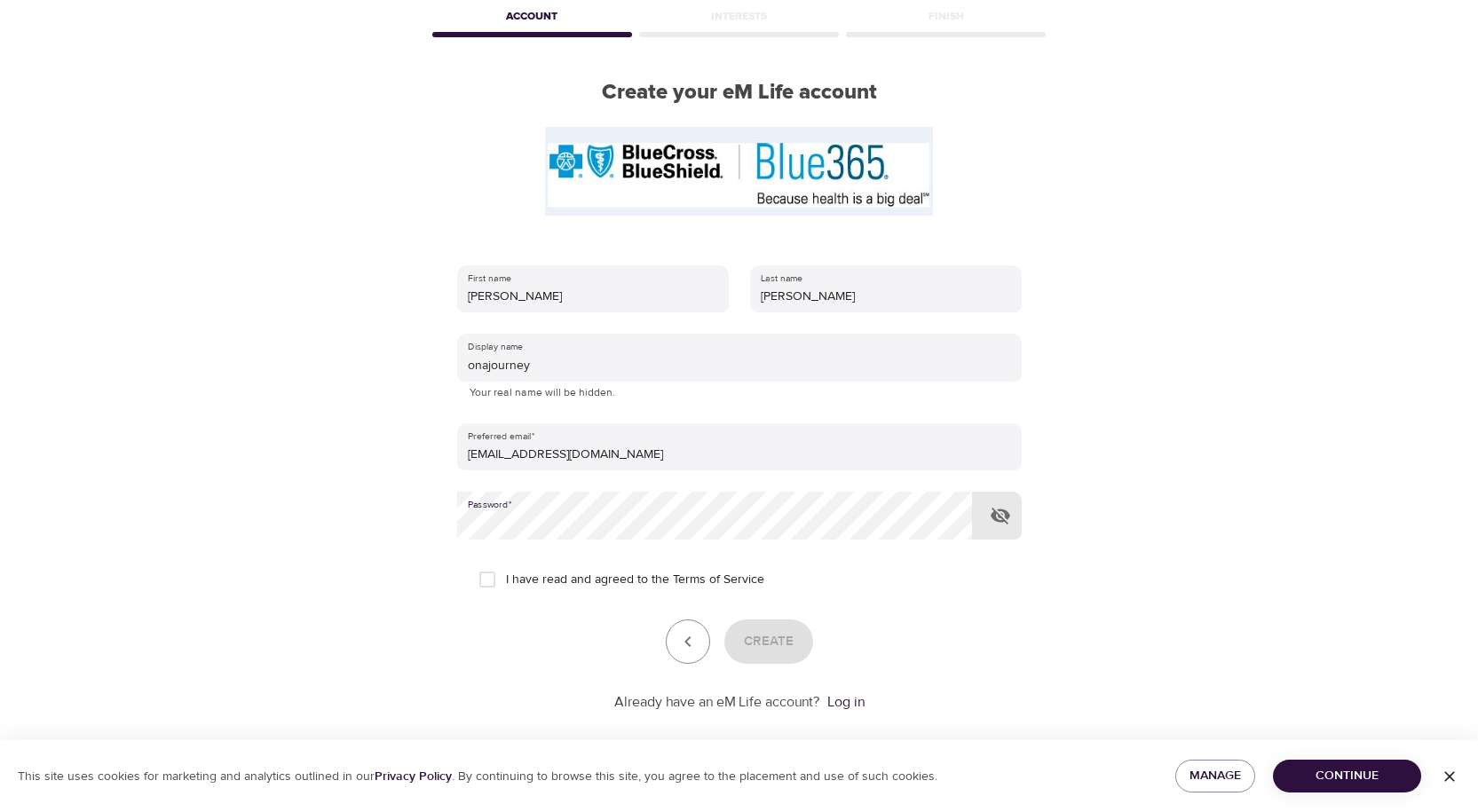
click at [478, 580] on input "I have read and agreed to the Terms of Service" at bounding box center [487, 580] width 38 height 38
checkbox input "true"
click at [775, 640] on span "Create" at bounding box center [769, 641] width 49 height 23
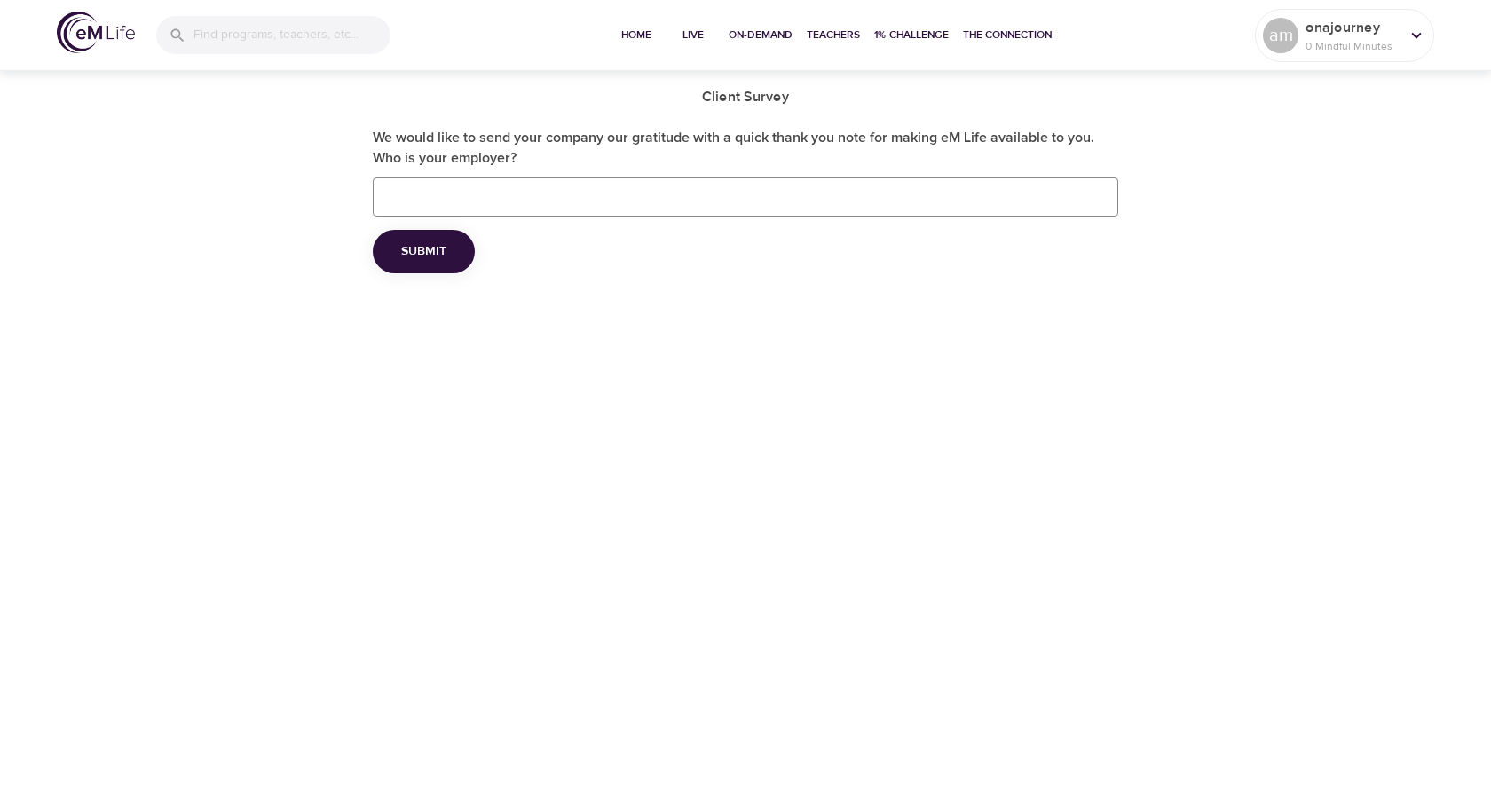
click at [398, 207] on input "We would like to send your company our gratitude with a quick thank you note fo…" at bounding box center [745, 198] width 746 height 40
type input "[GEOGRAPHIC_DATA]"
click at [397, 249] on button "Submit" at bounding box center [423, 252] width 102 height 43
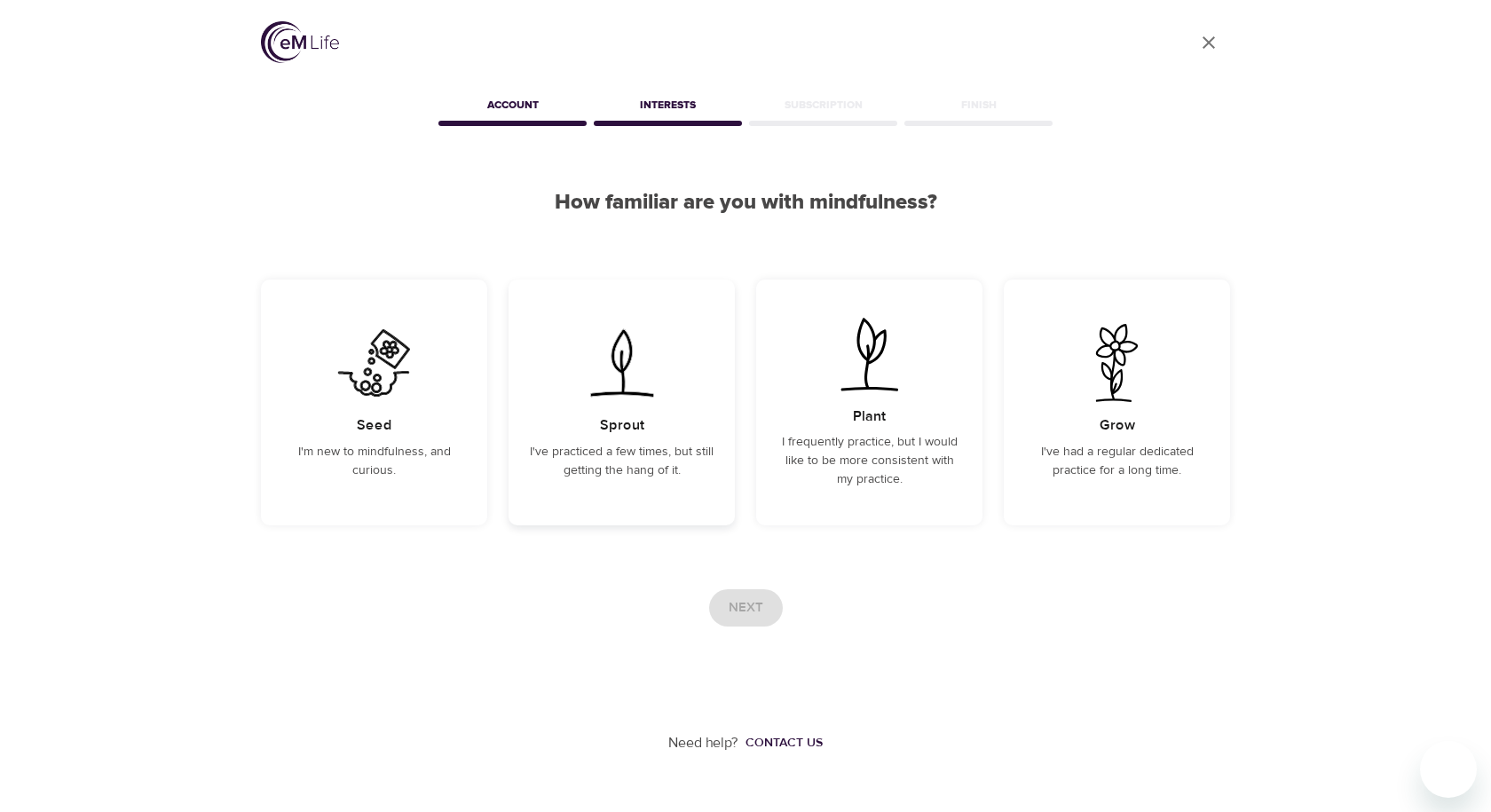
click at [635, 405] on div "Sprout I've practiced a few times, but still getting the hang of it." at bounding box center [621, 402] width 226 height 246
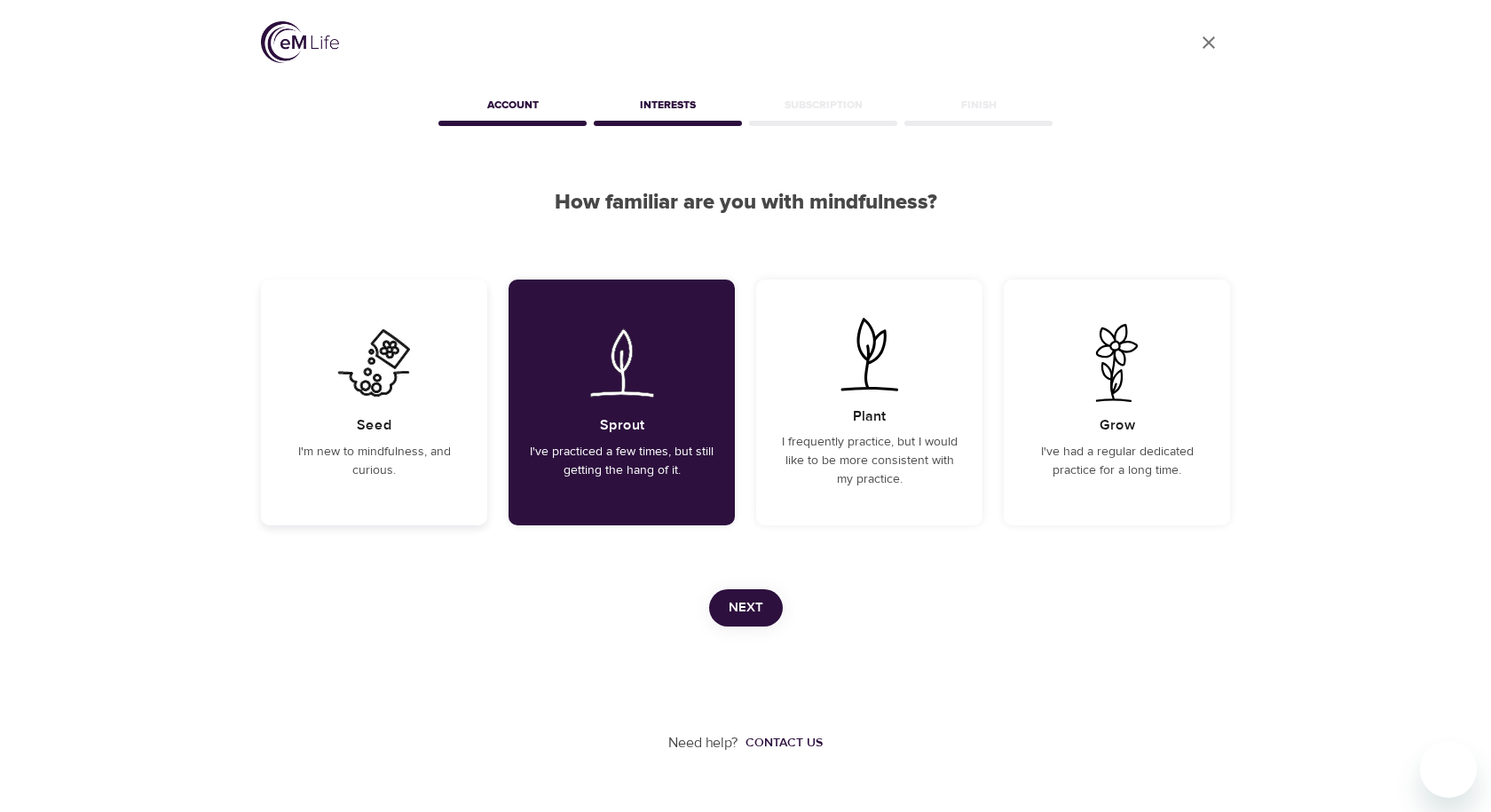
click at [402, 427] on div "Seed I'm new to mindfulness, and curious." at bounding box center [373, 402] width 226 height 246
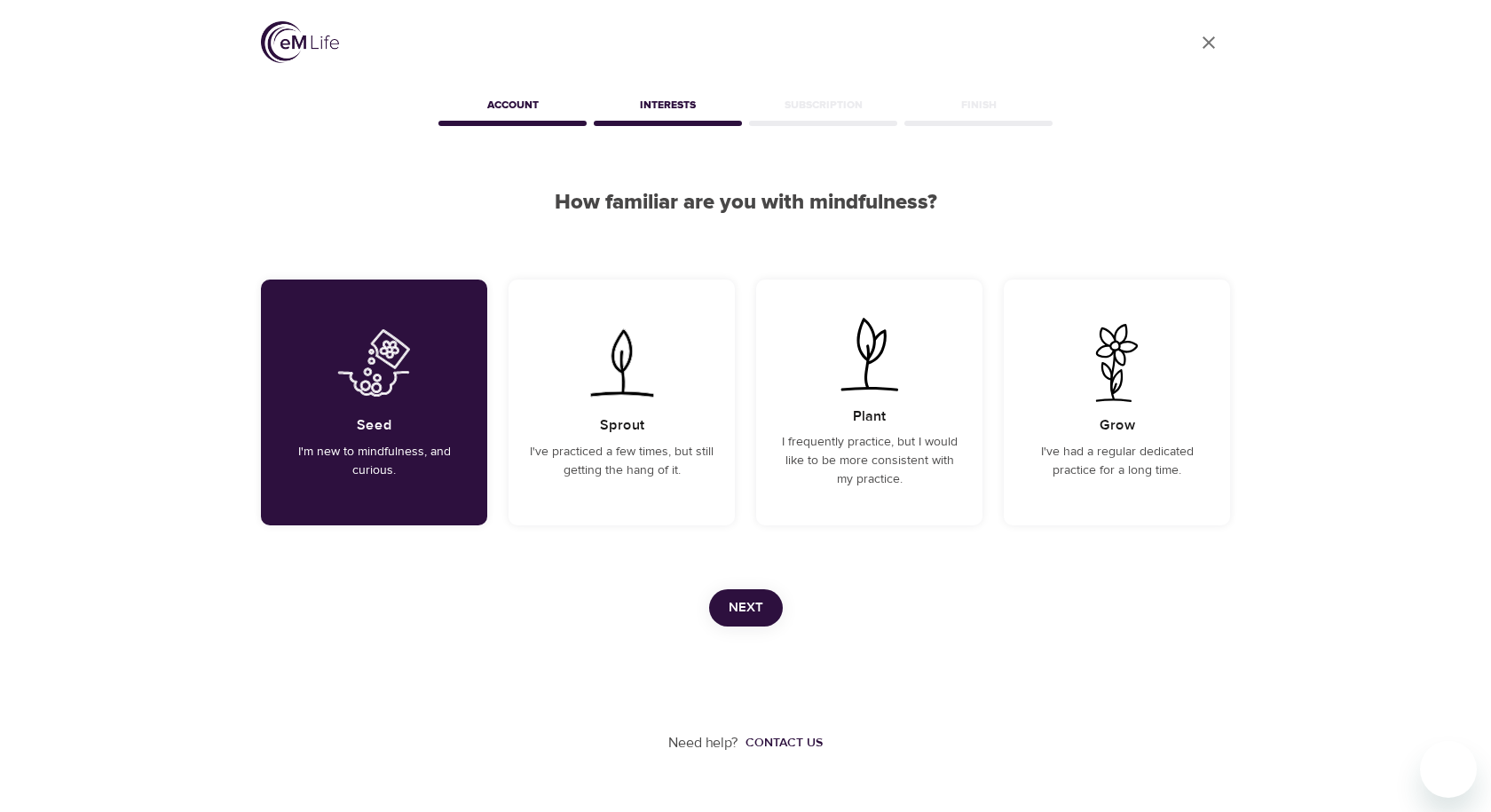
click at [757, 608] on span "Next" at bounding box center [746, 608] width 35 height 23
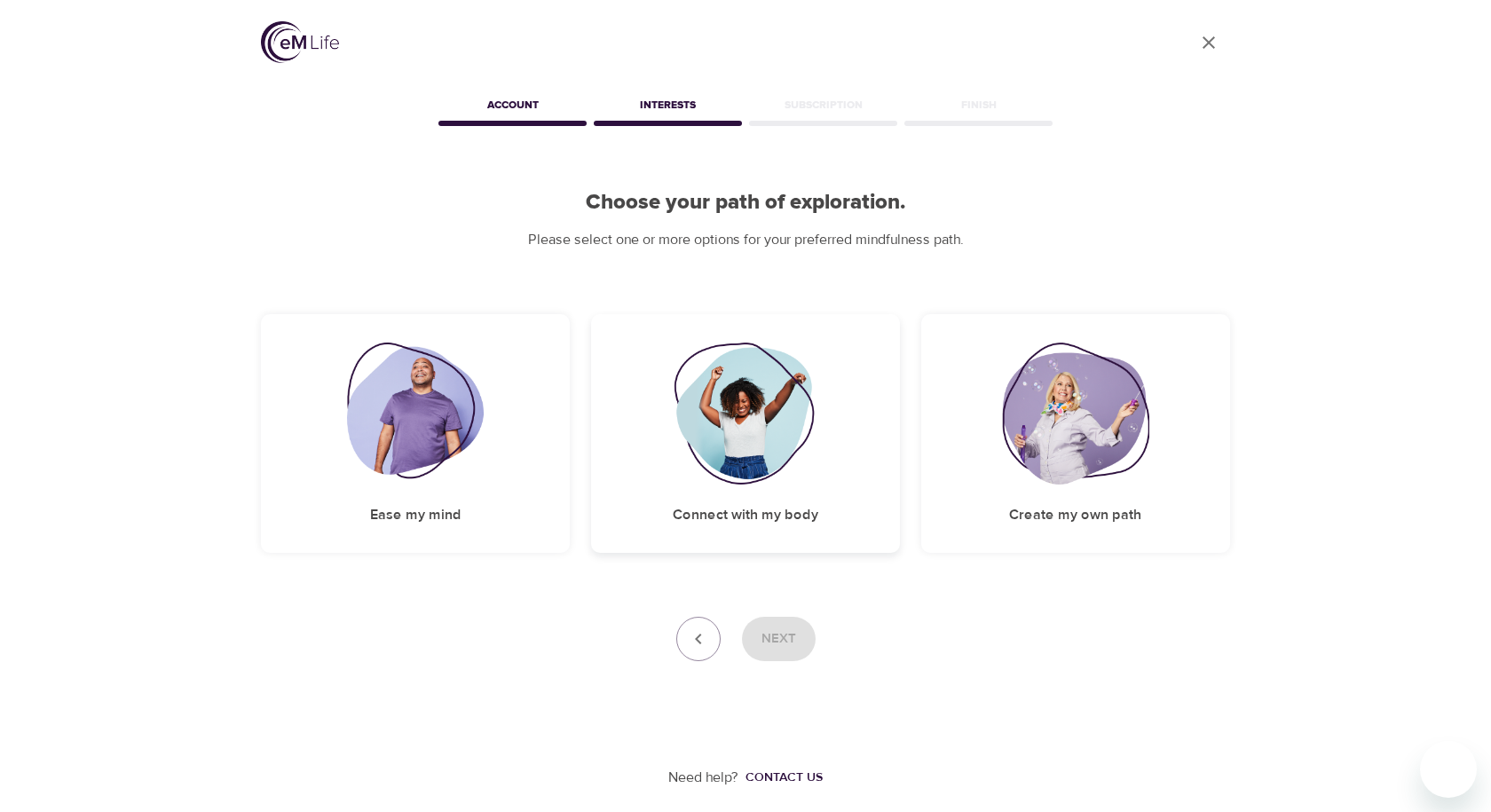
click at [722, 497] on div "Connect with my body" at bounding box center [745, 434] width 309 height 239
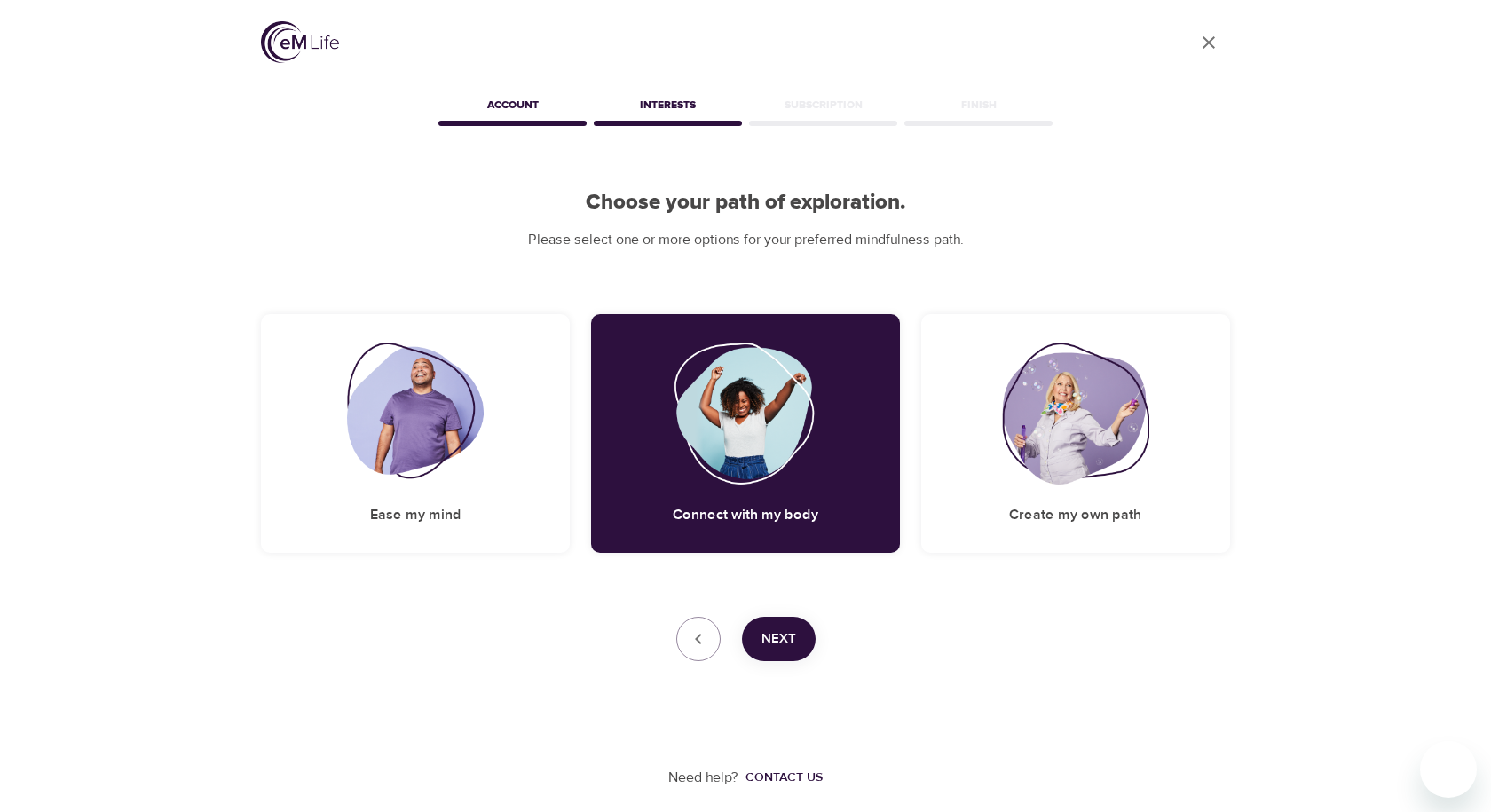
click at [787, 642] on span "Next" at bounding box center [779, 638] width 35 height 23
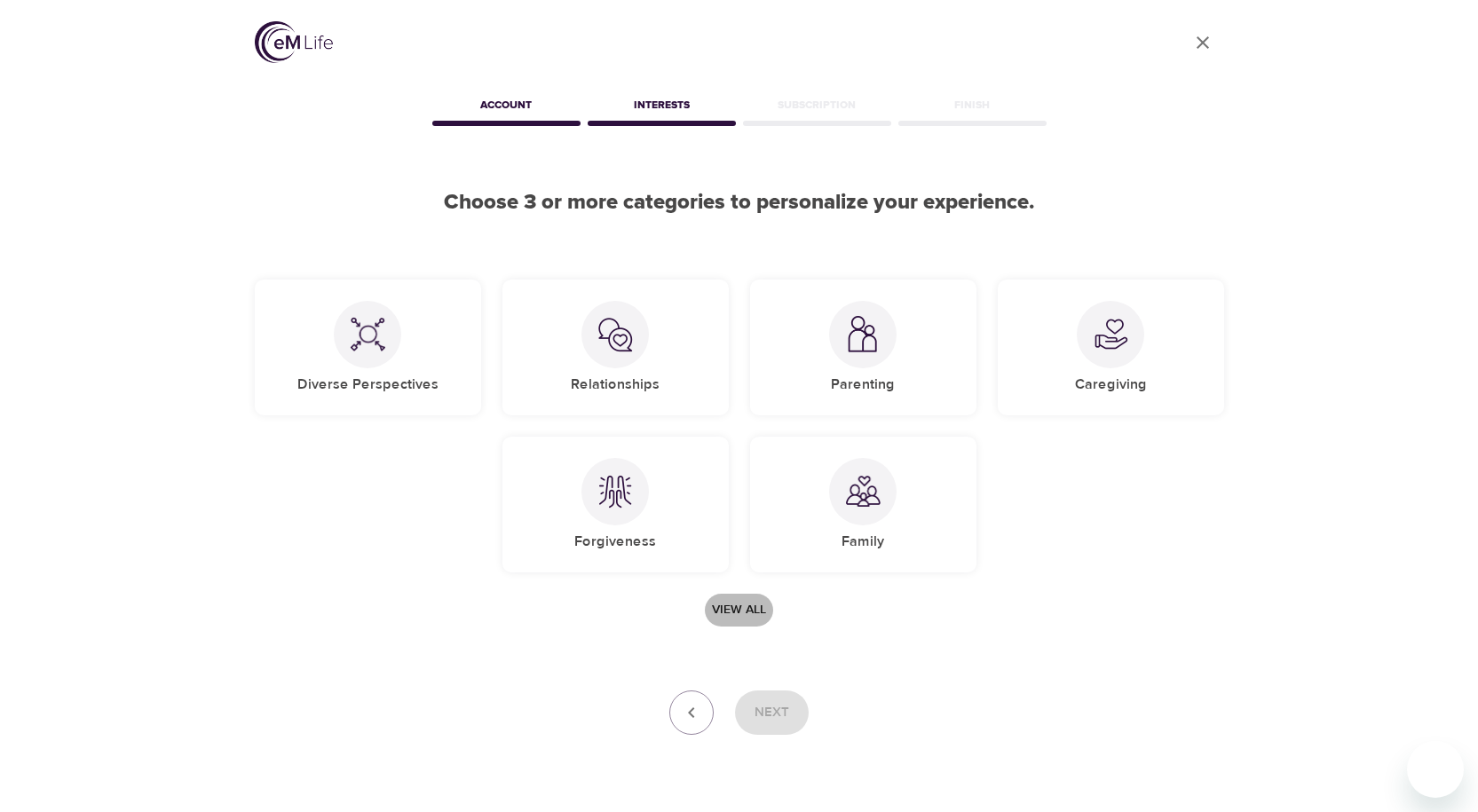
click at [737, 610] on span "View all" at bounding box center [739, 609] width 54 height 22
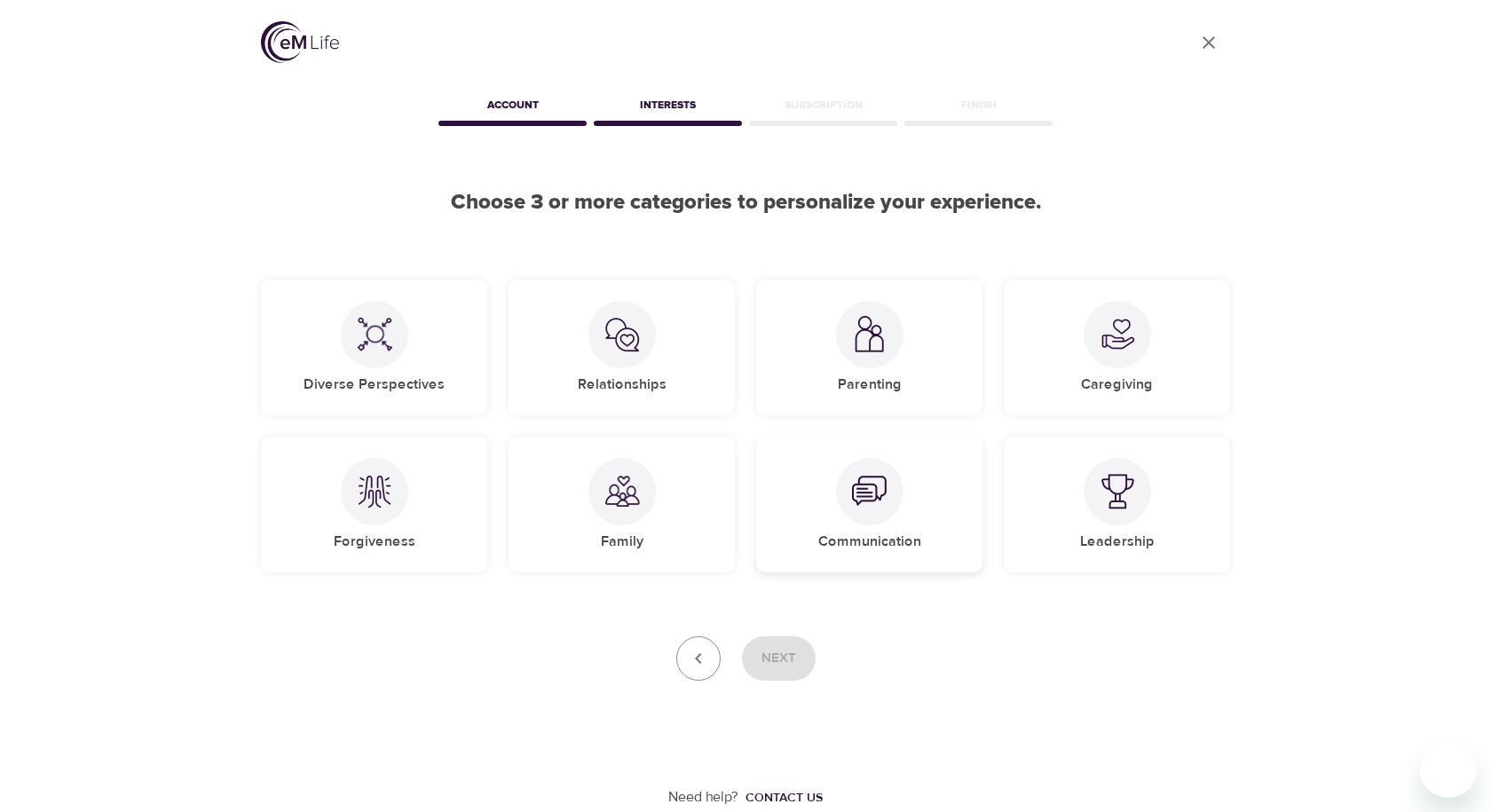
click at [870, 538] on h5 "Communication" at bounding box center [870, 541] width 103 height 19
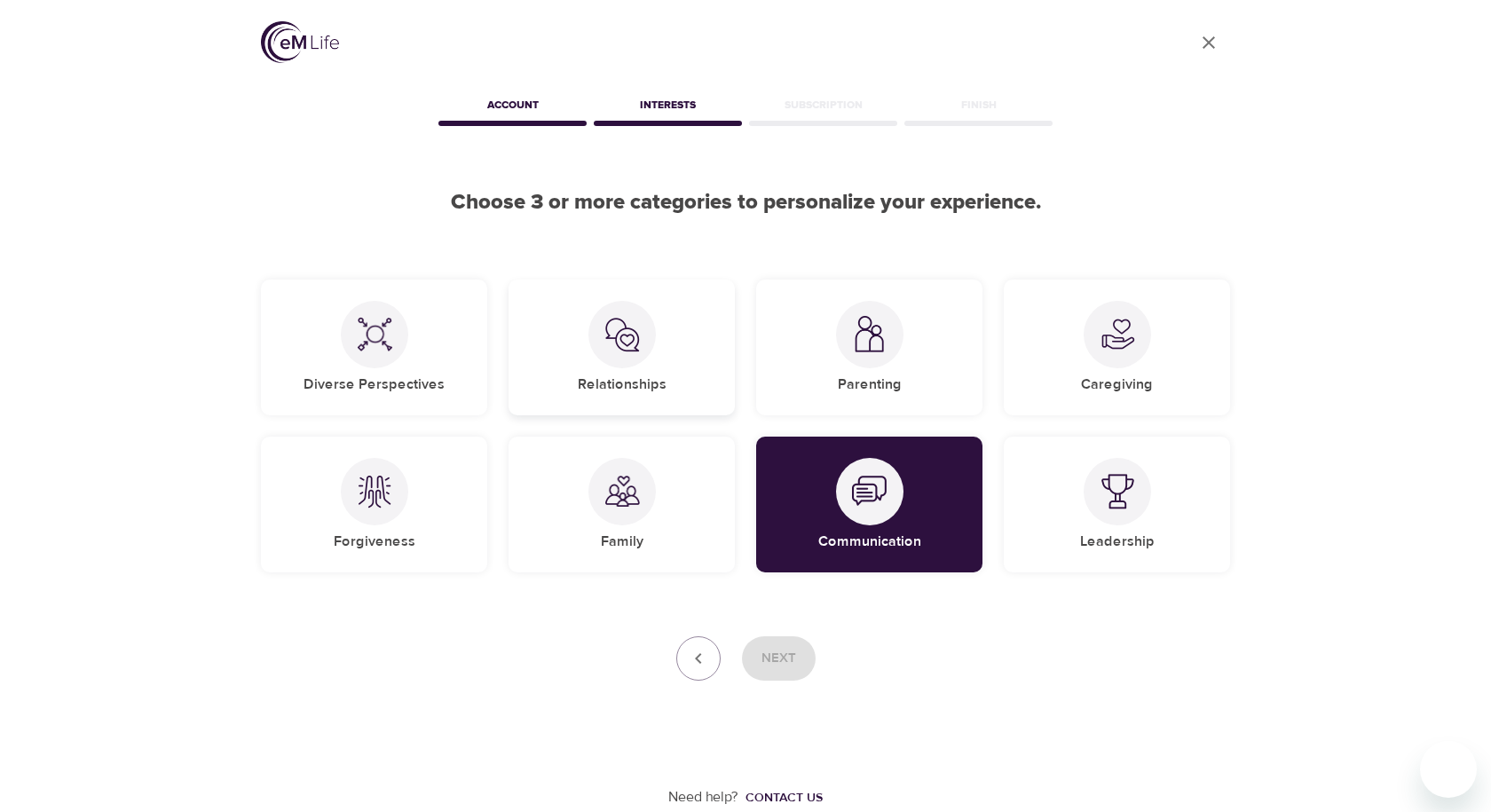
click at [570, 337] on div "Relationships" at bounding box center [621, 347] width 226 height 135
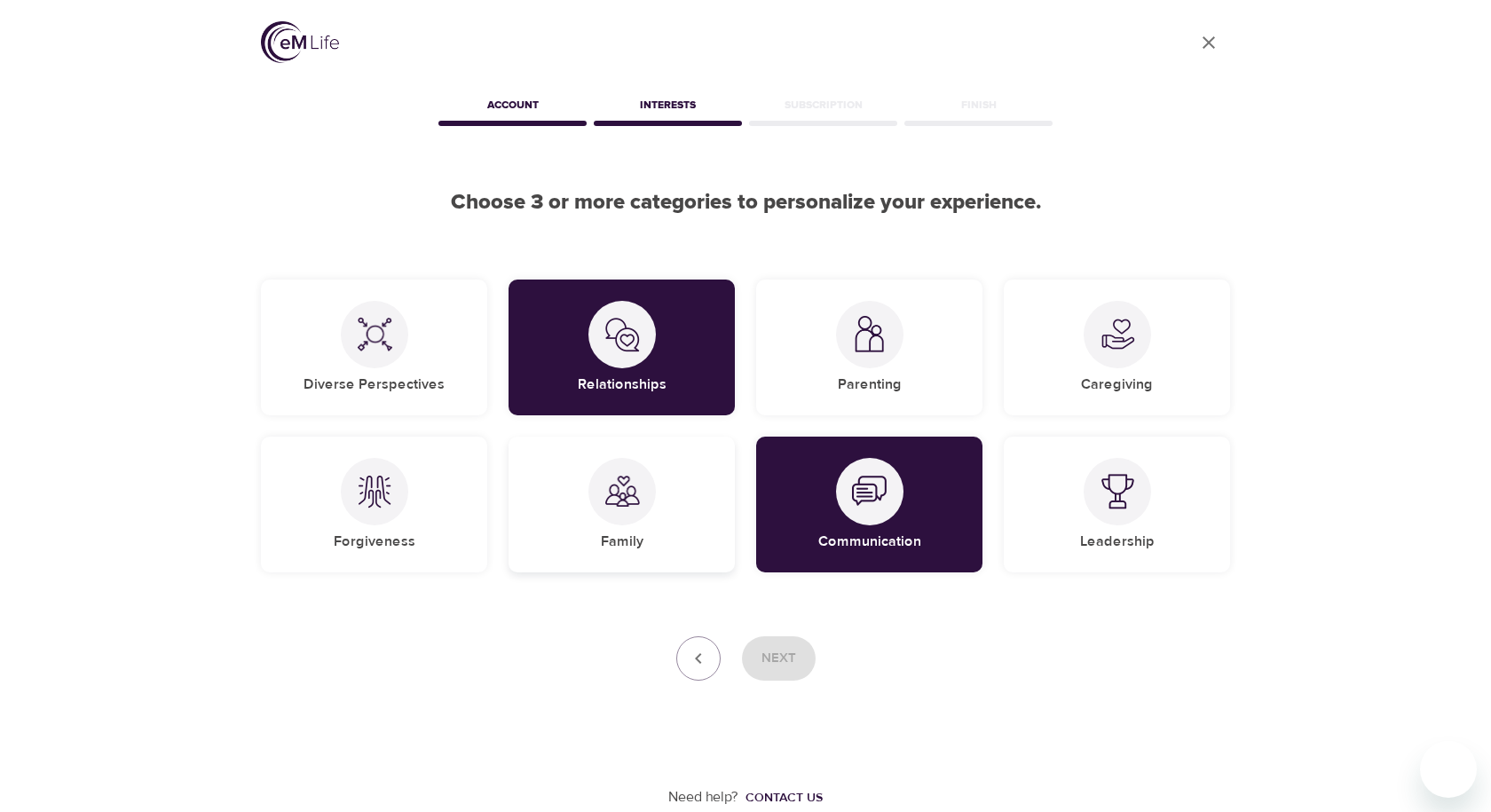
click at [597, 514] on div "Family" at bounding box center [621, 504] width 226 height 135
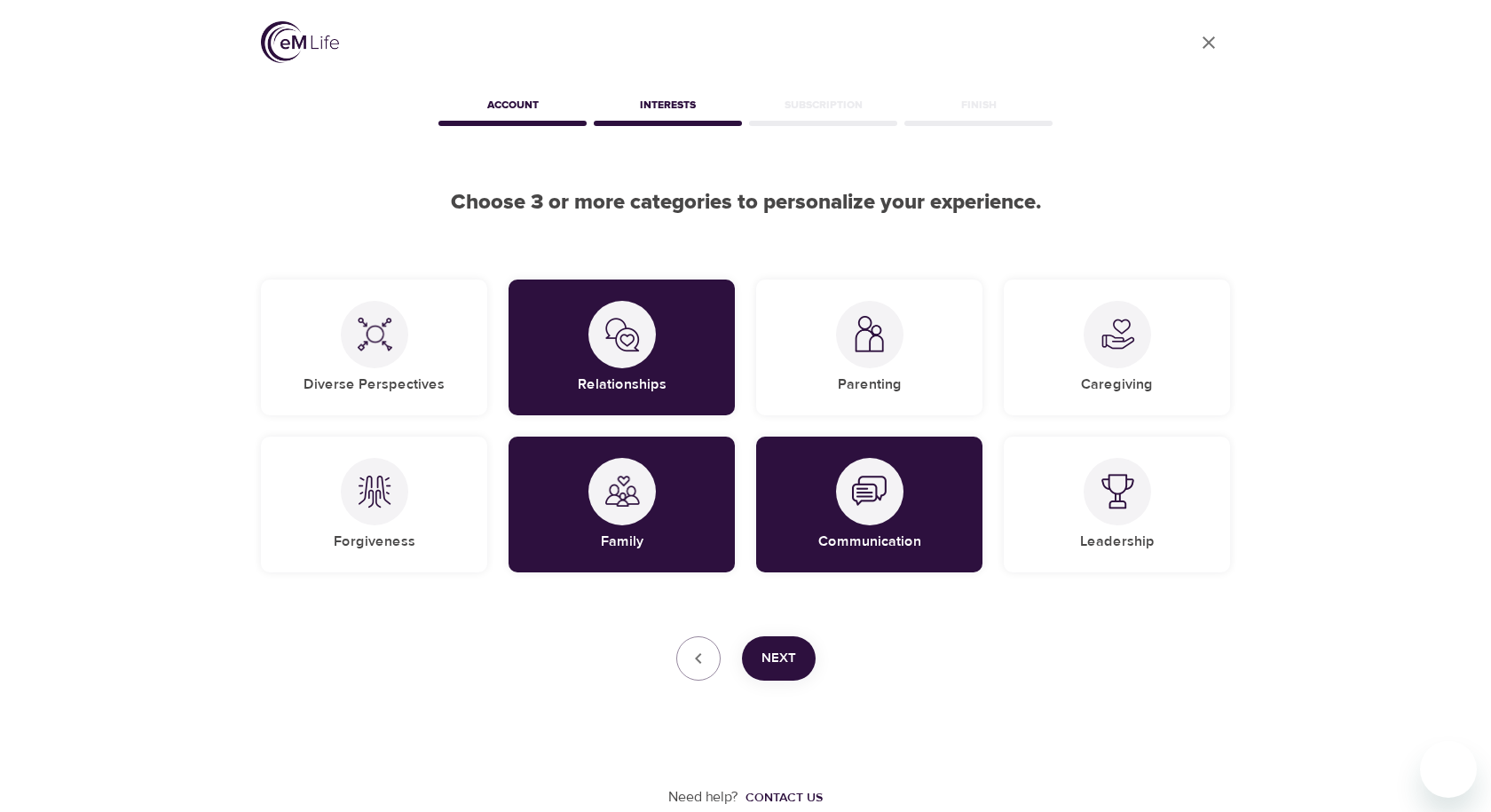
click at [782, 651] on span "Next" at bounding box center [779, 658] width 35 height 23
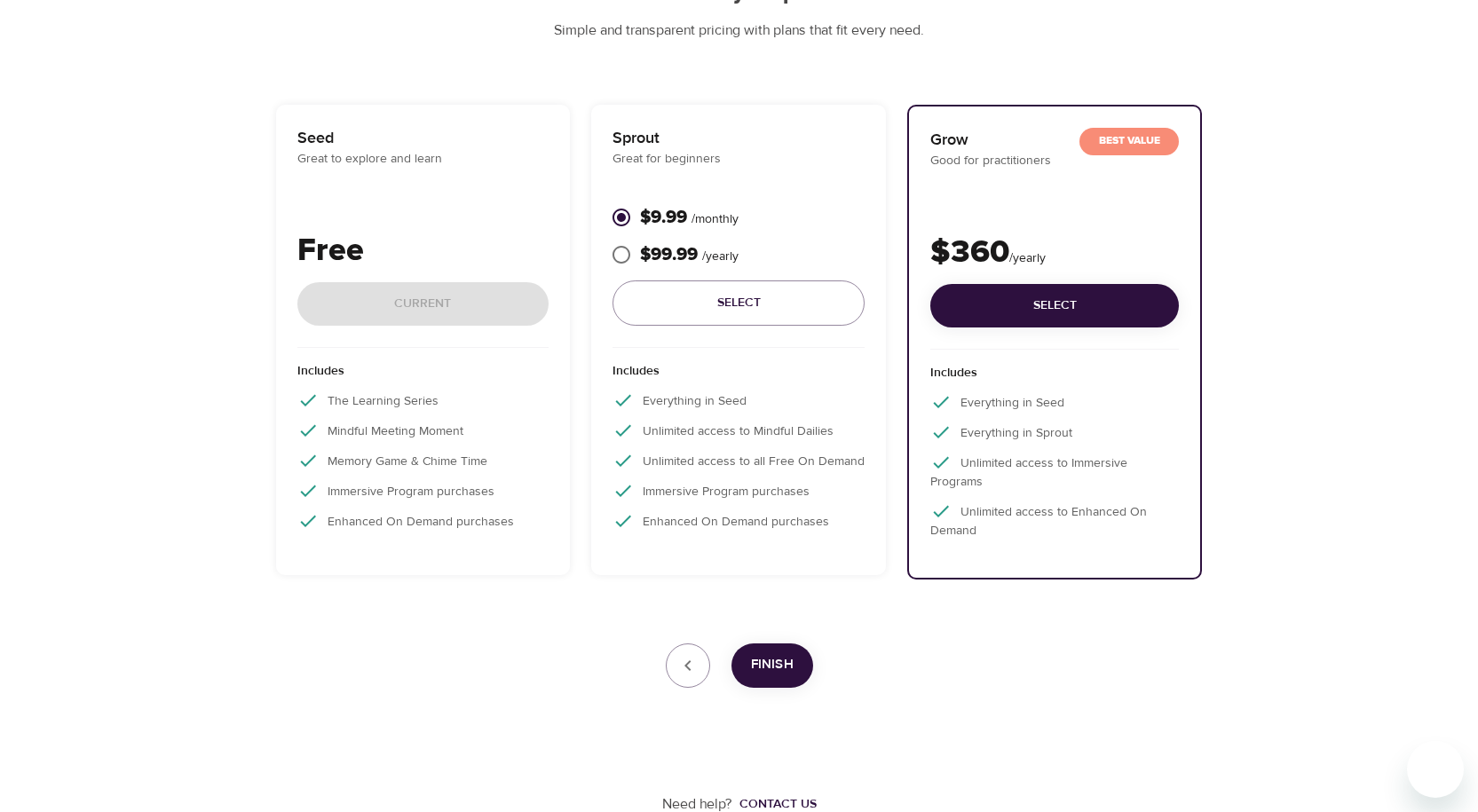
scroll to position [211, 0]
